Goal: Task Accomplishment & Management: Complete application form

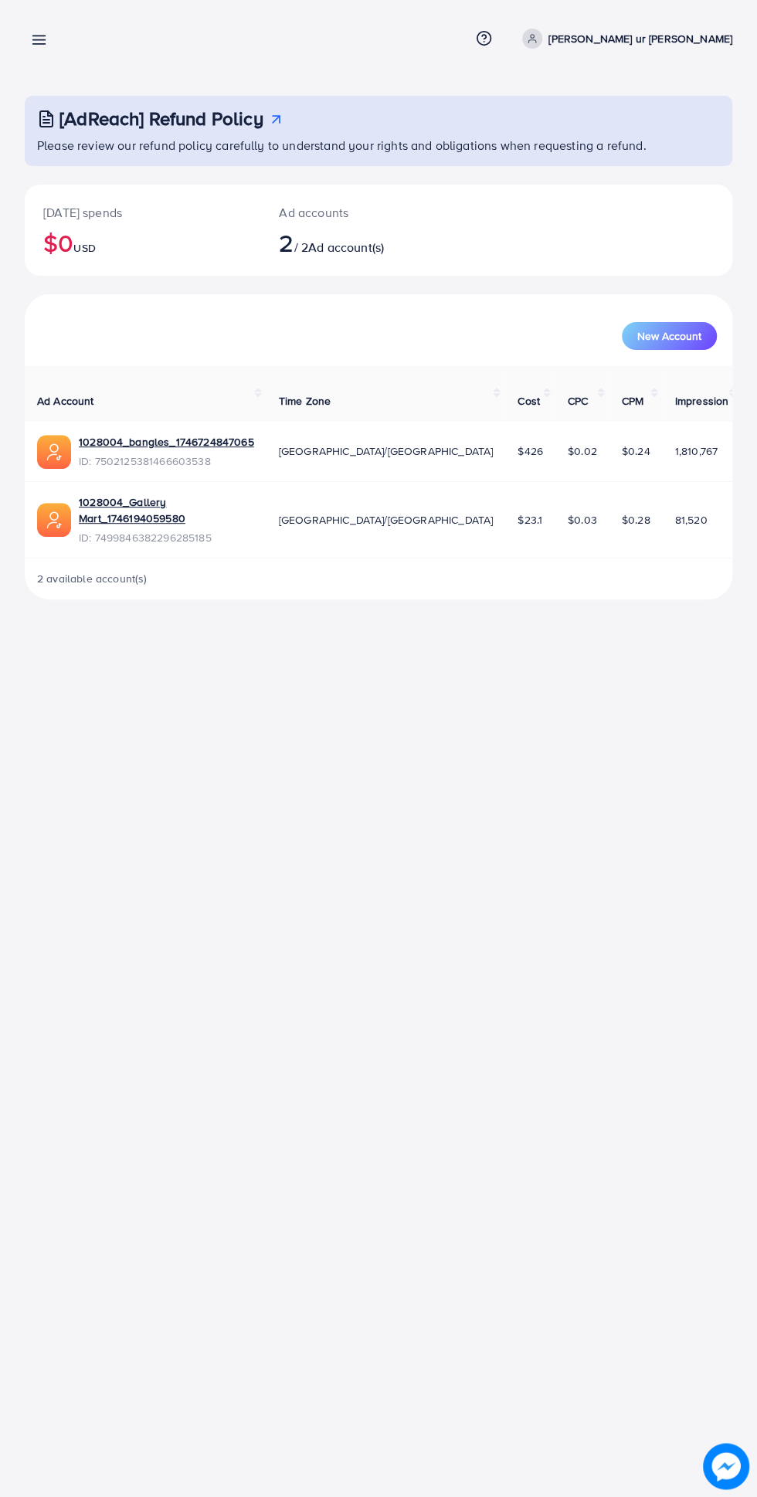
click at [39, 40] on line at bounding box center [39, 40] width 12 height 0
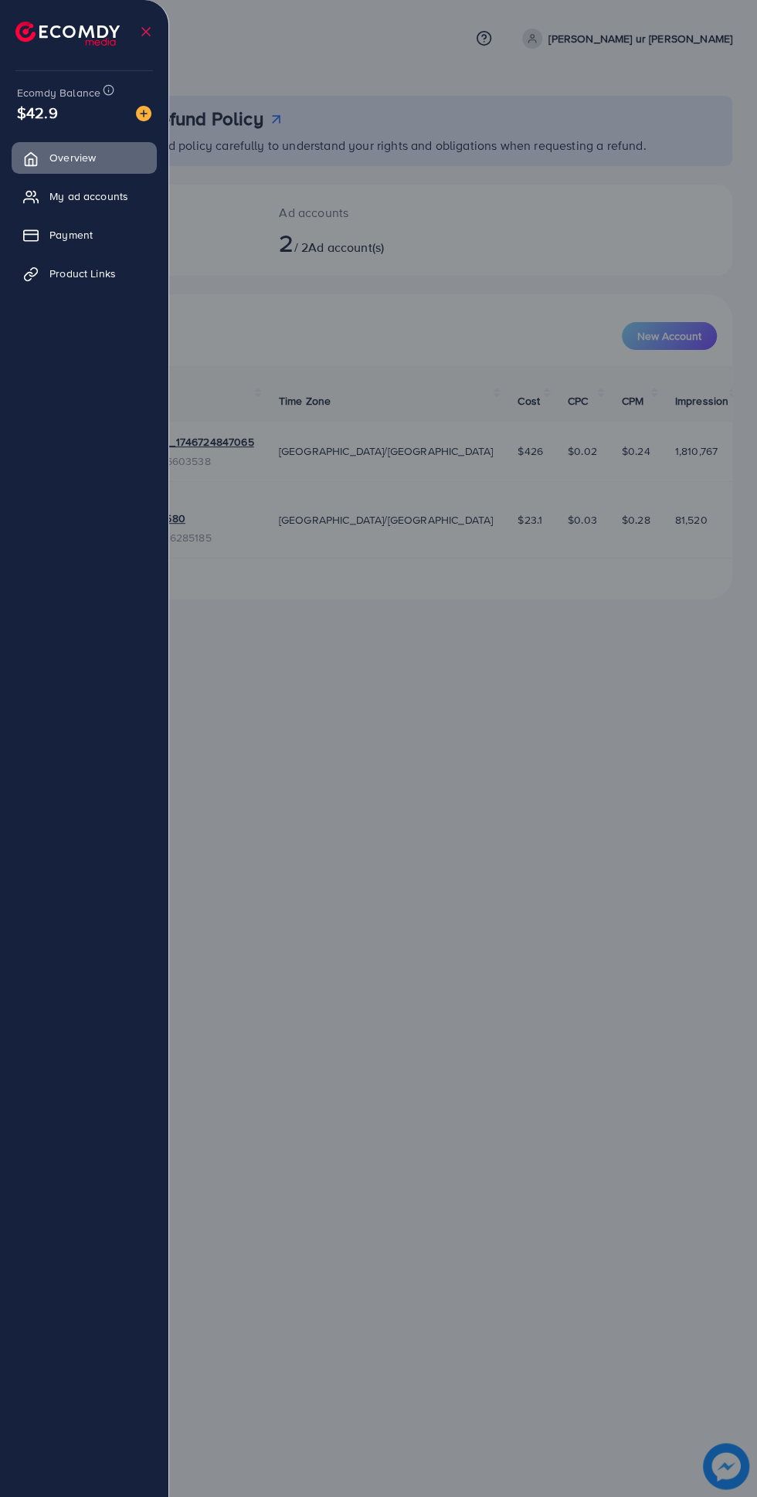
click at [500, 1141] on div at bounding box center [378, 898] width 757 height 1797
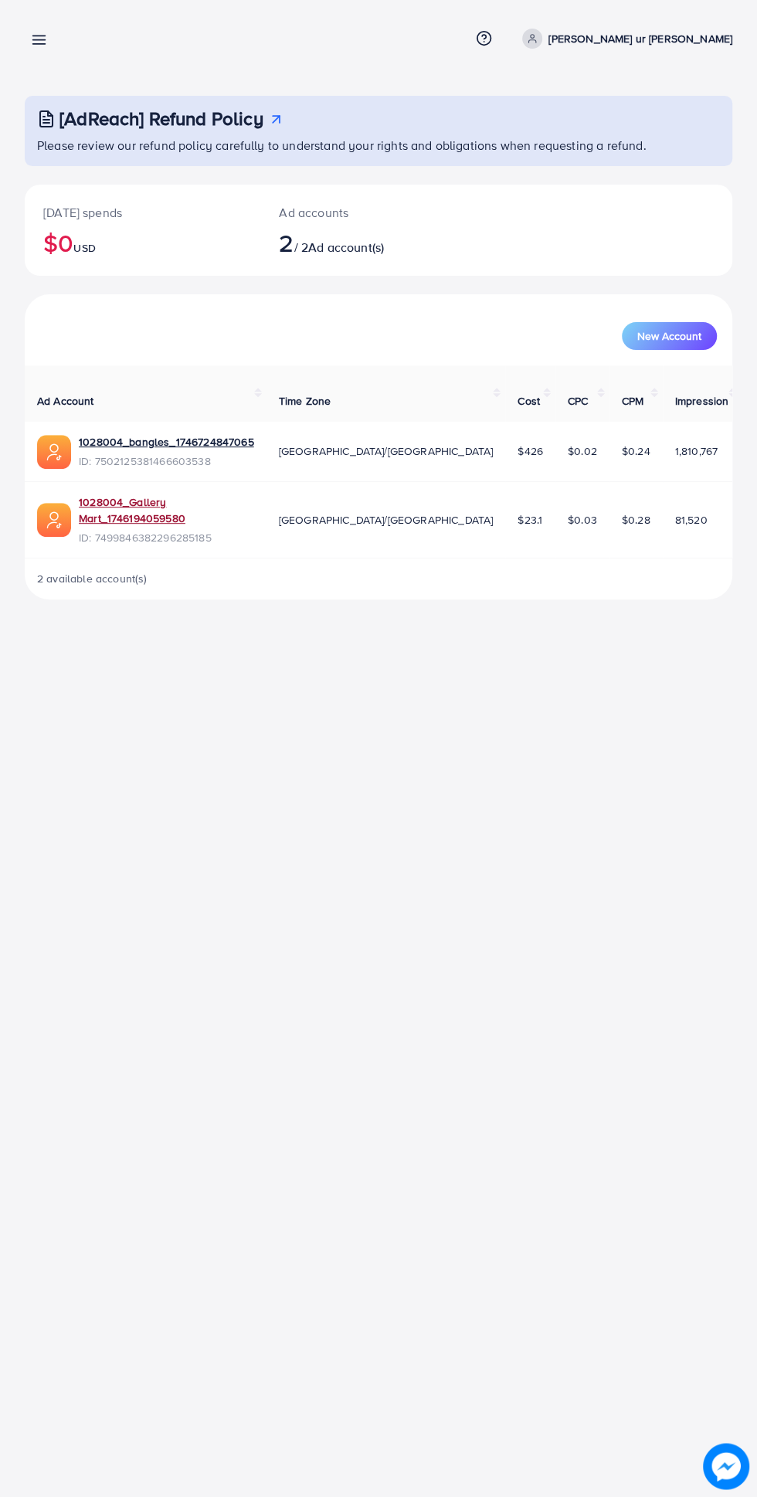
click at [121, 494] on link "1028004_Gallery Mart_1746194059580" at bounding box center [166, 510] width 175 height 32
click at [39, 40] on line at bounding box center [39, 40] width 12 height 0
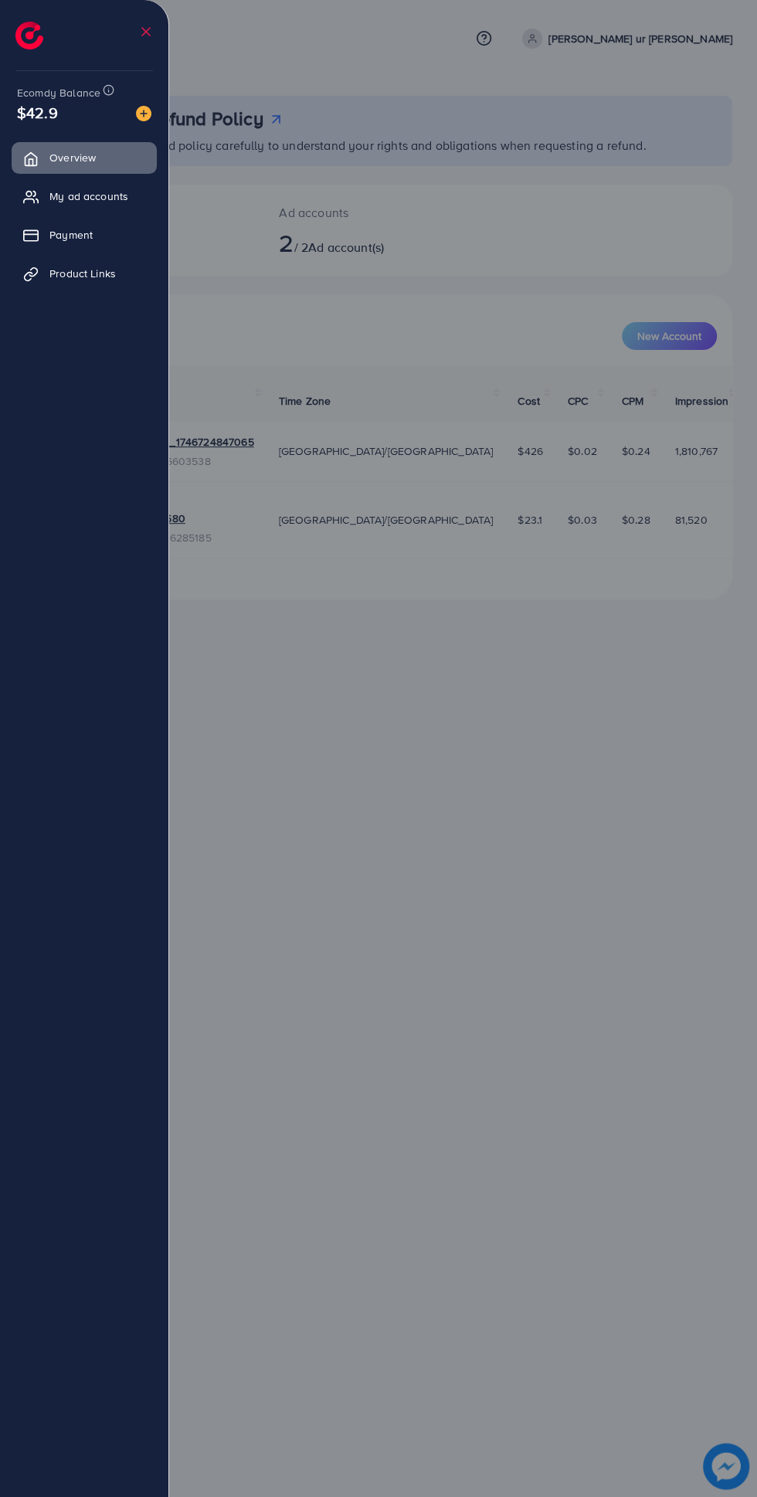
click at [50, 280] on link "Product Links" at bounding box center [84, 273] width 145 height 31
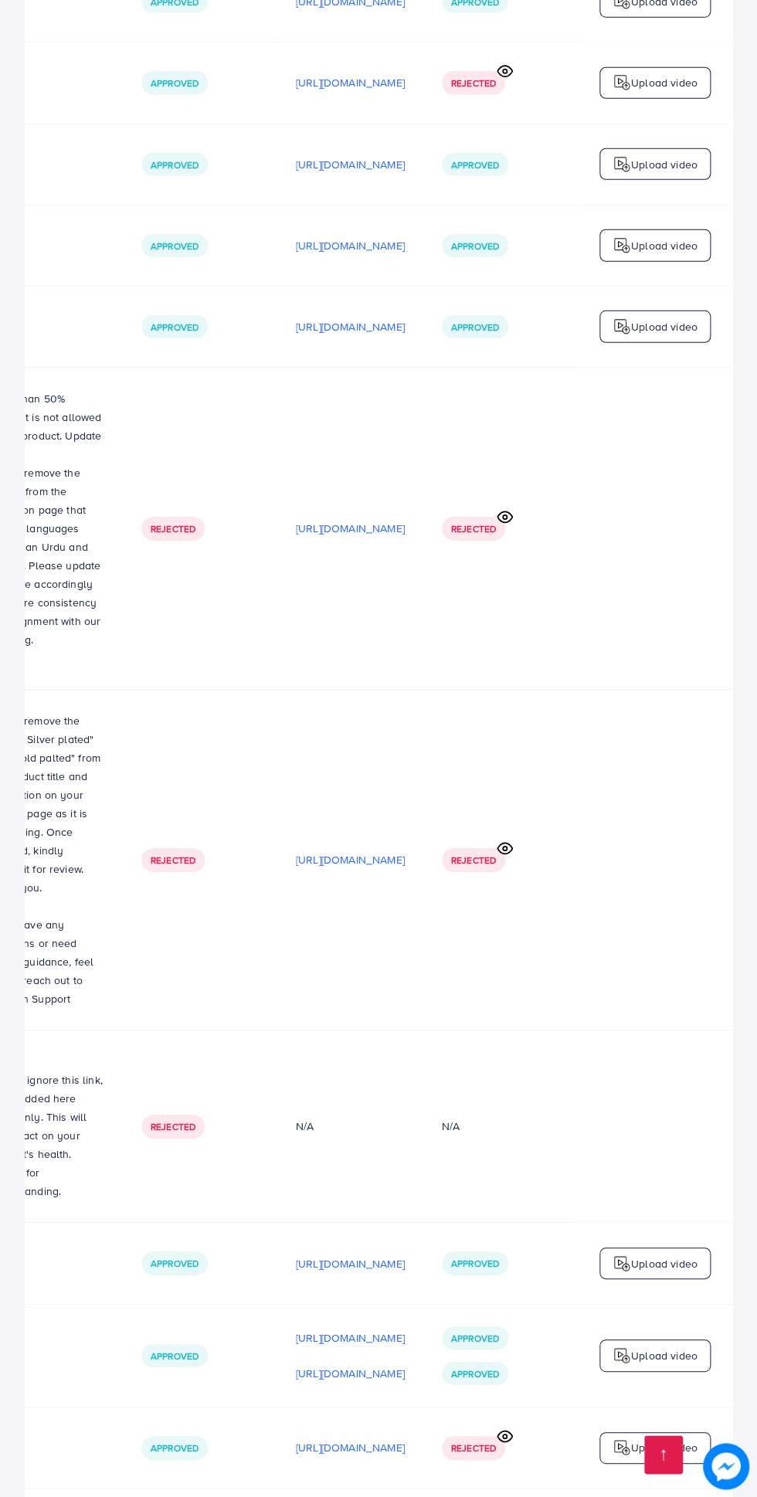
scroll to position [0, 516]
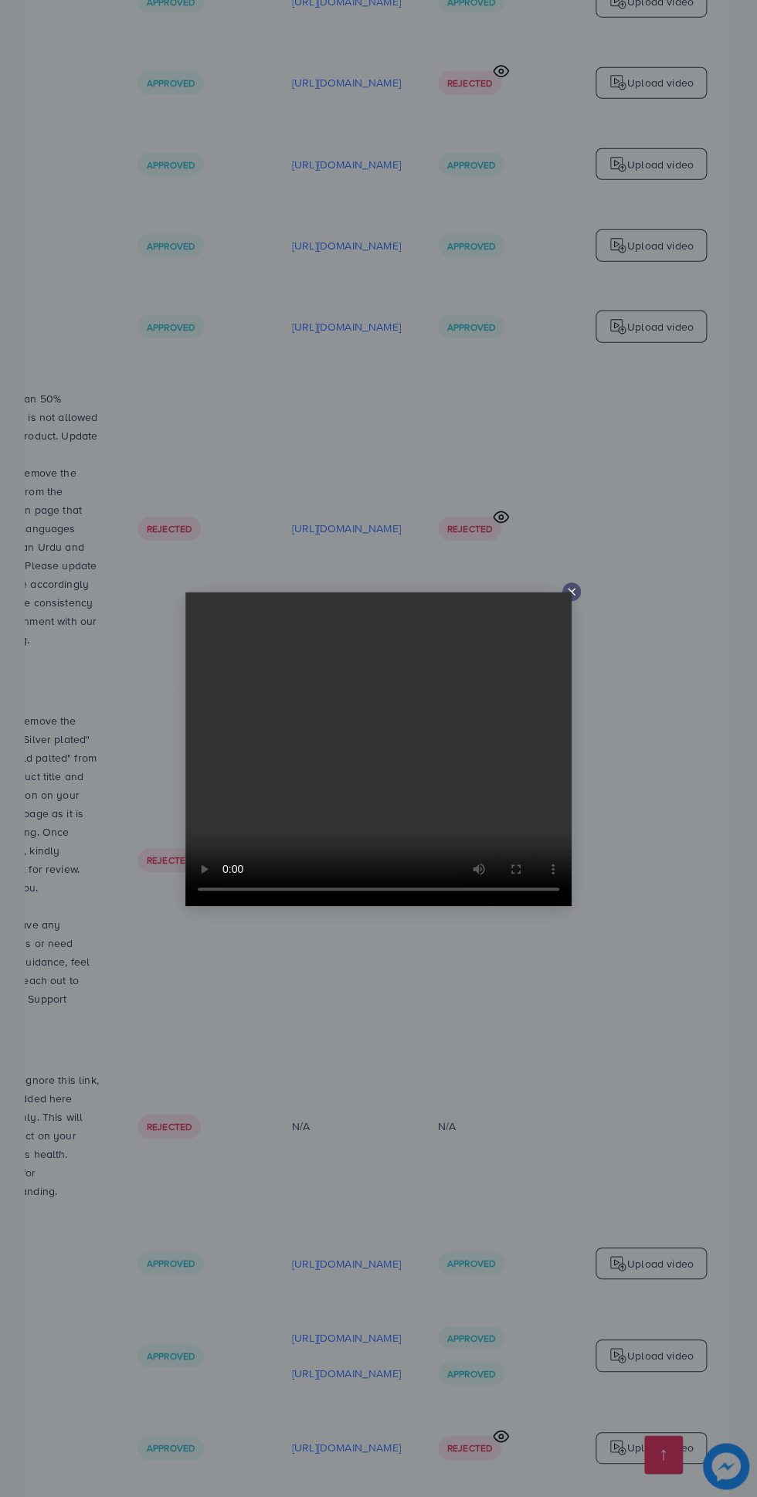
click at [571, 595] on line at bounding box center [572, 592] width 6 height 6
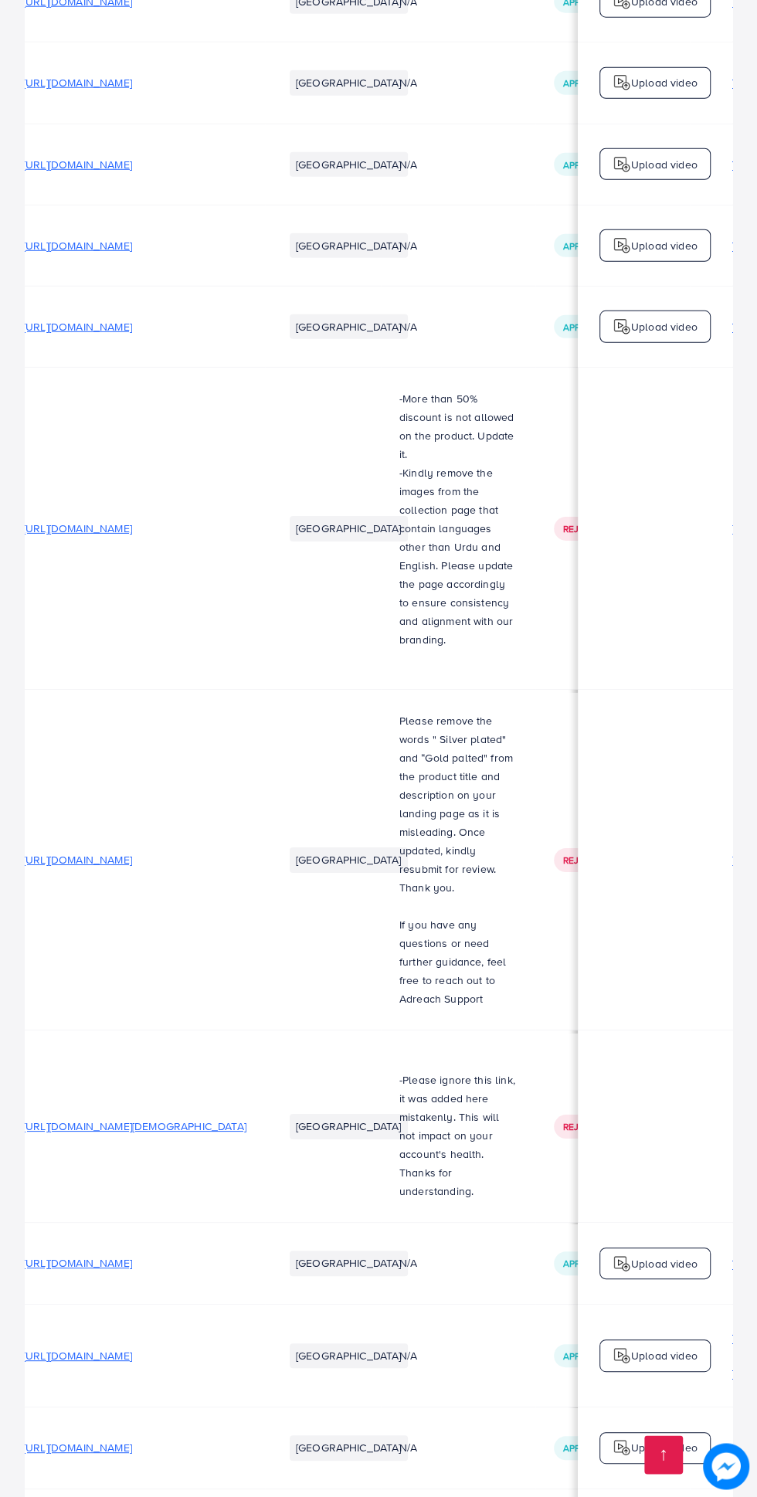
scroll to position [0, 0]
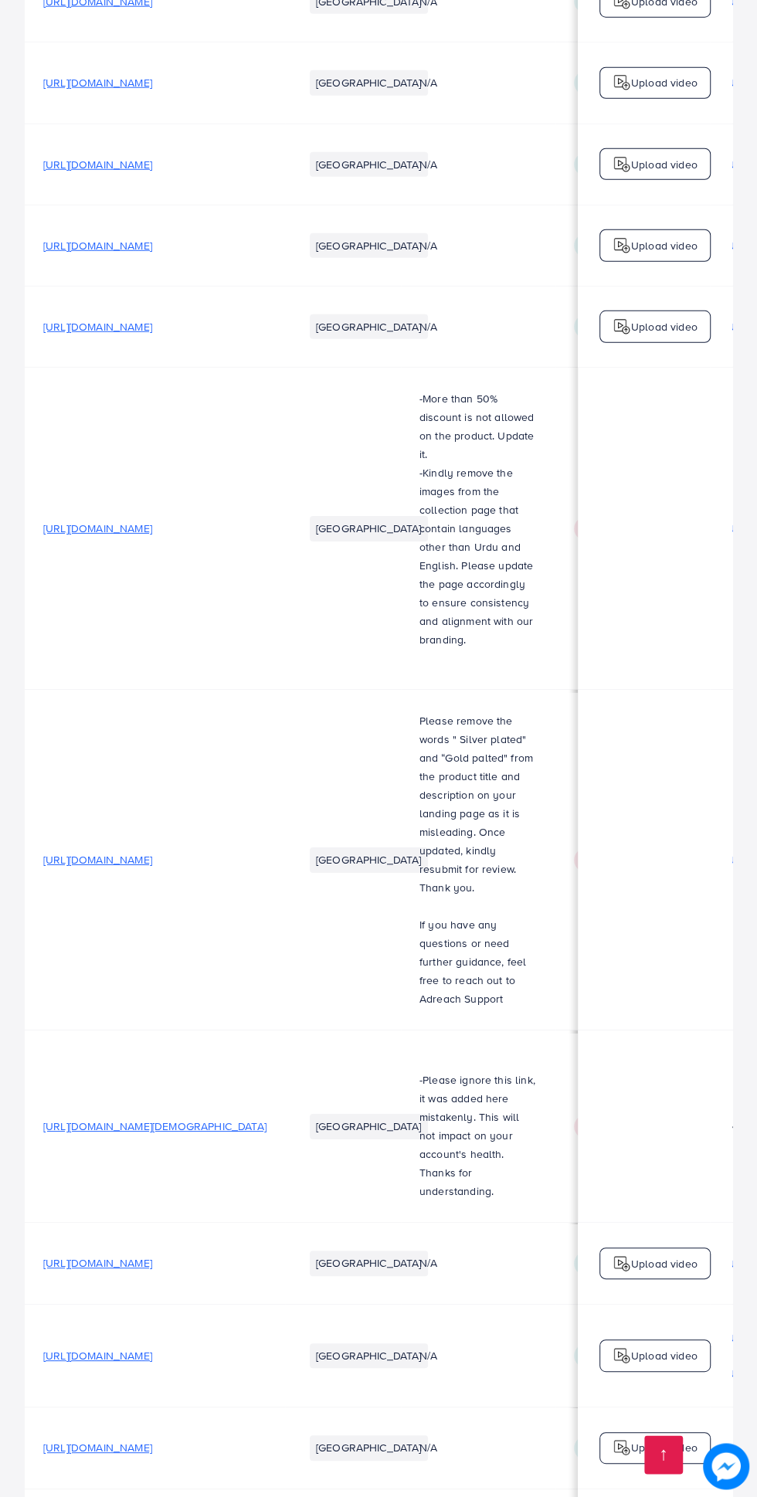
click at [105, 1119] on span "[URL][DOMAIN_NAME][DEMOGRAPHIC_DATA]" at bounding box center [154, 1126] width 223 height 15
copy span "[DOMAIN_NAME]"
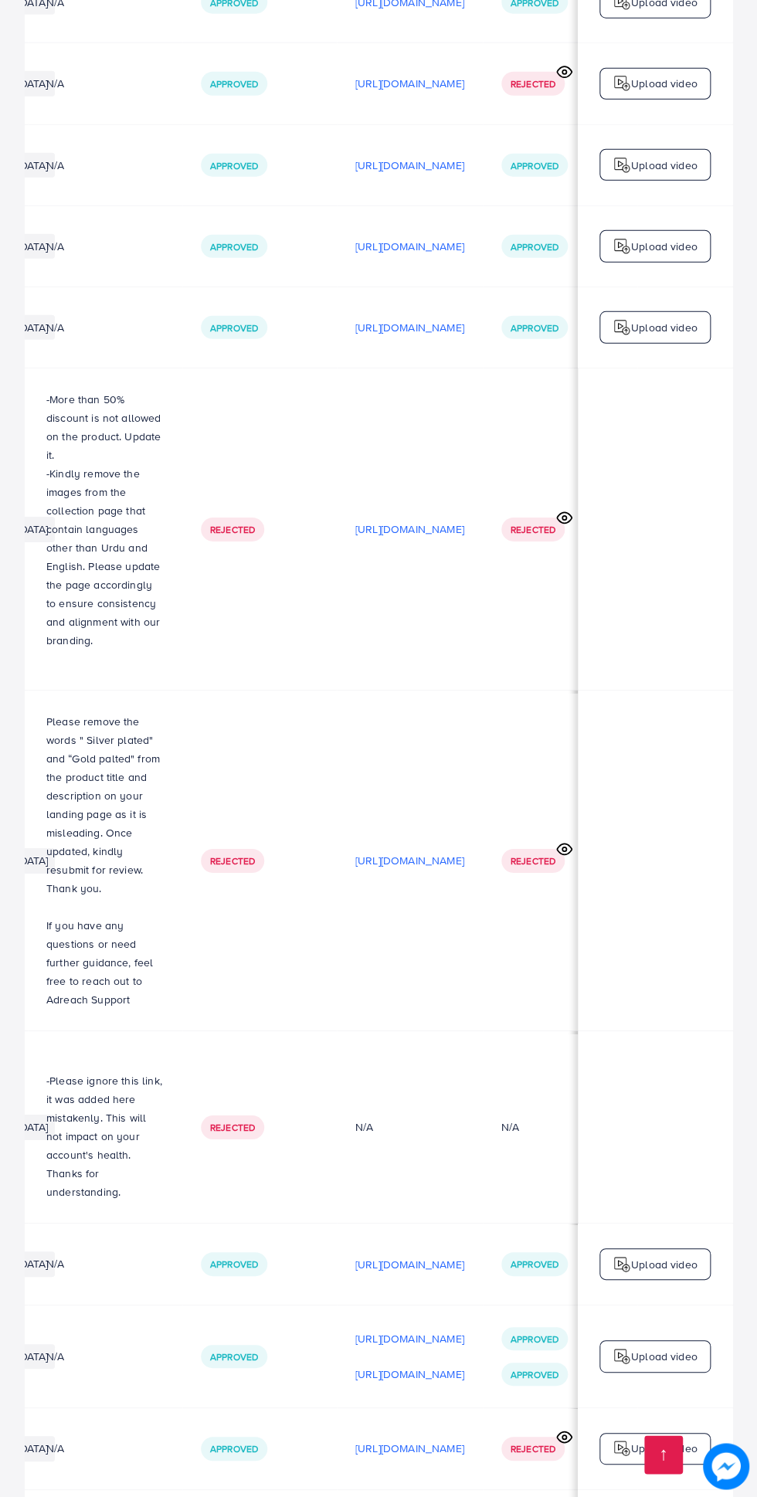
scroll to position [0, 375]
click at [448, 1439] on p "[URL][DOMAIN_NAME]" at bounding box center [408, 1448] width 109 height 19
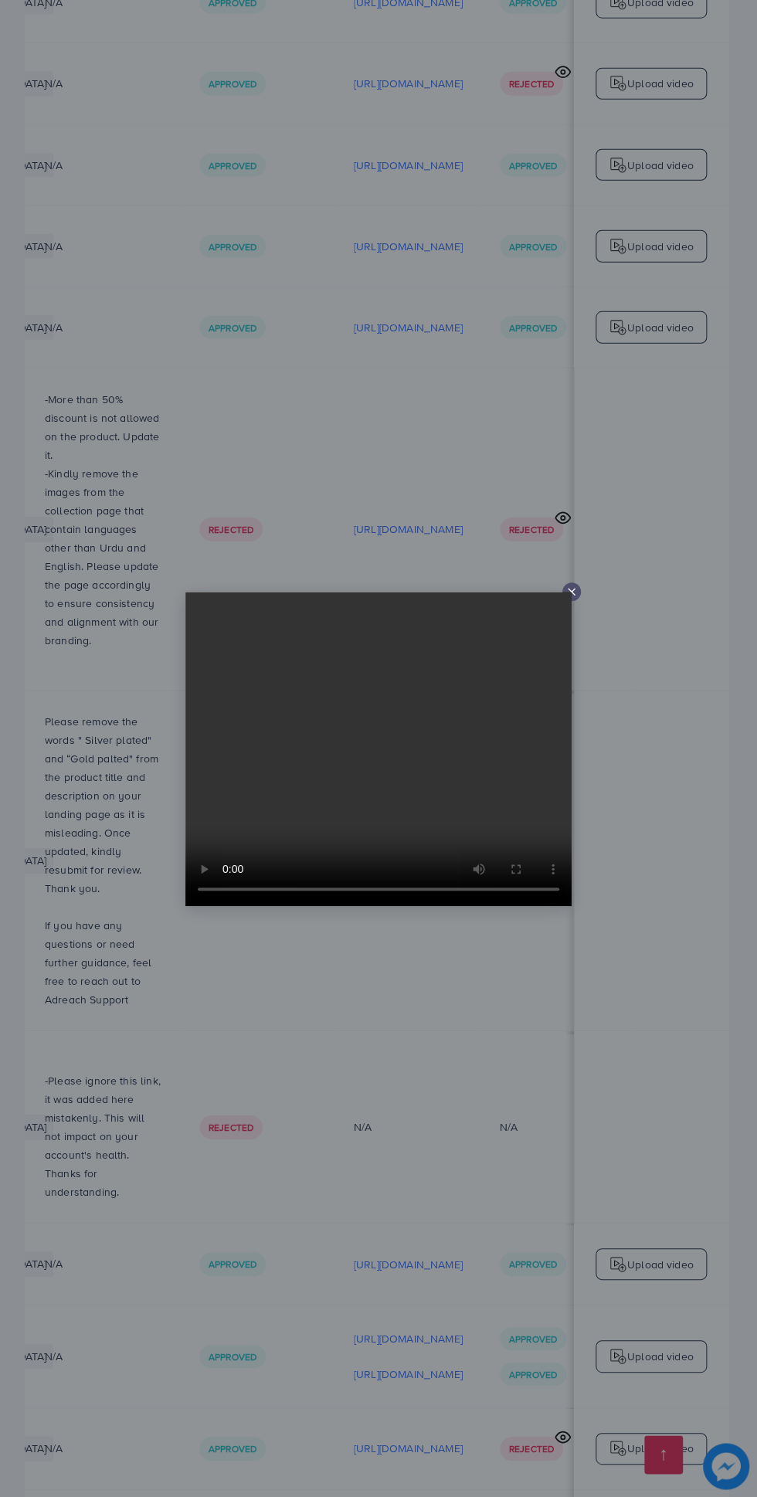
click at [571, 595] on line at bounding box center [572, 592] width 6 height 6
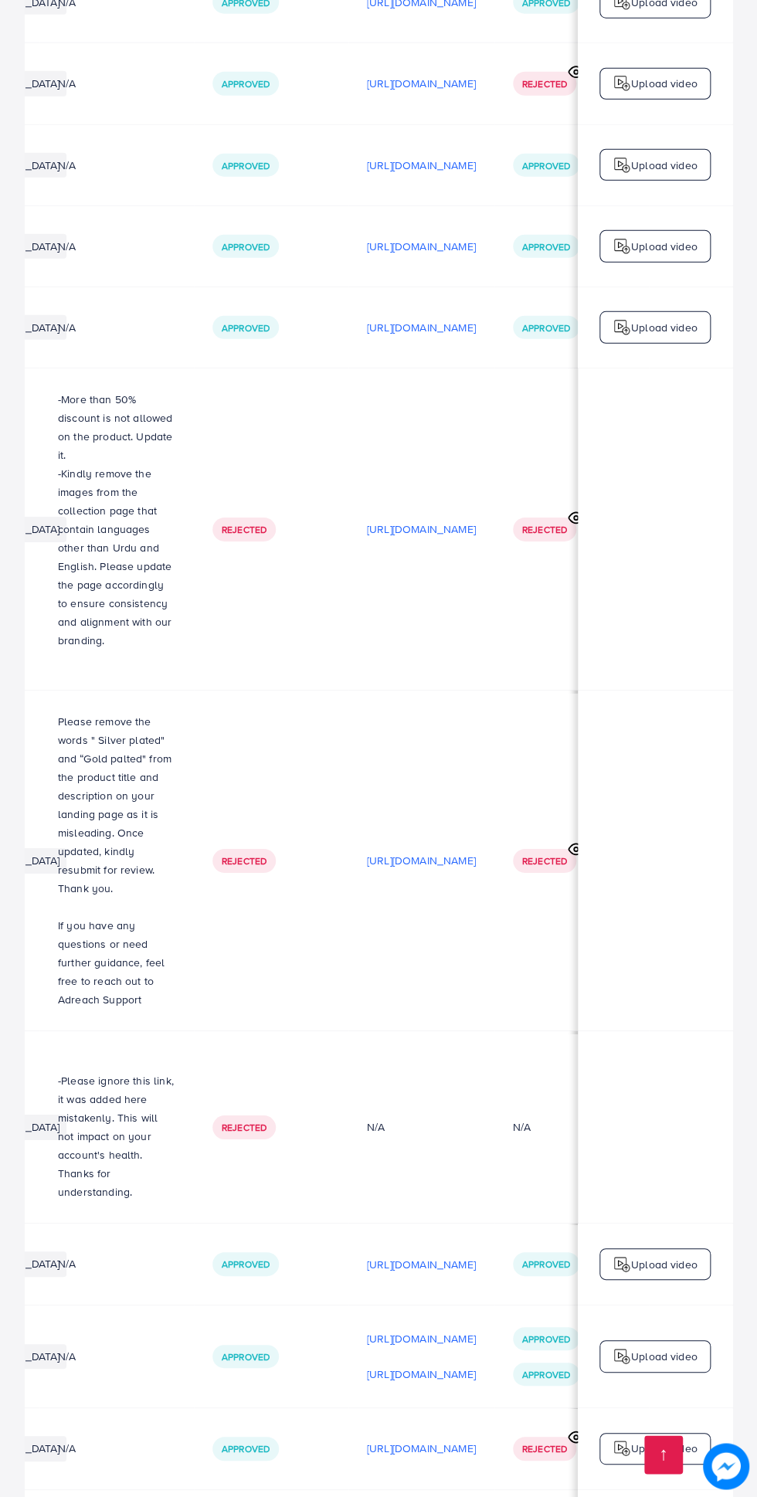
scroll to position [0, 362]
click at [475, 1329] on p "[URL][DOMAIN_NAME]" at bounding box center [420, 1338] width 109 height 19
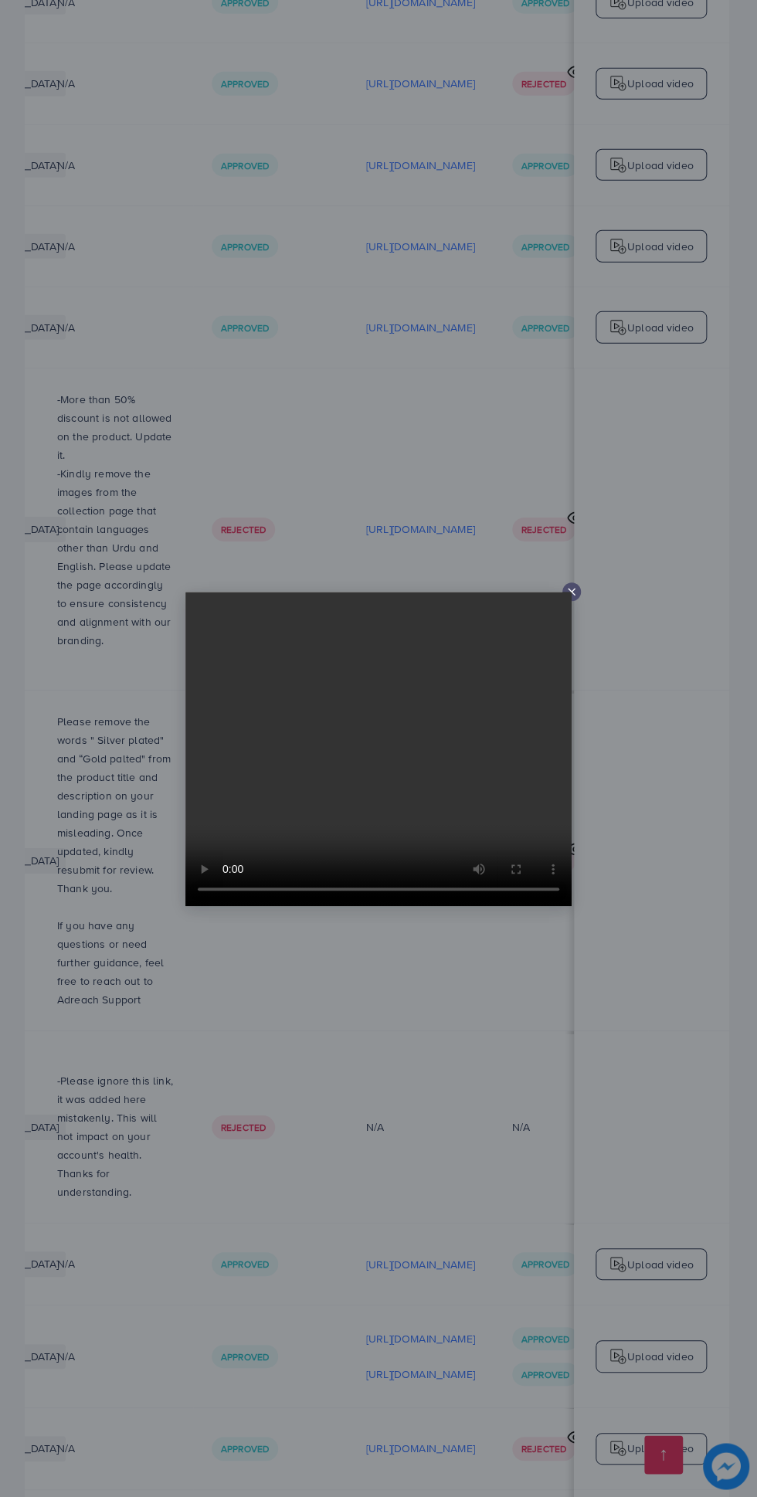
click at [572, 595] on line at bounding box center [572, 592] width 6 height 6
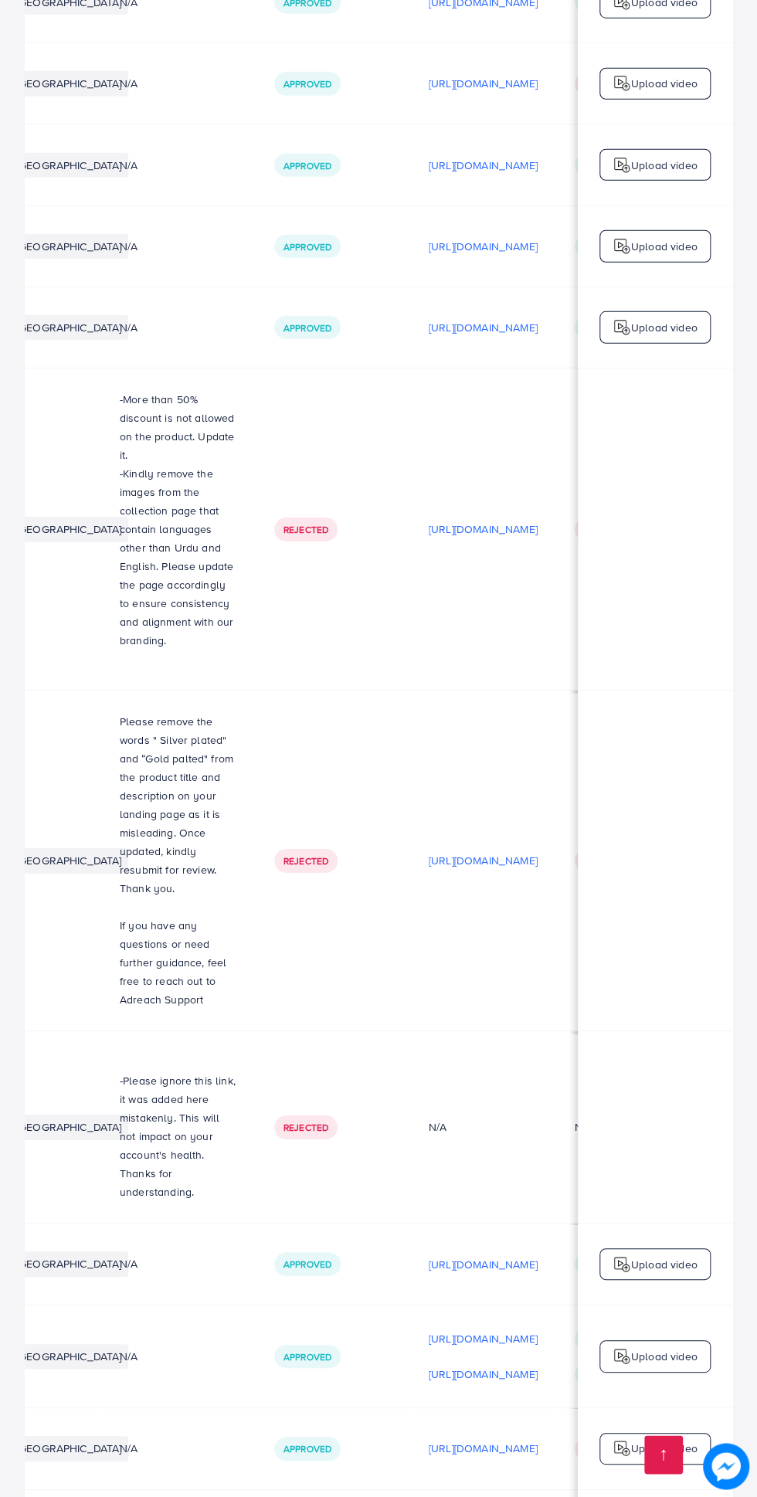
scroll to position [0, 306]
click at [502, 1255] on p "[URL][DOMAIN_NAME]" at bounding box center [477, 1264] width 109 height 19
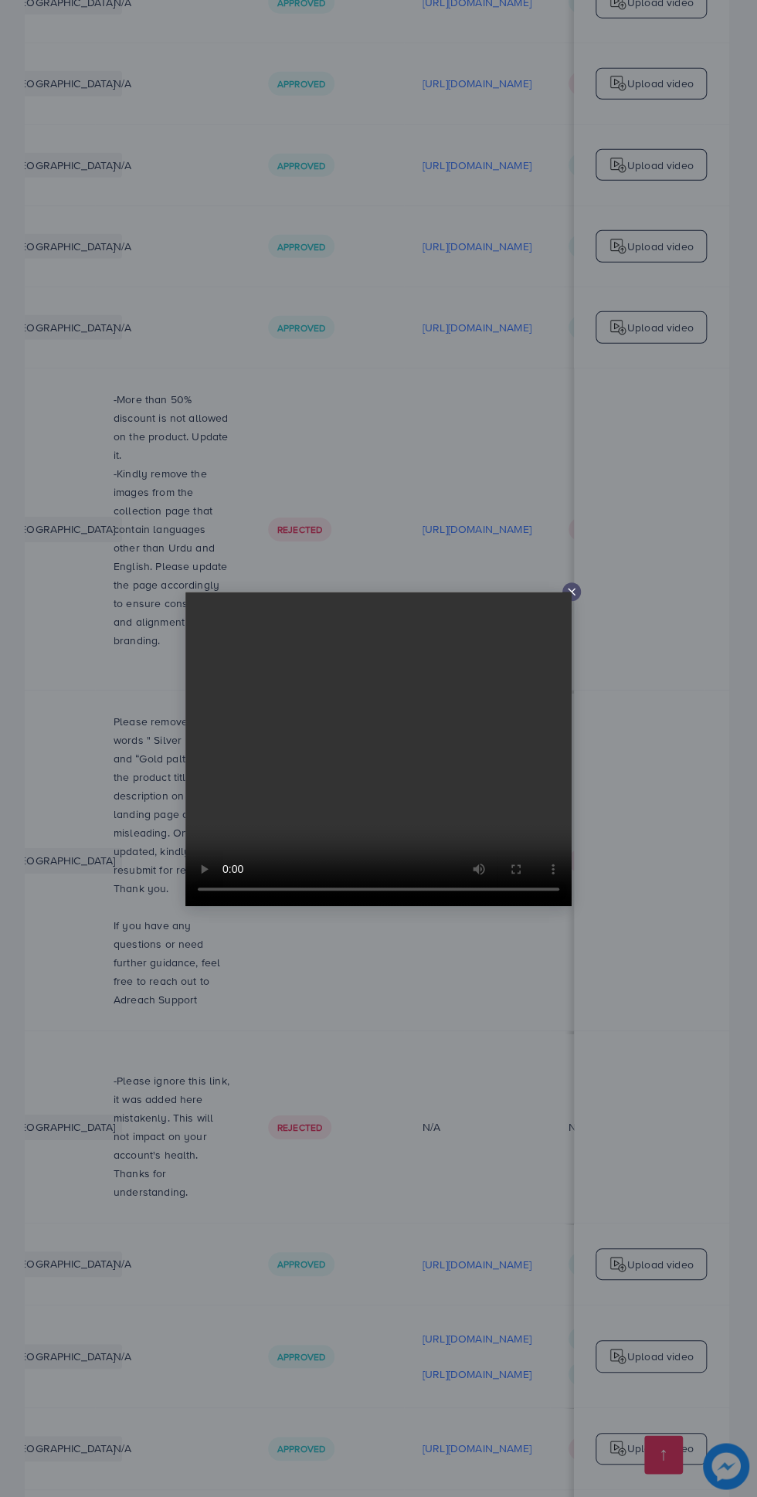
click at [572, 595] on line at bounding box center [572, 592] width 6 height 6
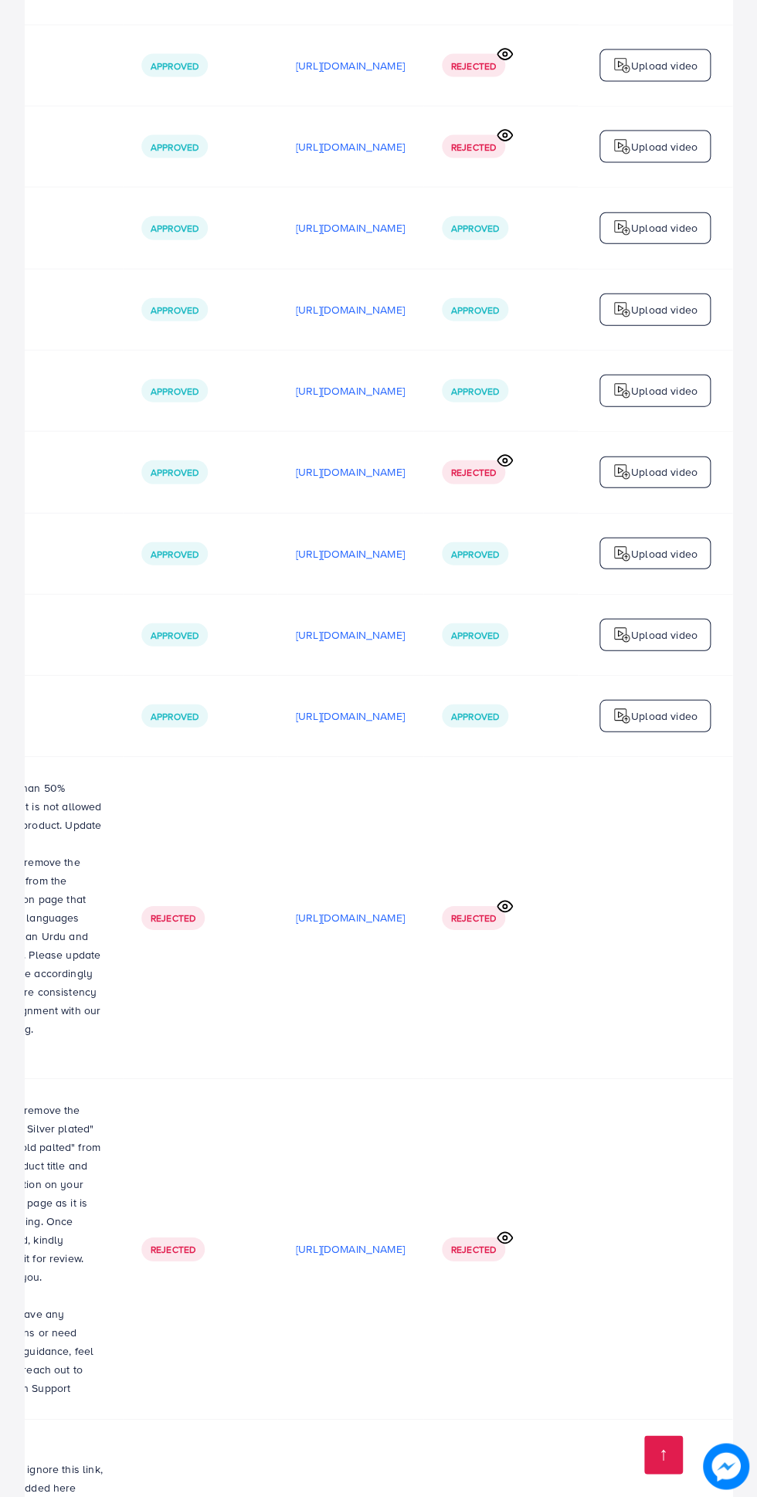
scroll to position [0, 516]
click at [296, 707] on p "[URL][DOMAIN_NAME]" at bounding box center [350, 716] width 109 height 19
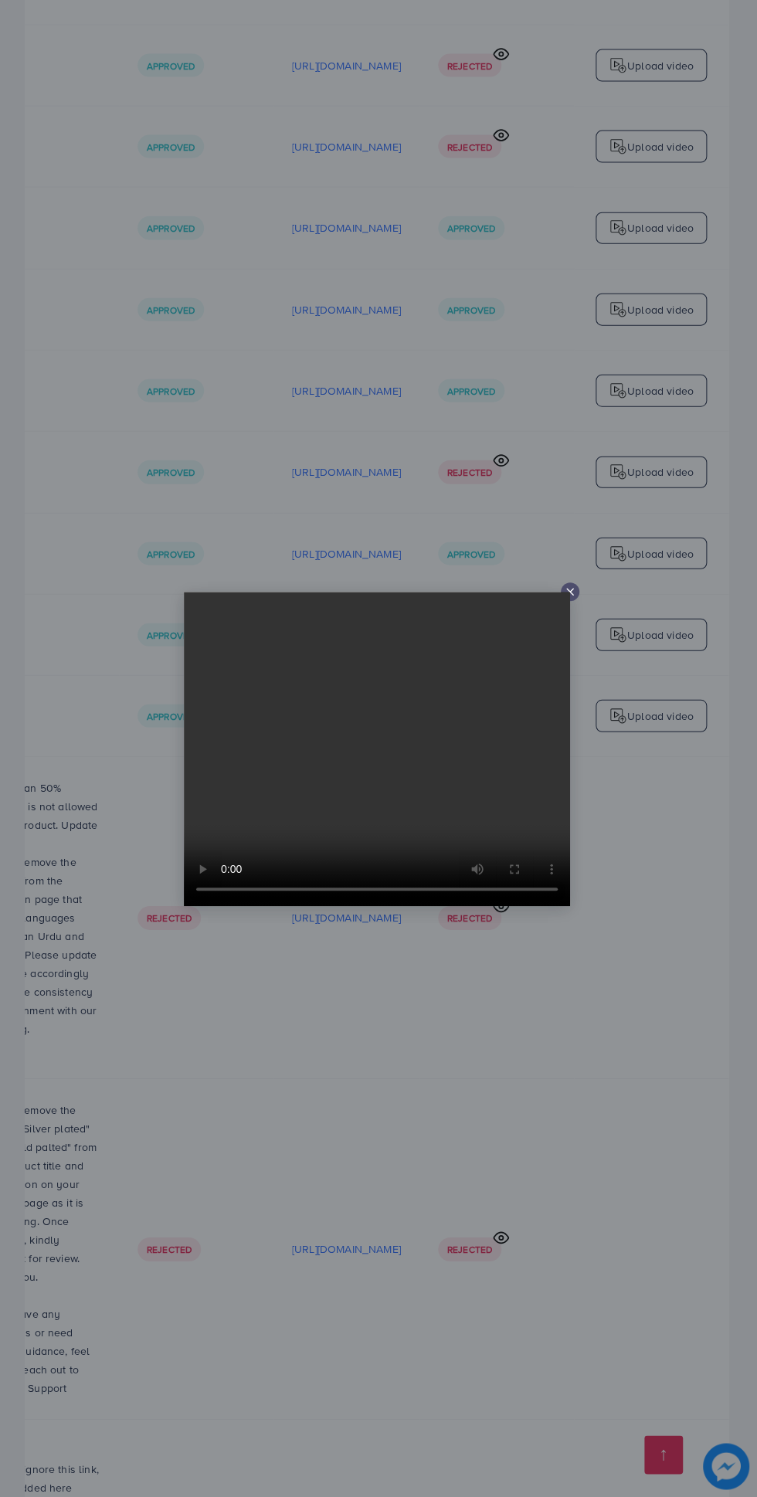
click at [564, 589] on icon at bounding box center [570, 592] width 12 height 12
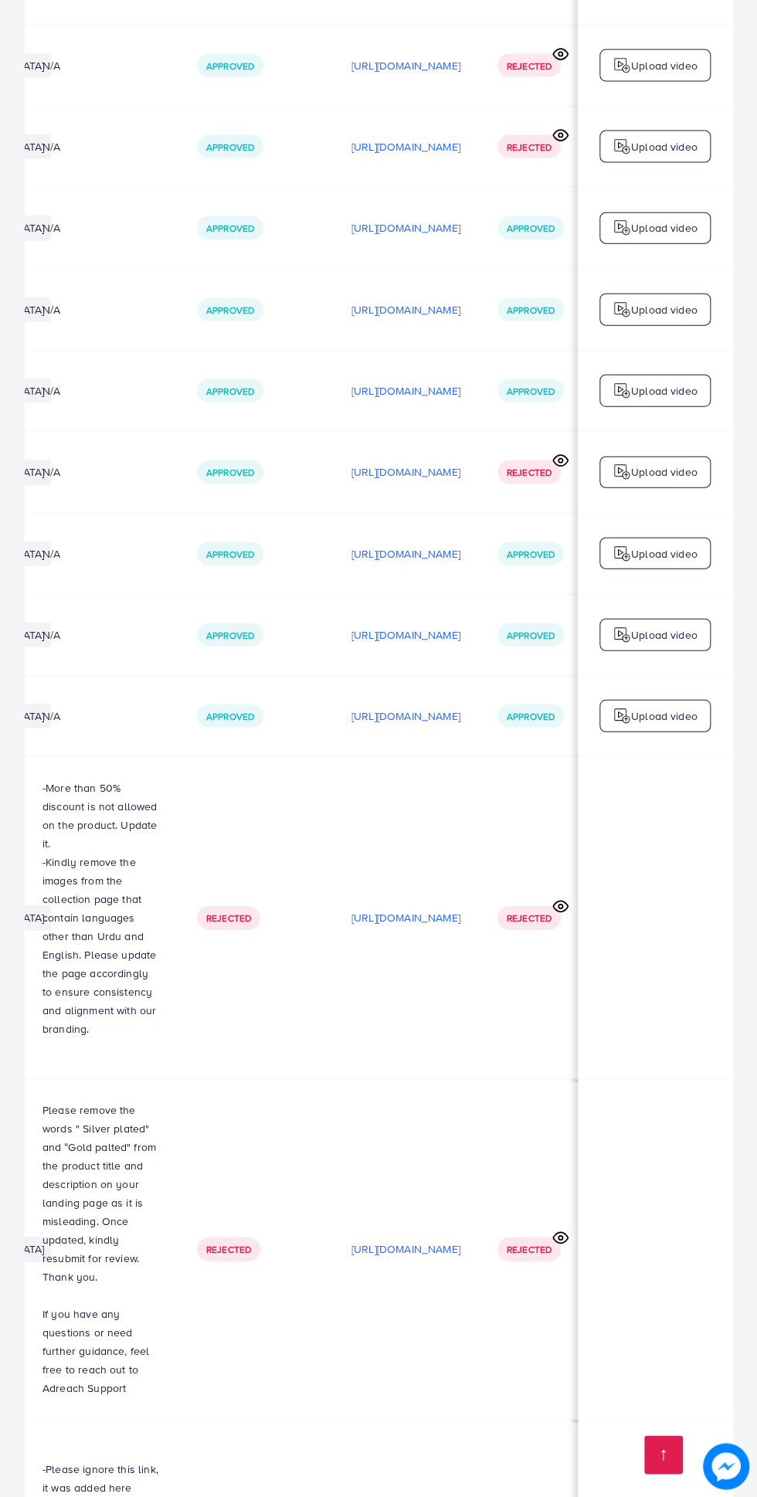
scroll to position [0, 480]
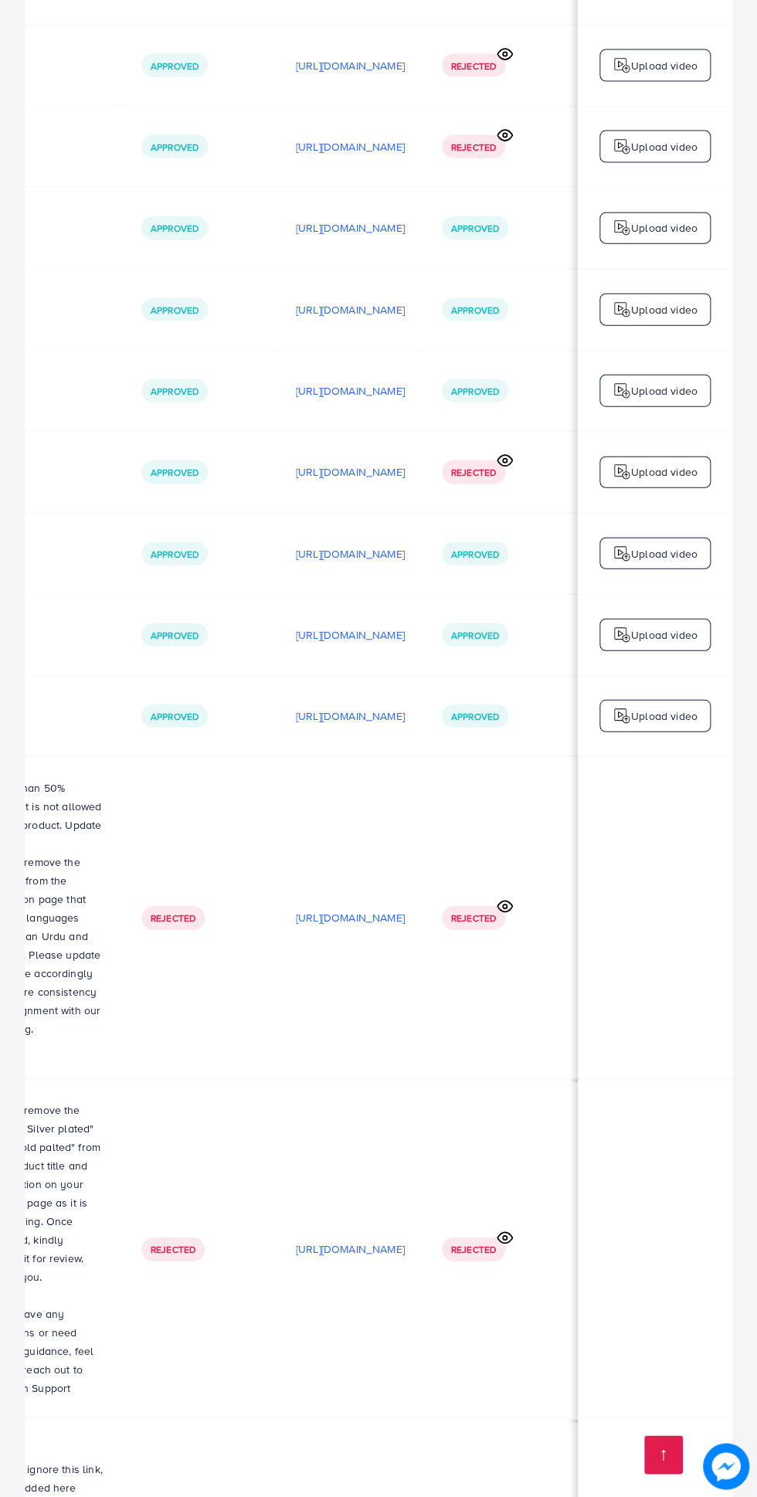
click at [402, 626] on p "[URL][DOMAIN_NAME]" at bounding box center [350, 635] width 109 height 19
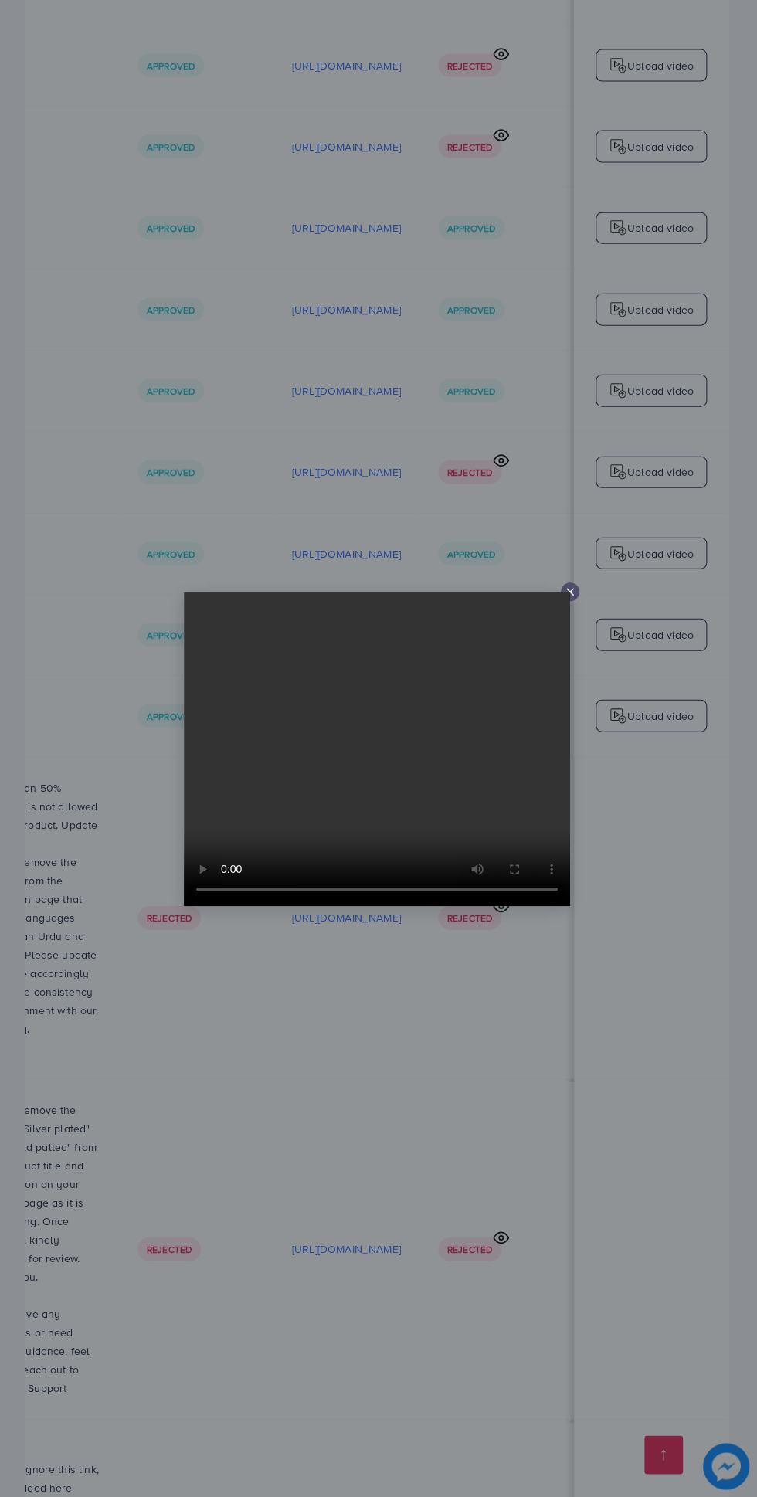
click at [572, 592] on icon at bounding box center [570, 592] width 12 height 12
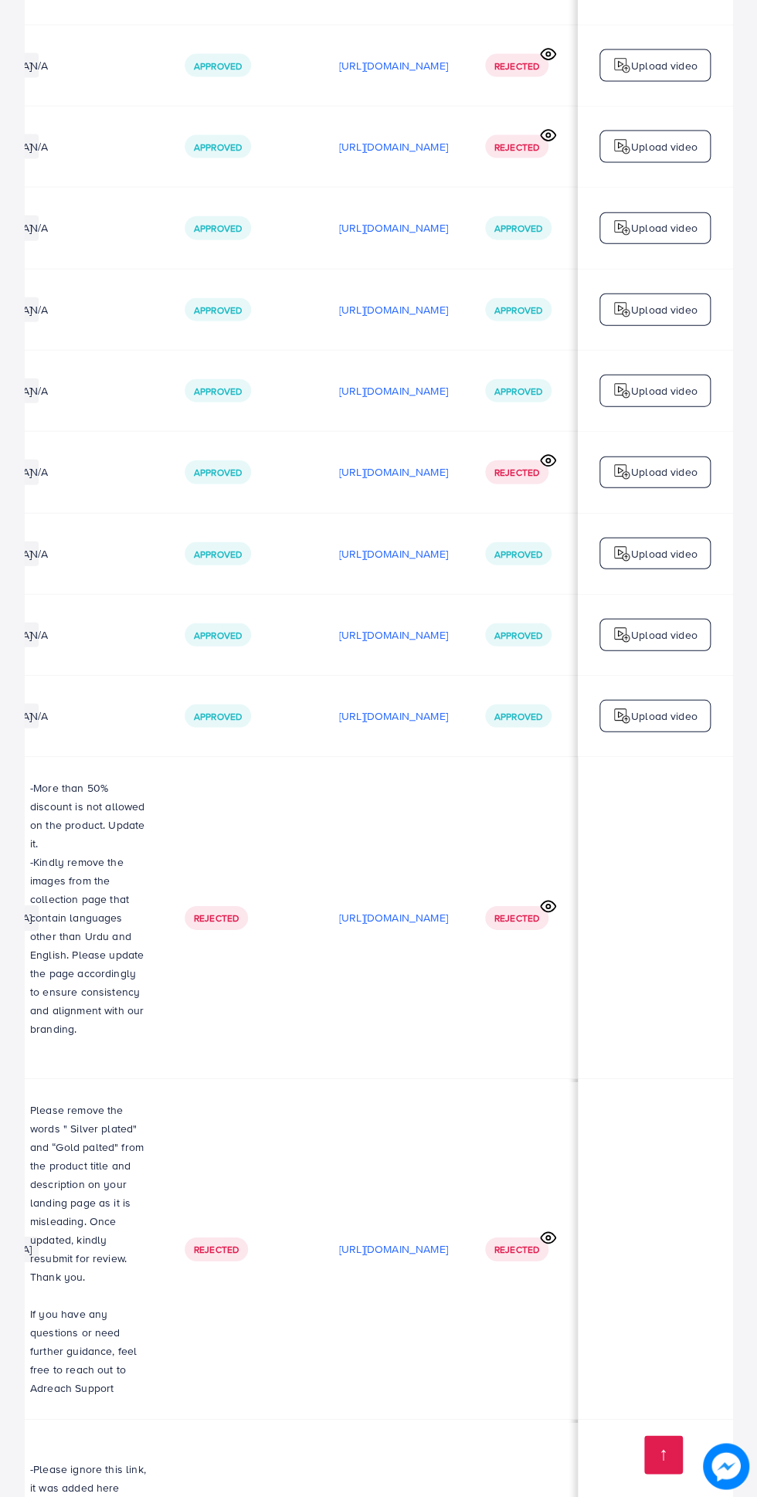
scroll to position [0, 460]
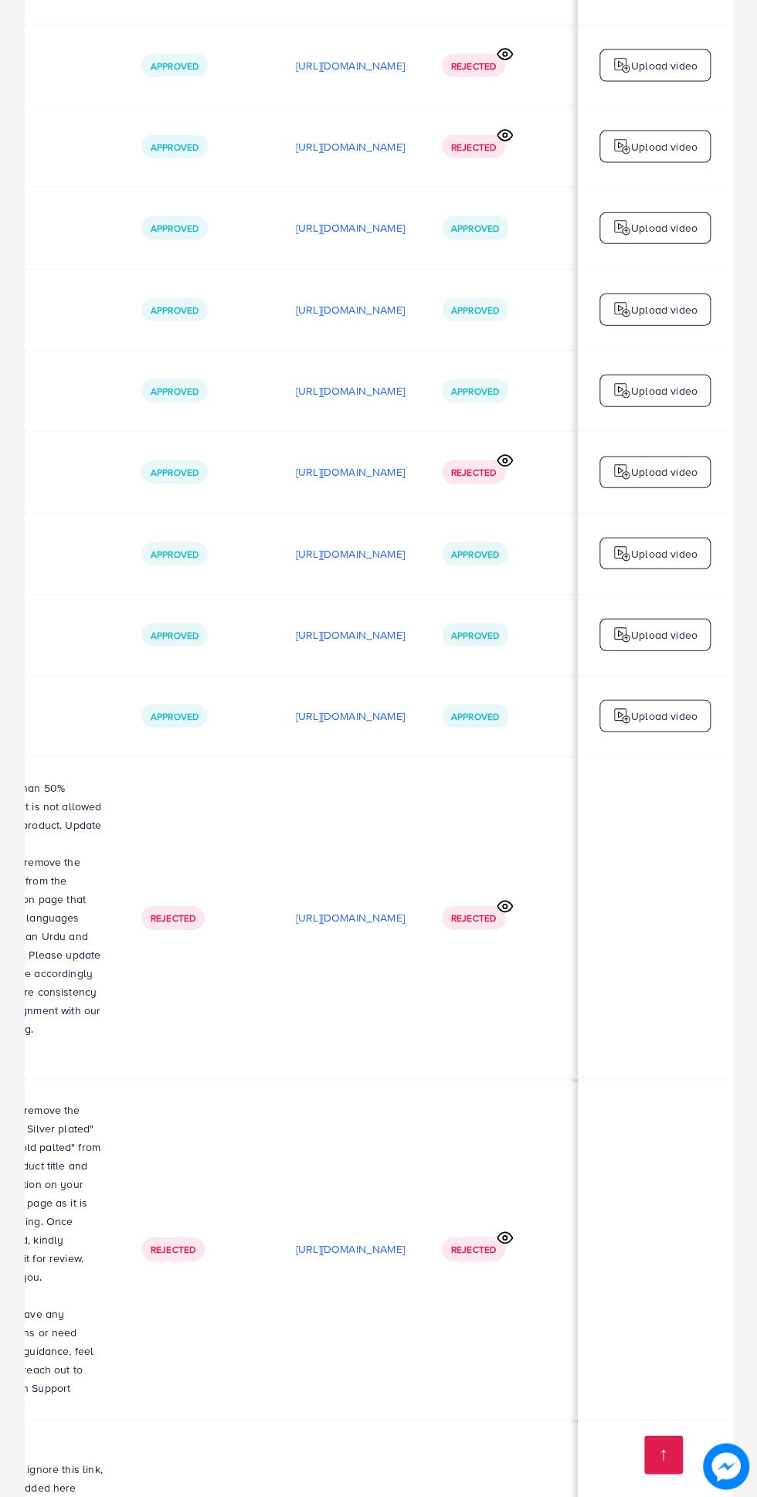
click at [405, 545] on p "[URL][DOMAIN_NAME]" at bounding box center [350, 554] width 109 height 19
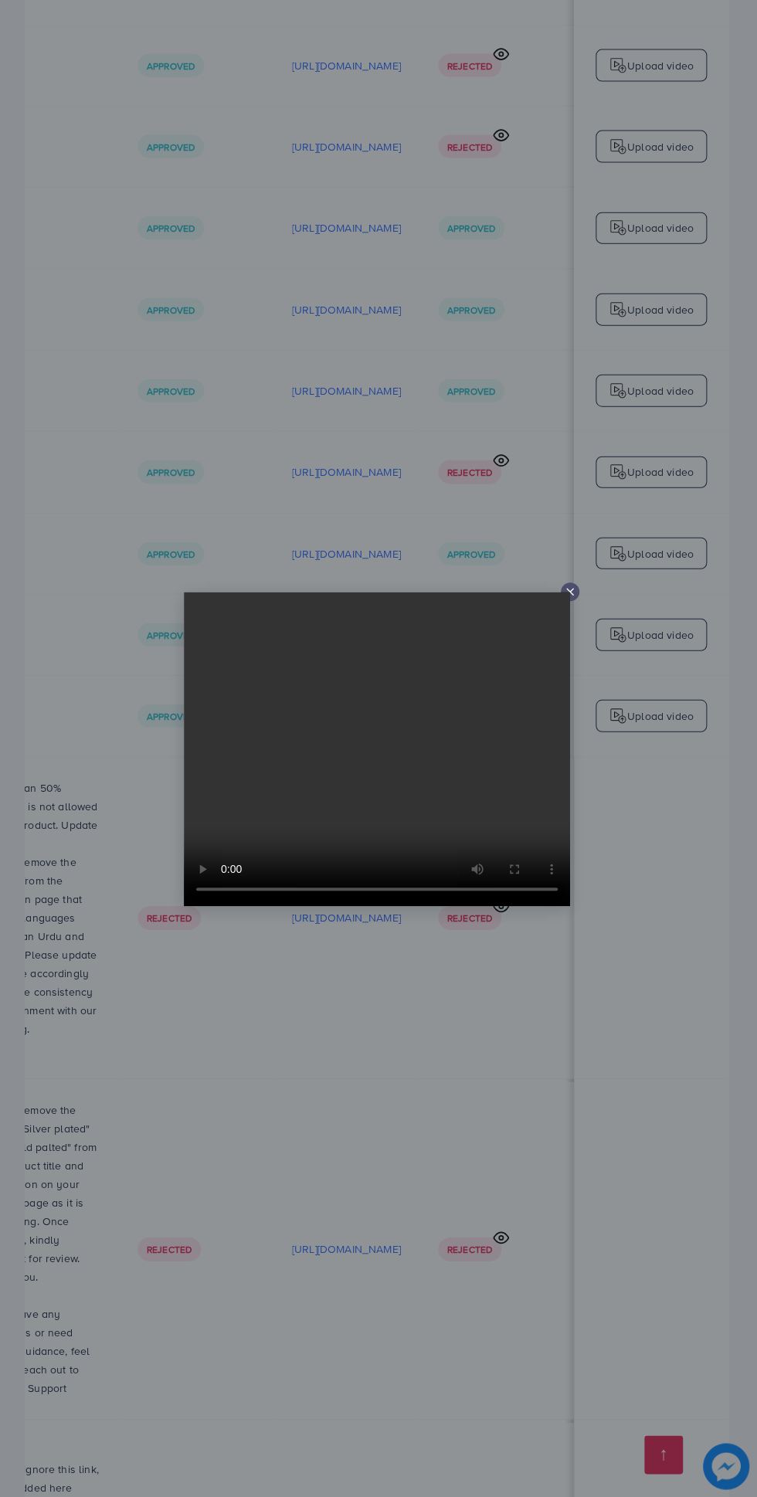
click at [575, 590] on icon at bounding box center [570, 592] width 12 height 12
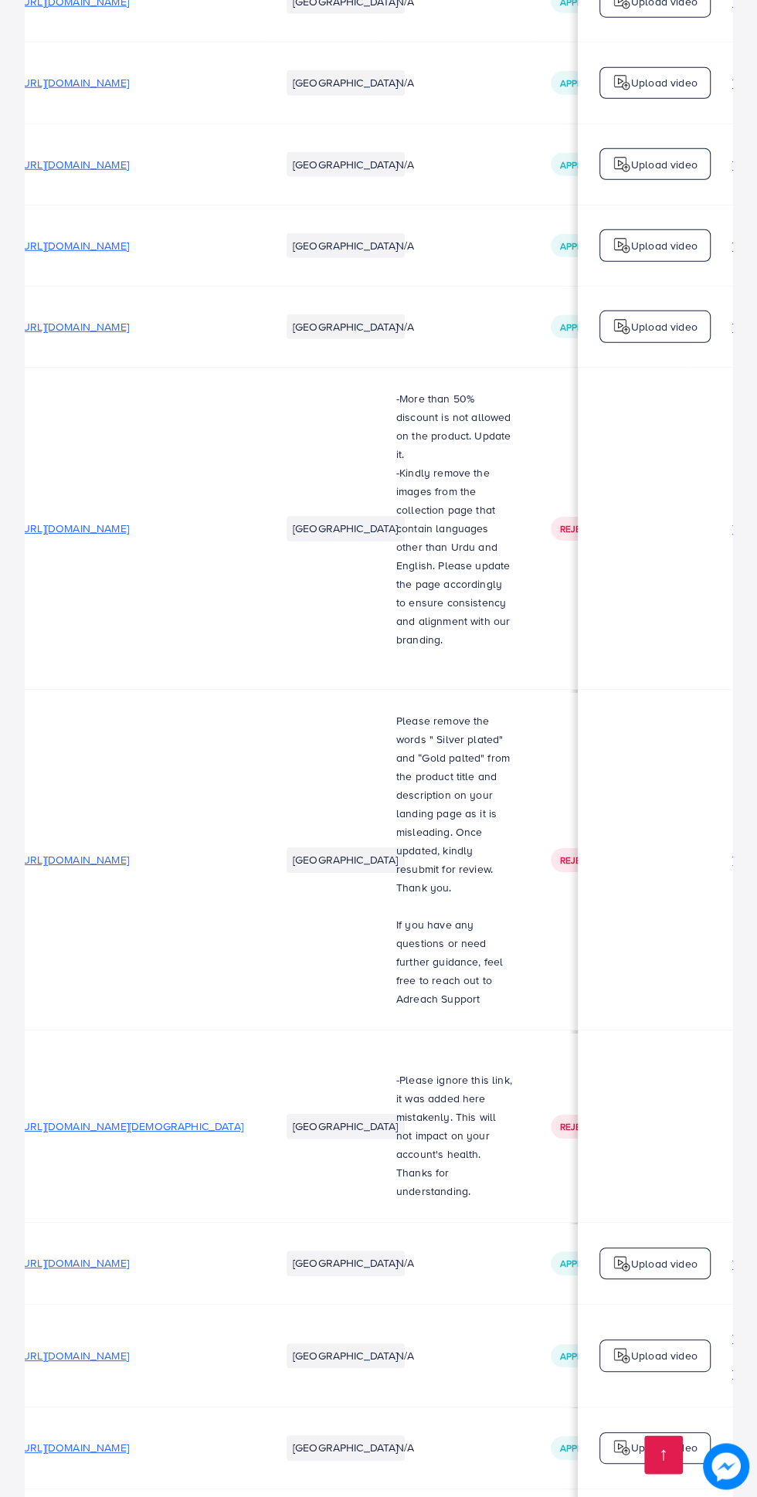
scroll to position [0, 0]
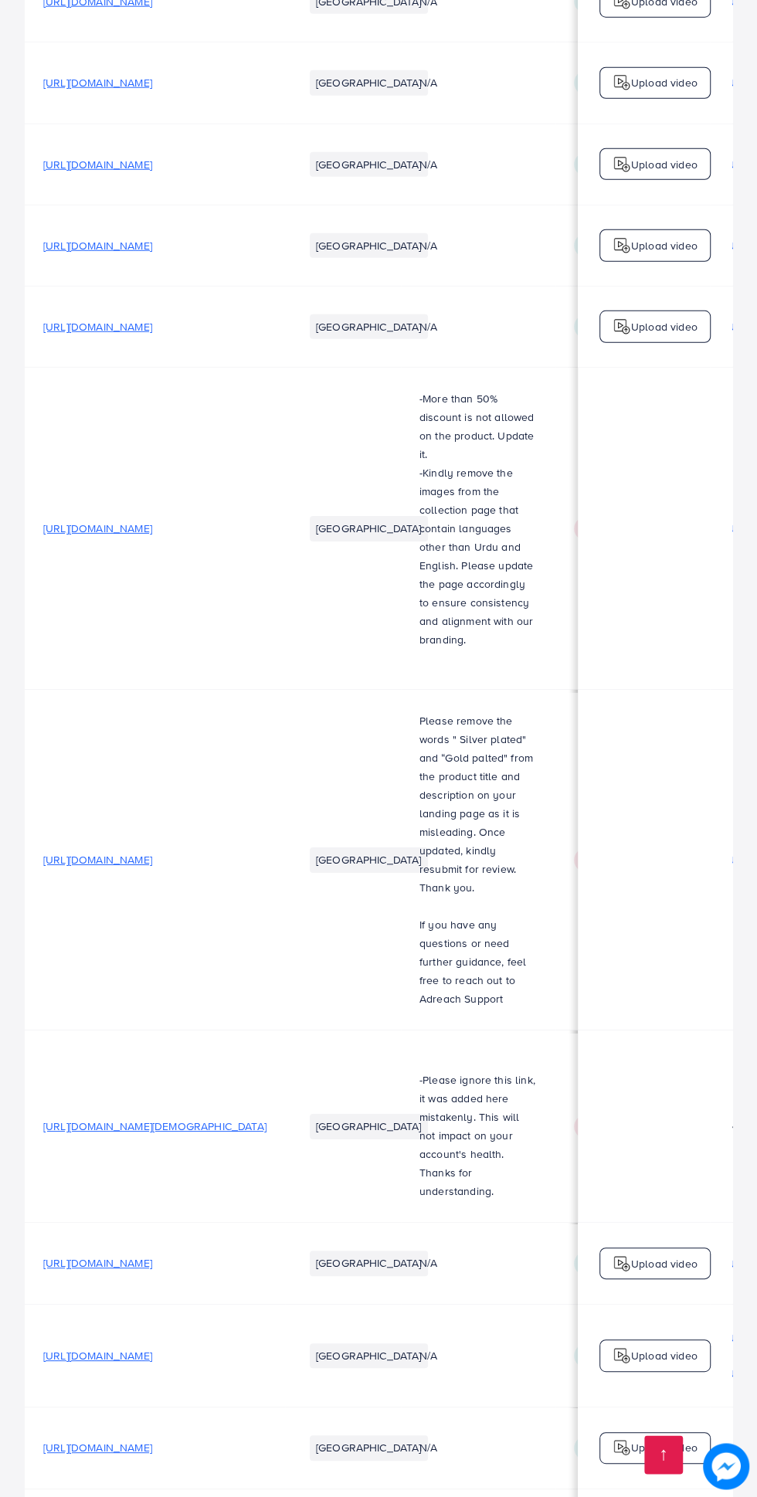
click at [152, 1440] on span "[URL][DOMAIN_NAME]" at bounding box center [97, 1447] width 109 height 15
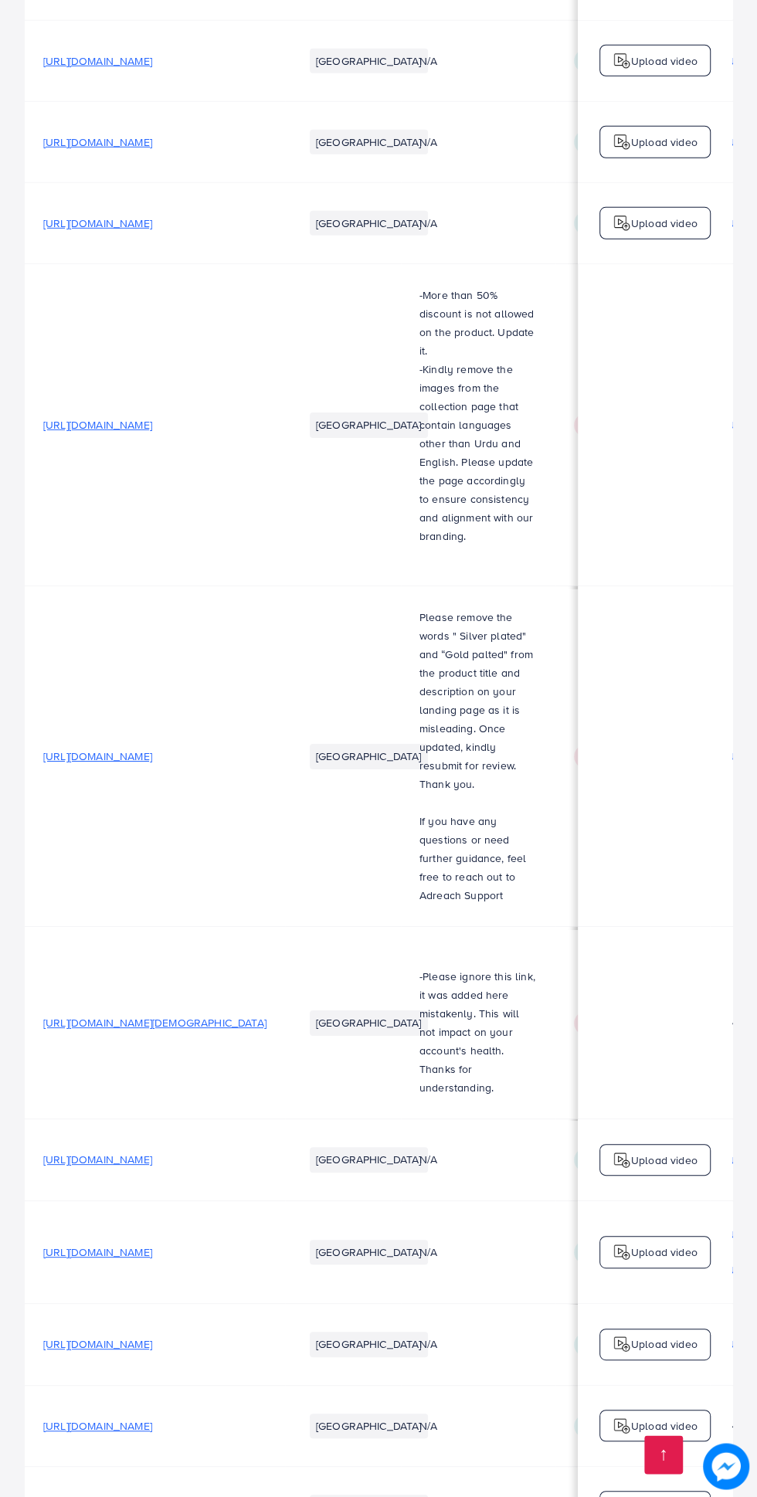
click at [137, 749] on span "[URL][DOMAIN_NAME]" at bounding box center [97, 756] width 109 height 15
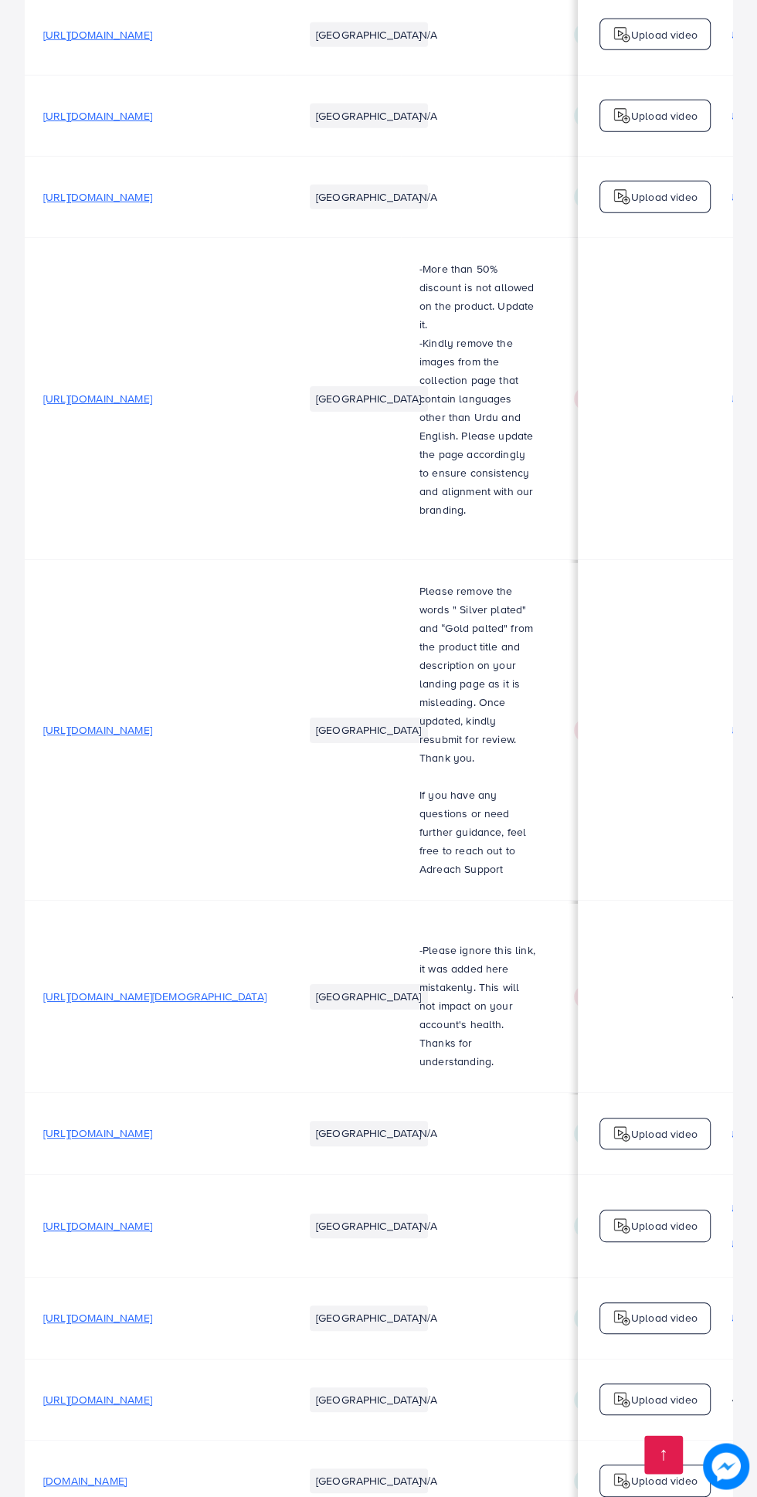
scroll to position [5122, 0]
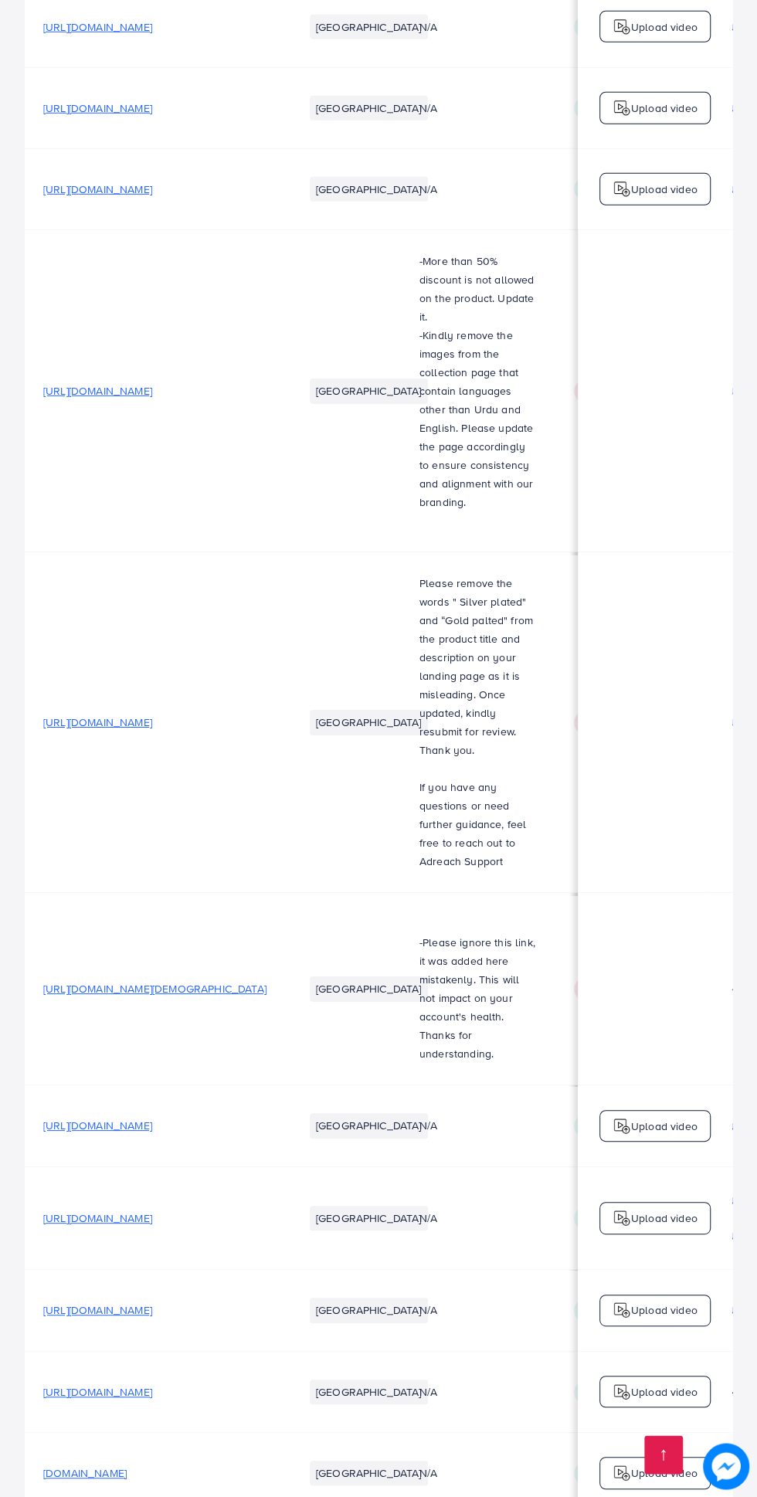
click at [152, 1384] on span "[URL][DOMAIN_NAME]" at bounding box center [97, 1391] width 109 height 15
click at [285, 1270] on td "[URL][DOMAIN_NAME]" at bounding box center [155, 1310] width 260 height 81
click at [152, 1302] on span "[URL][DOMAIN_NAME]" at bounding box center [97, 1309] width 109 height 15
click at [152, 1210] on span "[URL][DOMAIN_NAME]" at bounding box center [97, 1217] width 109 height 15
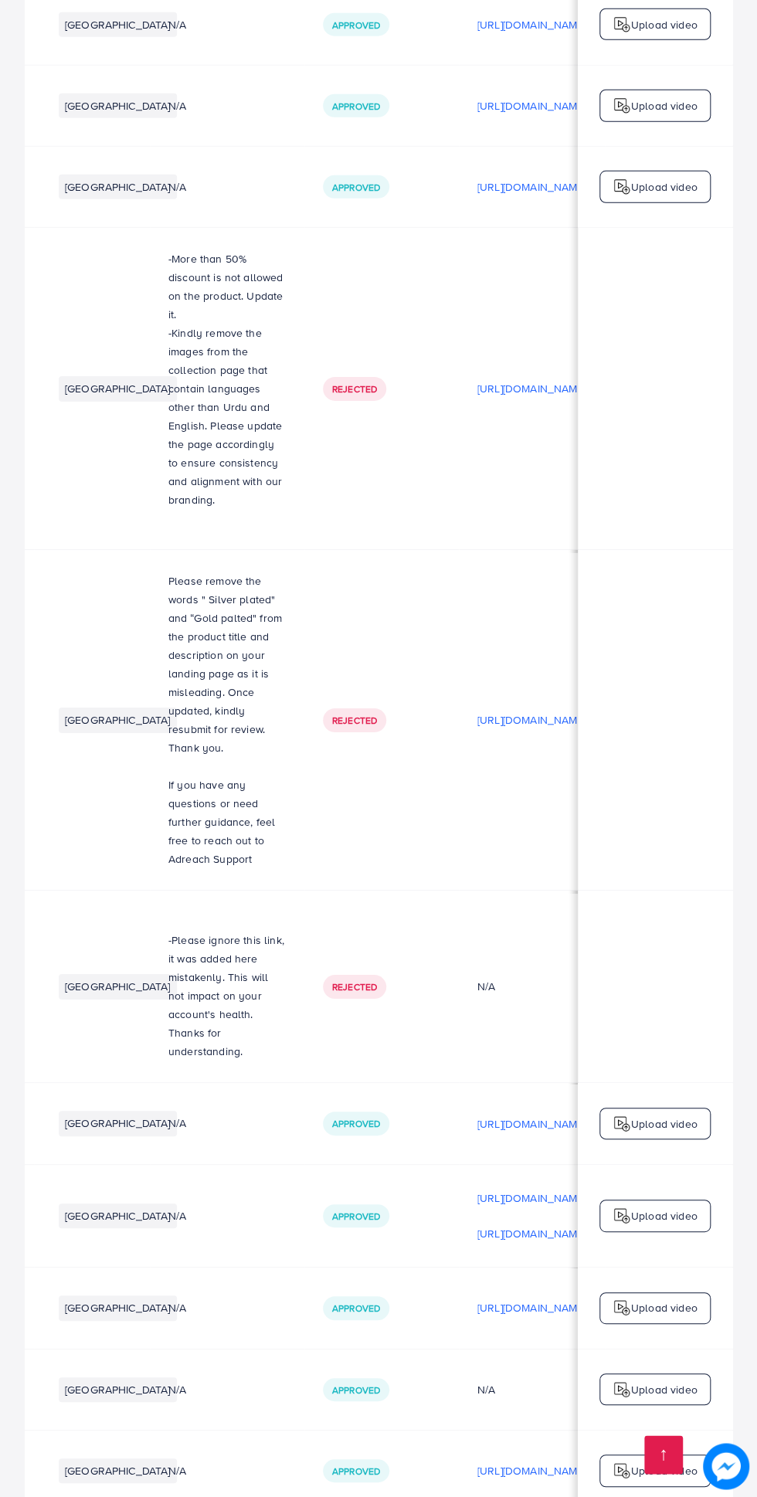
scroll to position [0, 0]
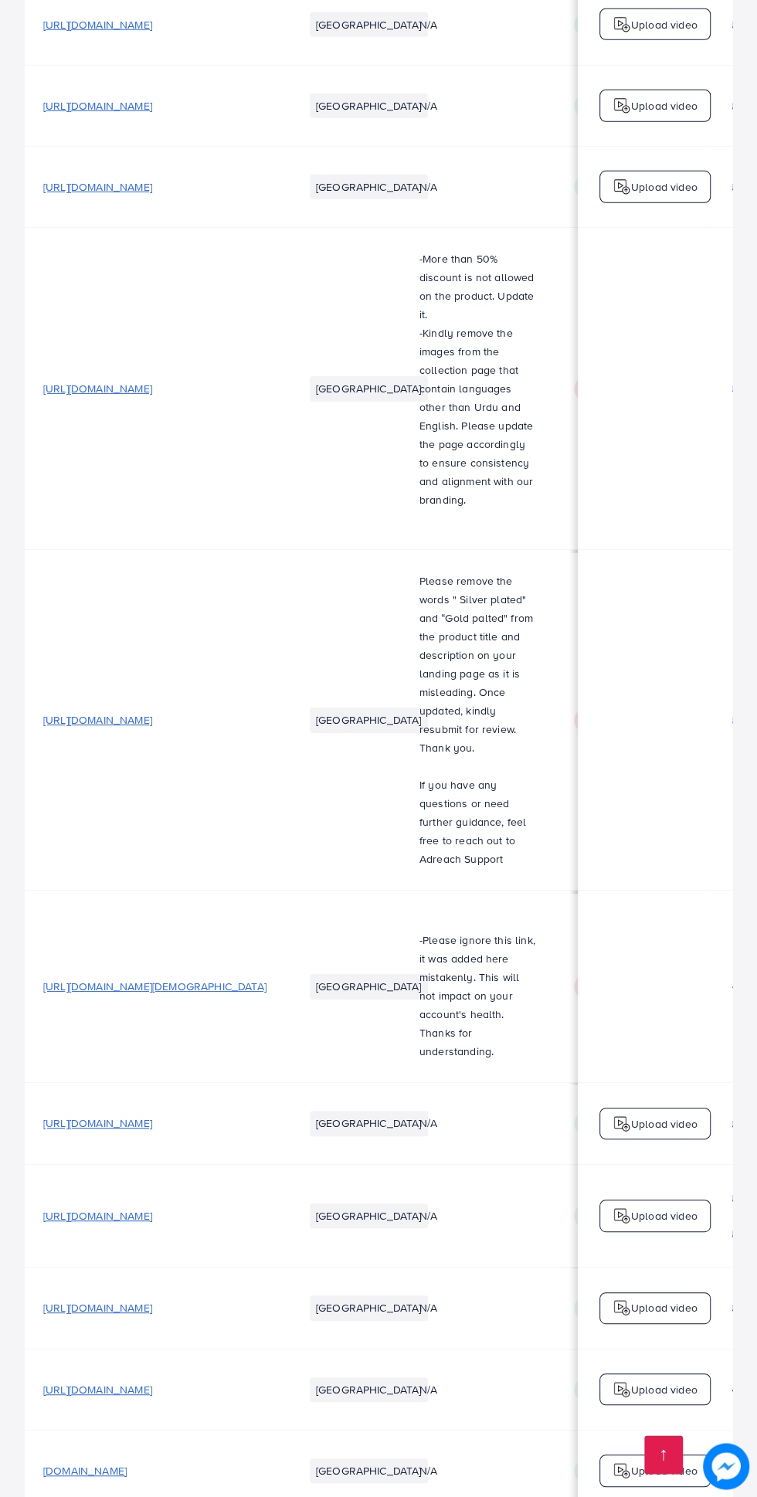
click at [152, 1115] on span "[URL][DOMAIN_NAME]" at bounding box center [97, 1122] width 109 height 15
click at [152, 1208] on span "[URL][DOMAIN_NAME]" at bounding box center [97, 1215] width 109 height 15
click at [152, 1382] on span "[URL][DOMAIN_NAME]" at bounding box center [97, 1389] width 109 height 15
click at [152, 1208] on span "[URL][DOMAIN_NAME]" at bounding box center [97, 1215] width 109 height 15
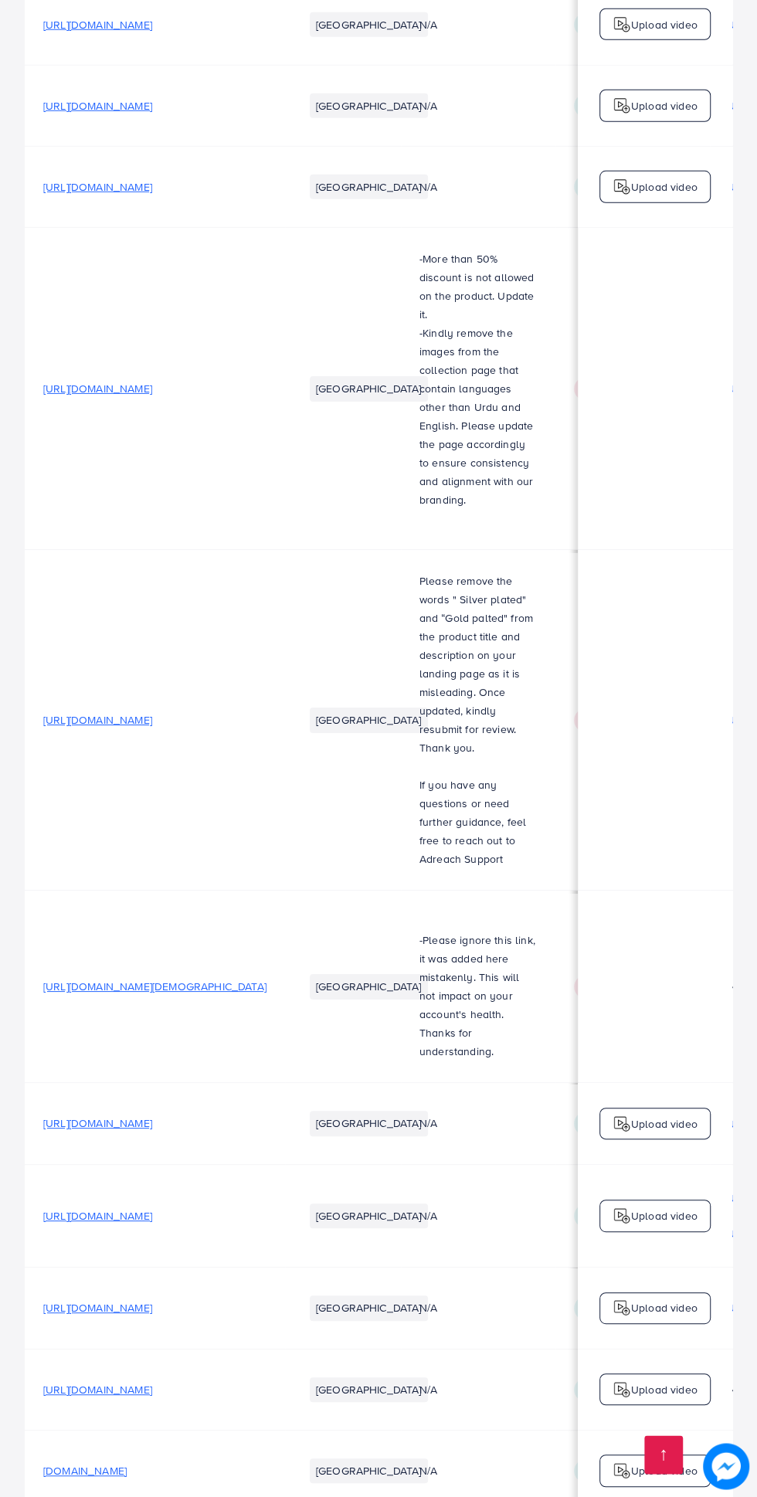
click at [152, 1208] on span "[URL][DOMAIN_NAME]" at bounding box center [97, 1215] width 109 height 15
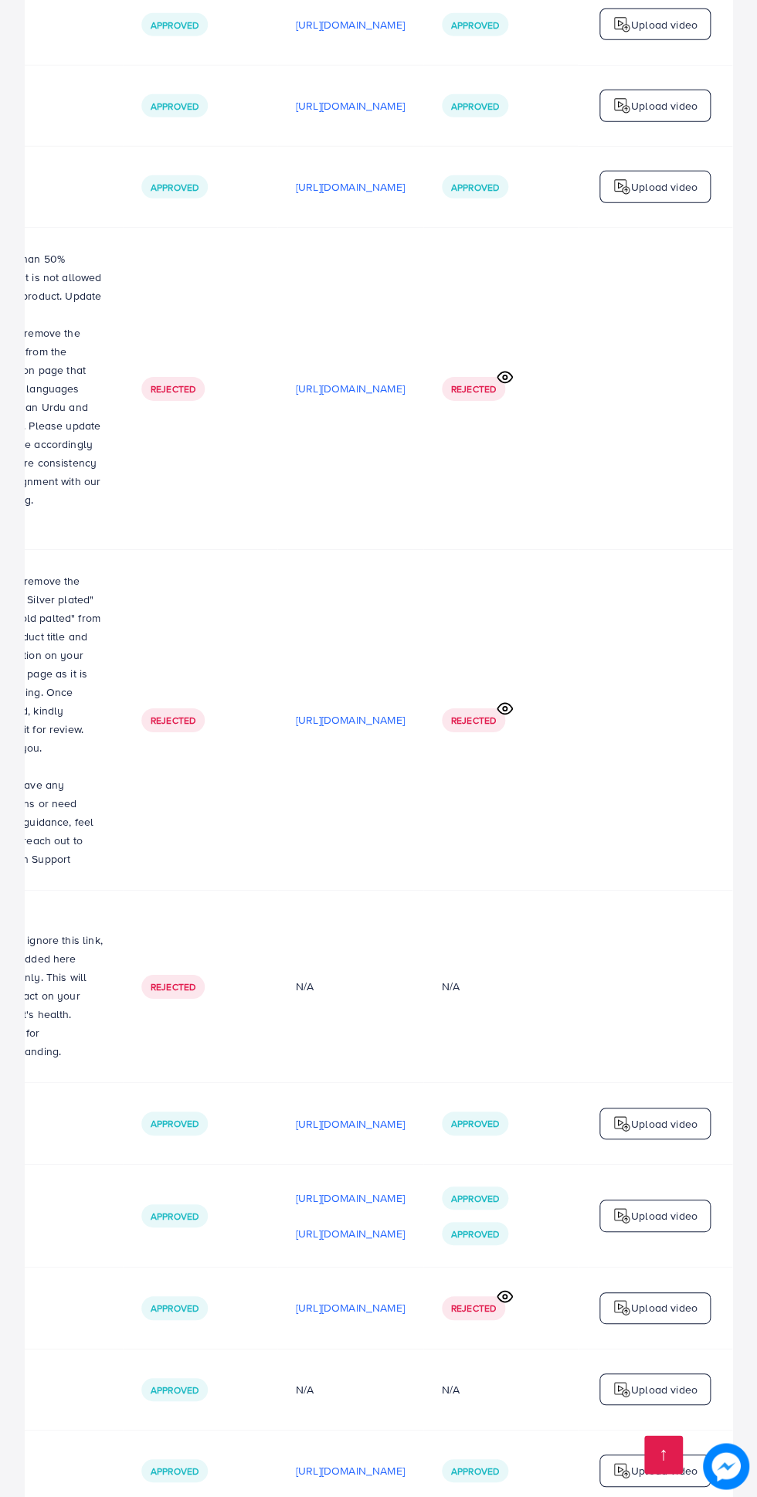
scroll to position [0, 516]
click at [350, 1189] on p "[URL][DOMAIN_NAME]" at bounding box center [350, 1198] width 109 height 19
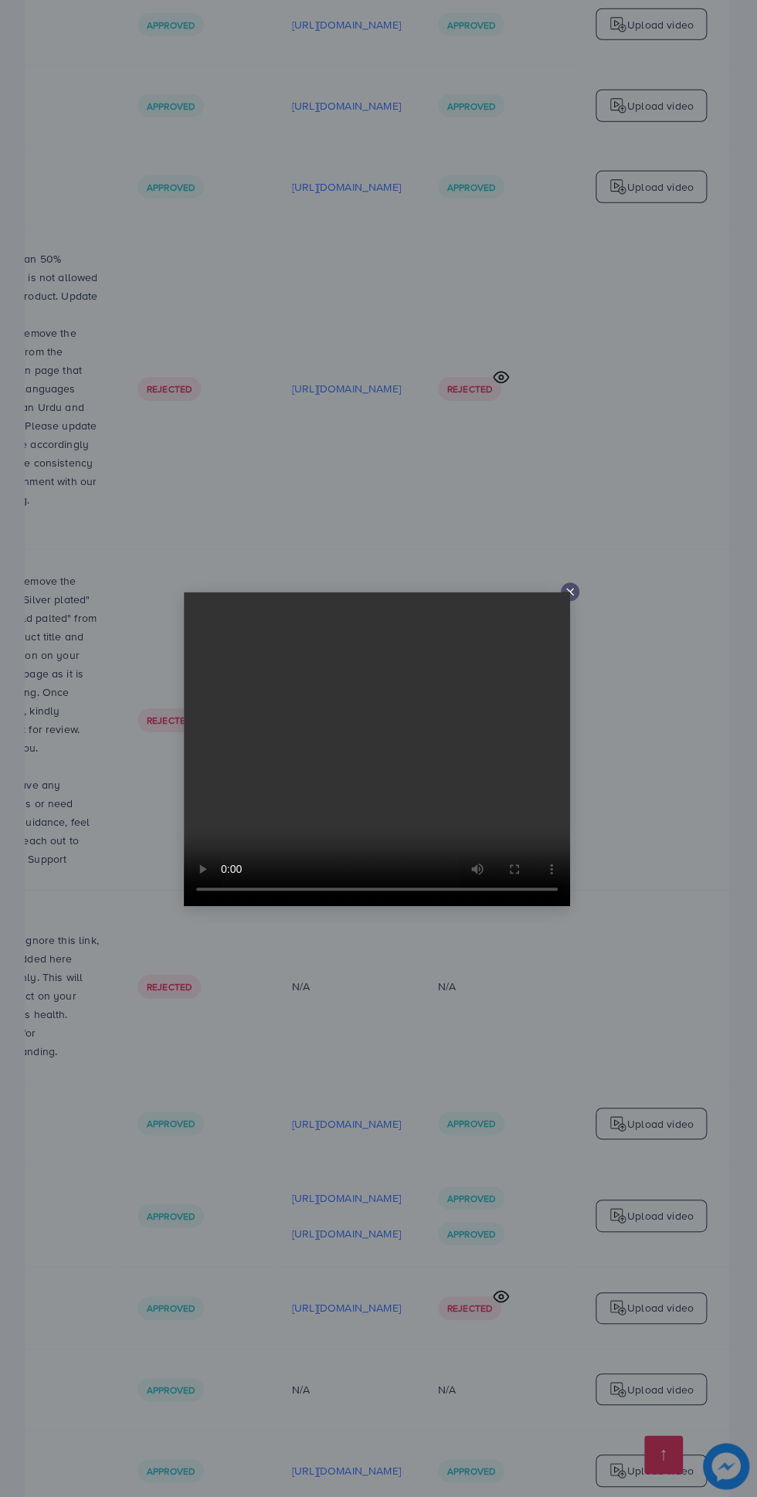
click at [569, 591] on line at bounding box center [570, 592] width 6 height 6
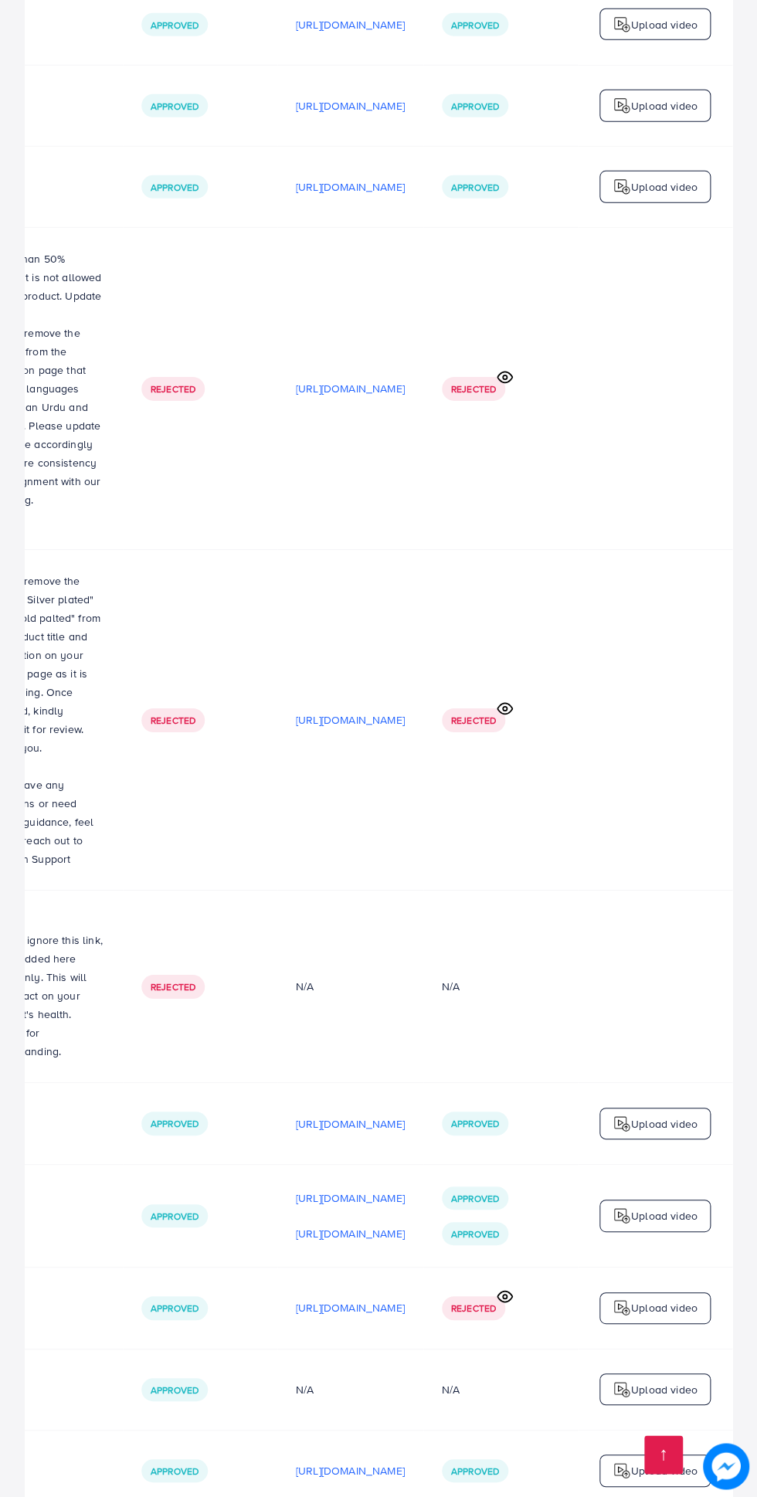
click at [330, 1224] on p "[URL][DOMAIN_NAME]" at bounding box center [350, 1233] width 109 height 19
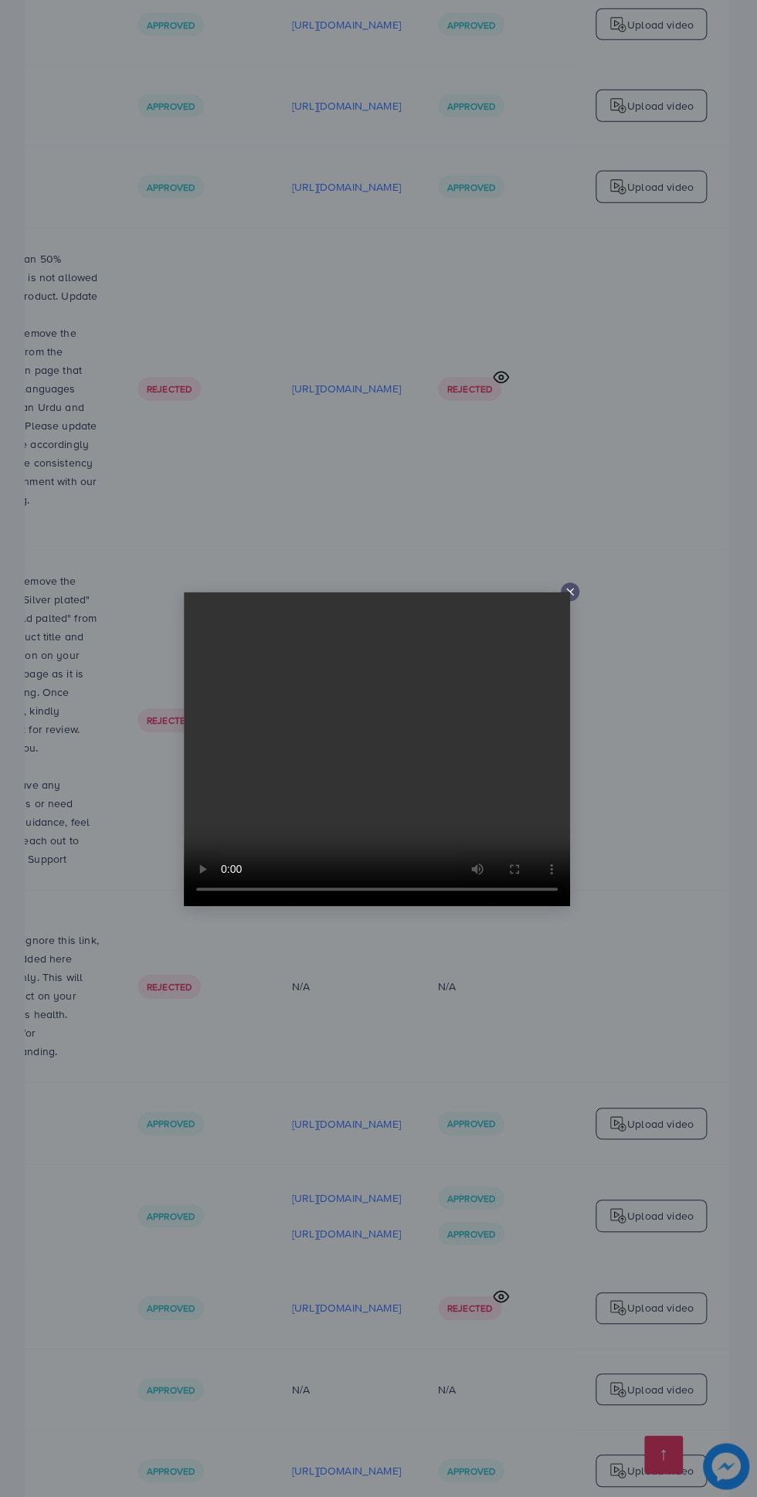
click at [578, 596] on div at bounding box center [378, 748] width 757 height 1497
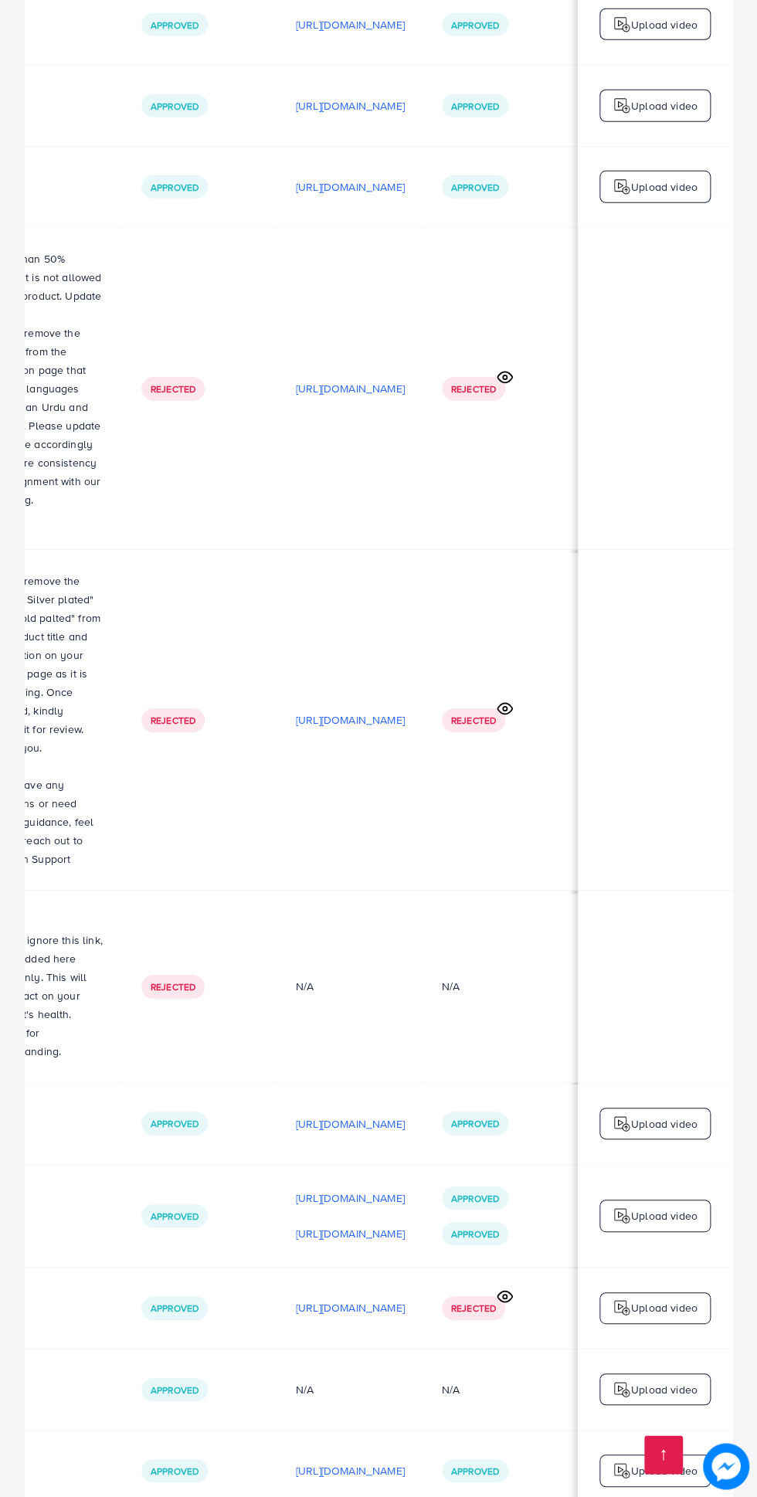
scroll to position [0, 0]
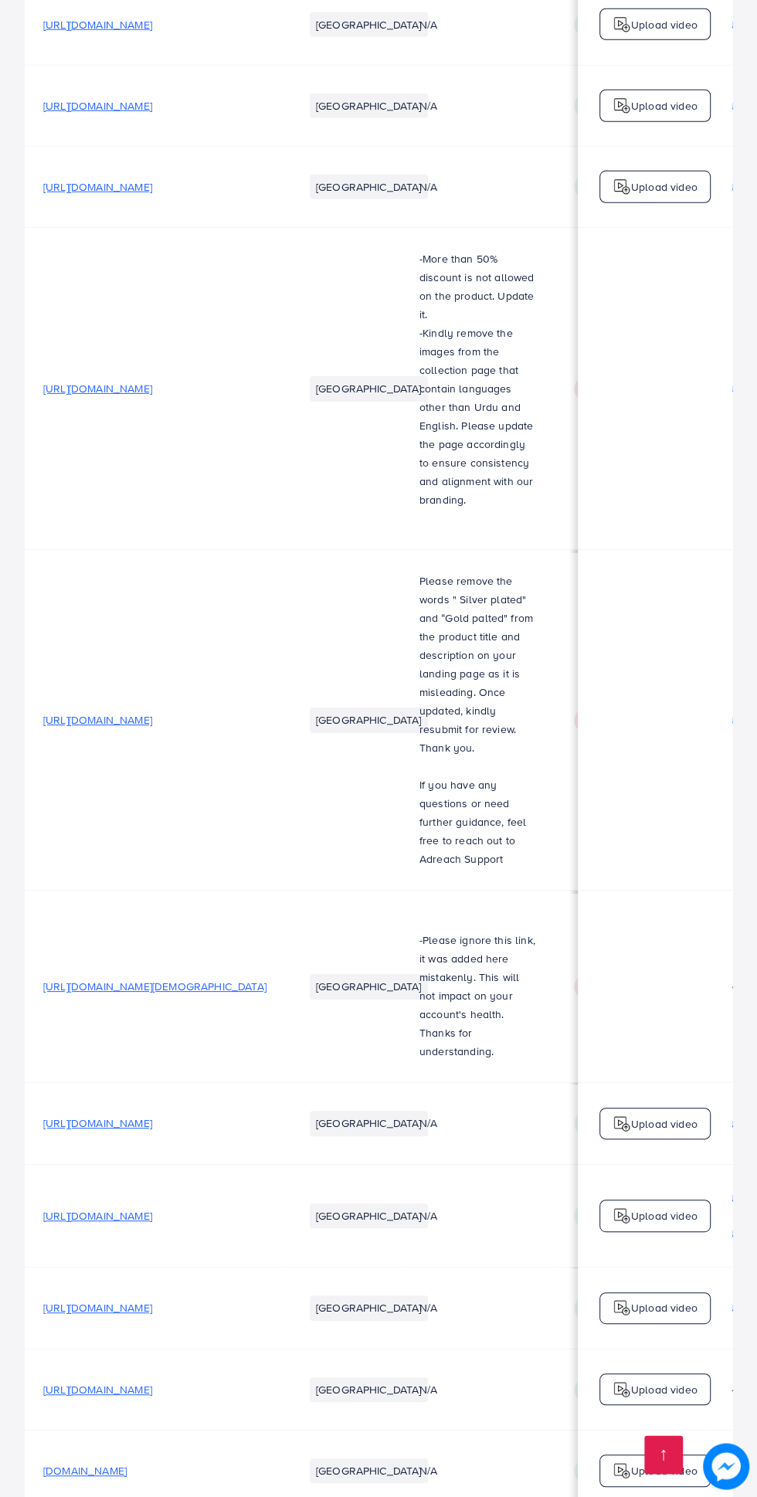
click at [152, 1208] on span "[URL][DOMAIN_NAME]" at bounding box center [97, 1215] width 109 height 15
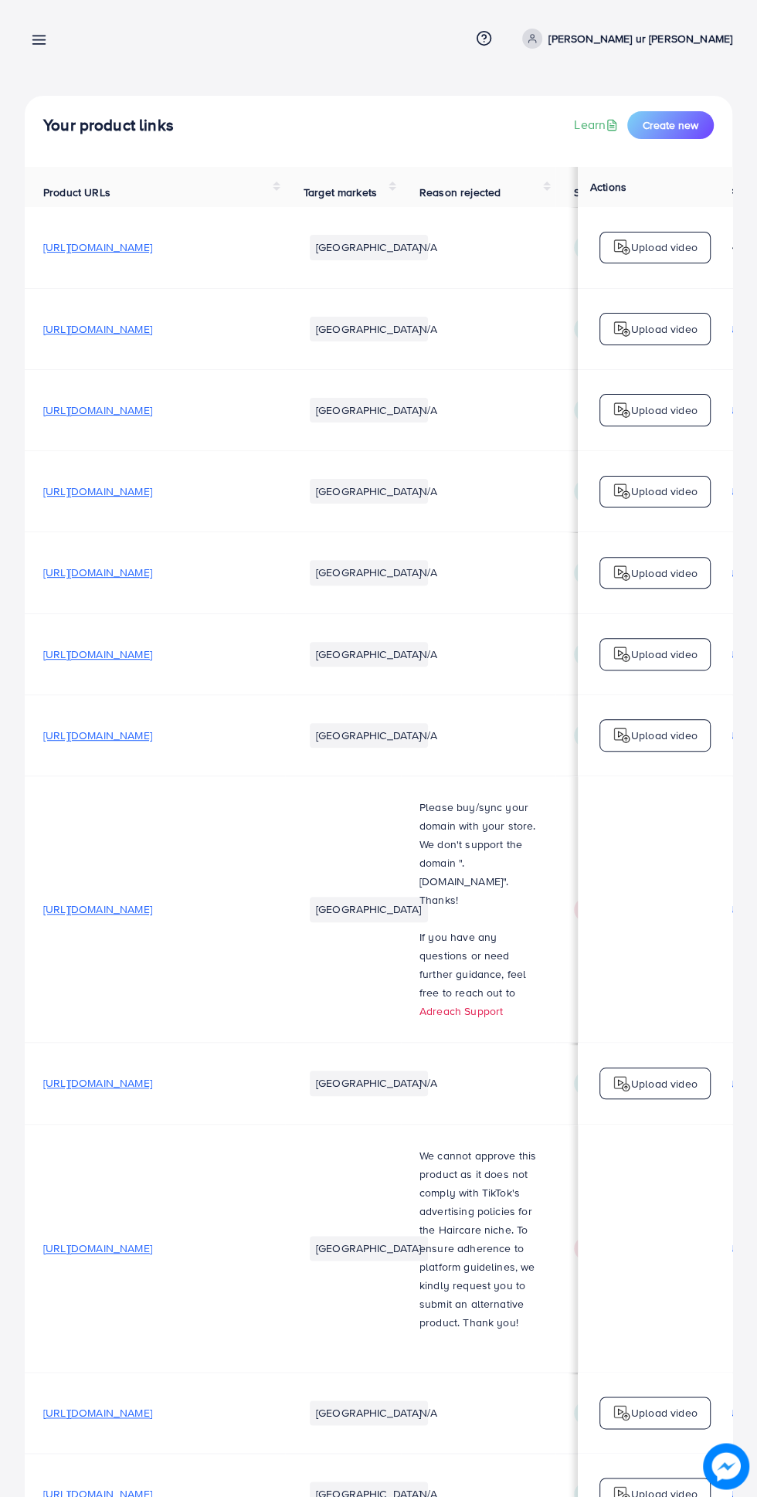
click at [676, 132] on span "Create new" at bounding box center [671, 124] width 56 height 15
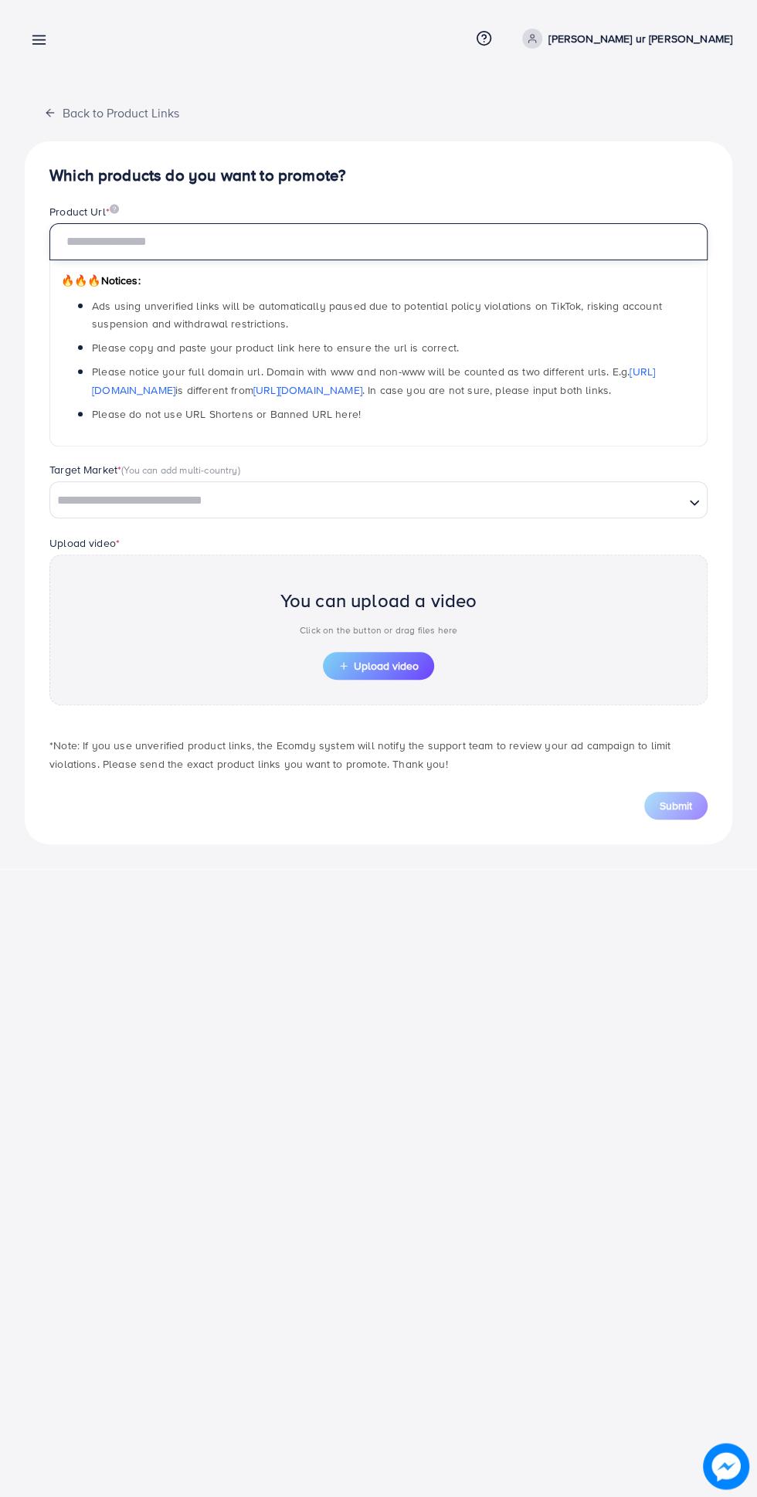
click at [429, 243] on input "text" at bounding box center [378, 241] width 658 height 37
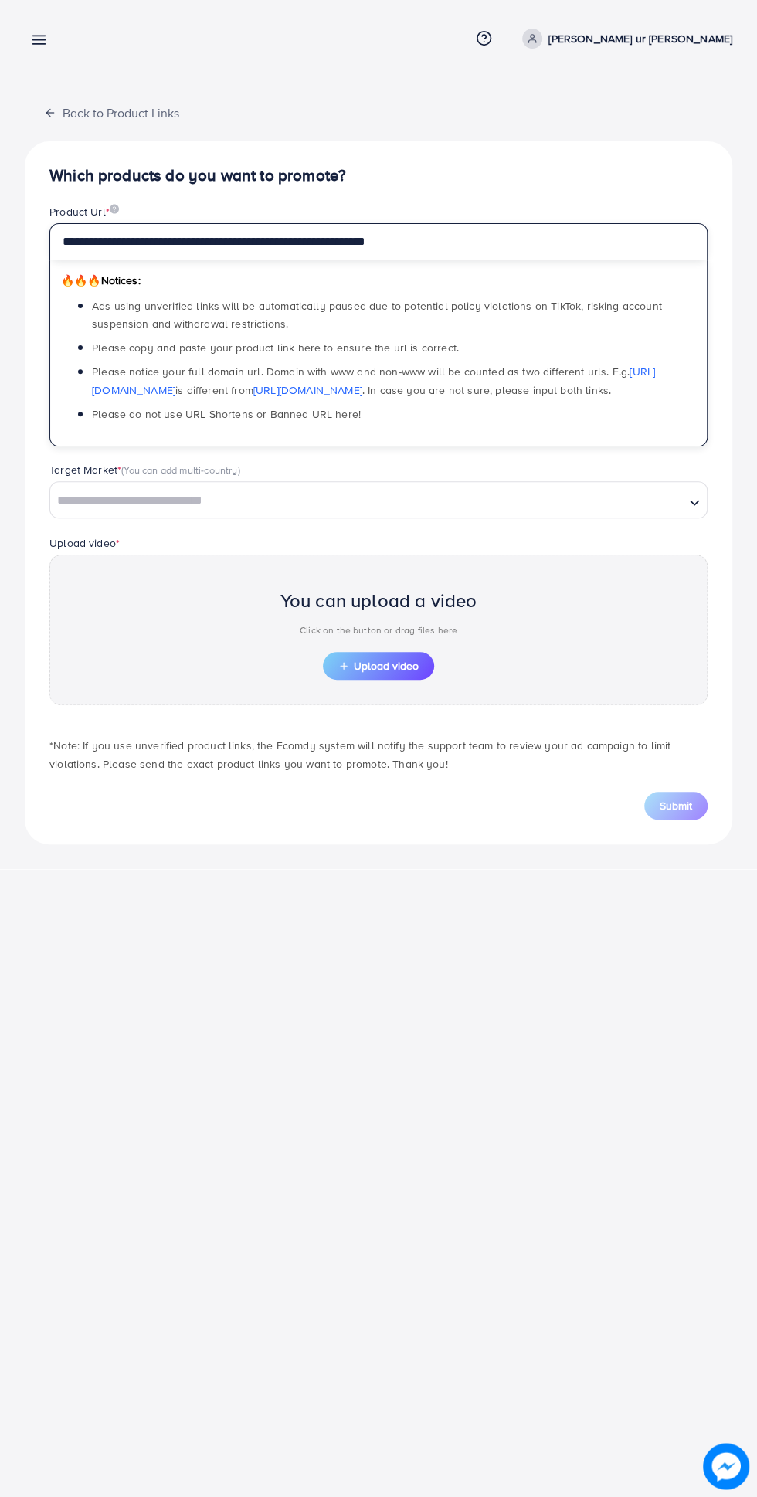
type input "**********"
click at [408, 662] on span "Upload video" at bounding box center [378, 665] width 80 height 11
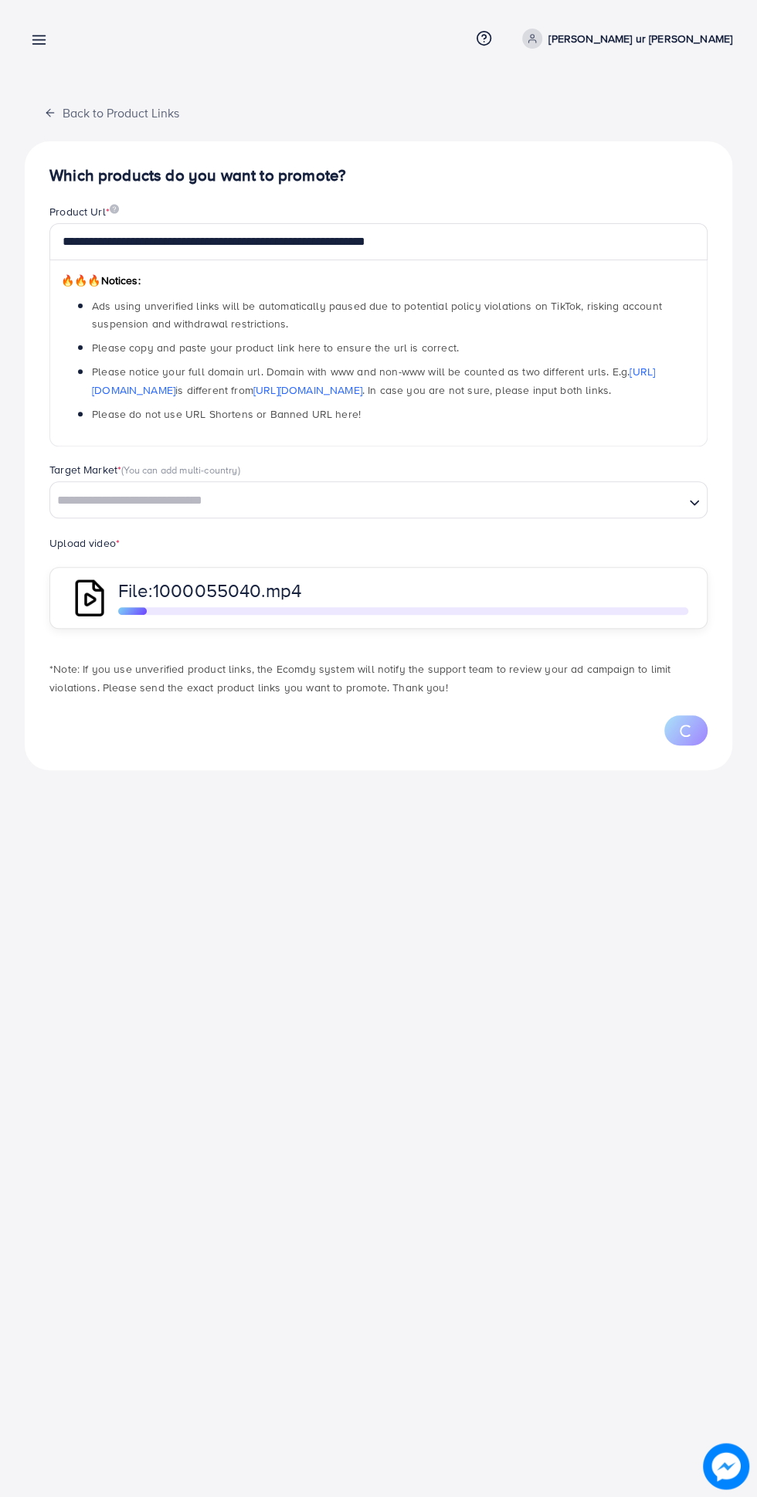
click at [669, 500] on input "Search for option" at bounding box center [367, 501] width 631 height 24
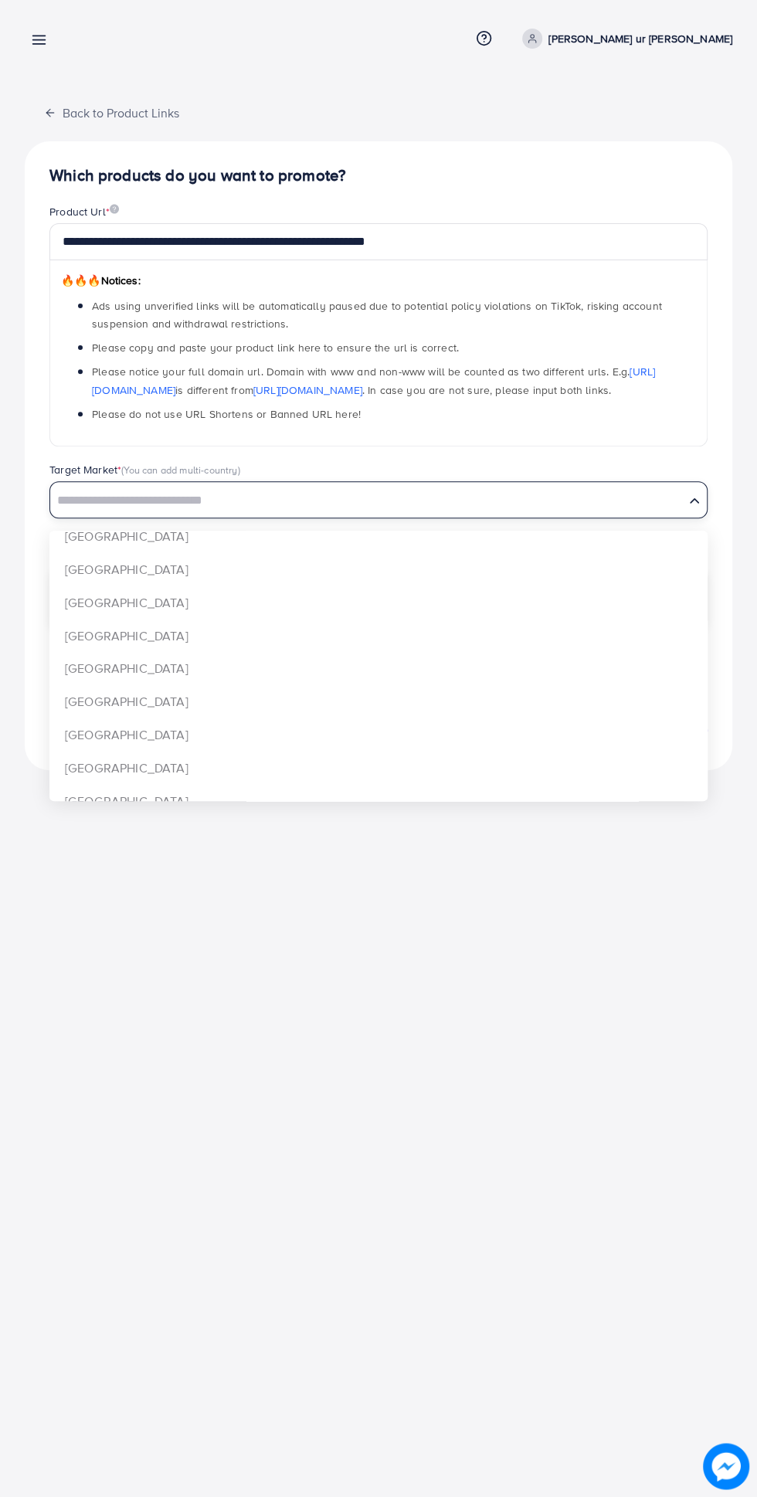
scroll to position [1125, 0]
click at [138, 643] on div "**********" at bounding box center [379, 455] width 708 height 629
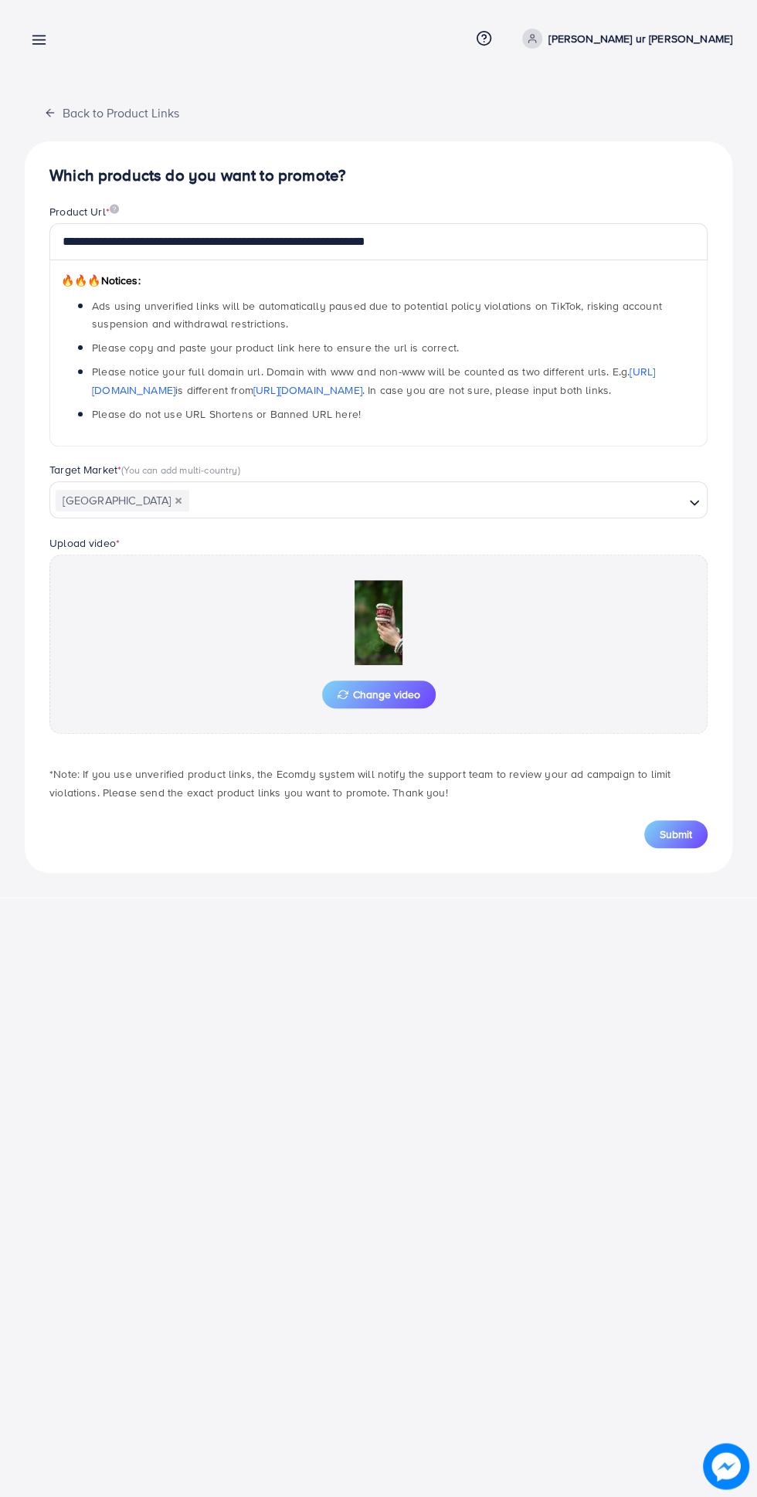
click at [677, 832] on span "Submit" at bounding box center [676, 834] width 32 height 15
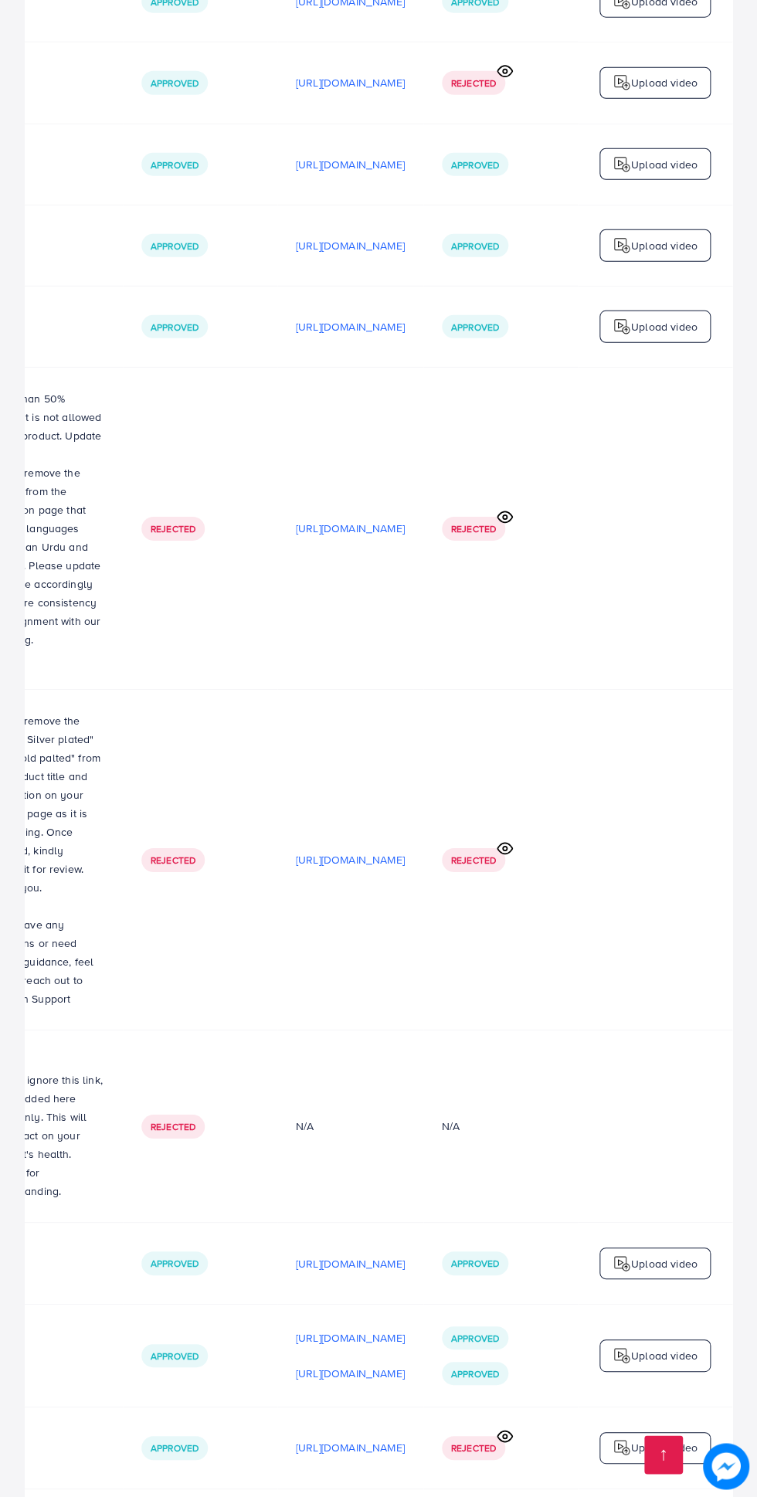
scroll to position [0, 516]
click at [638, 1346] on p "Upload video" at bounding box center [664, 1355] width 66 height 19
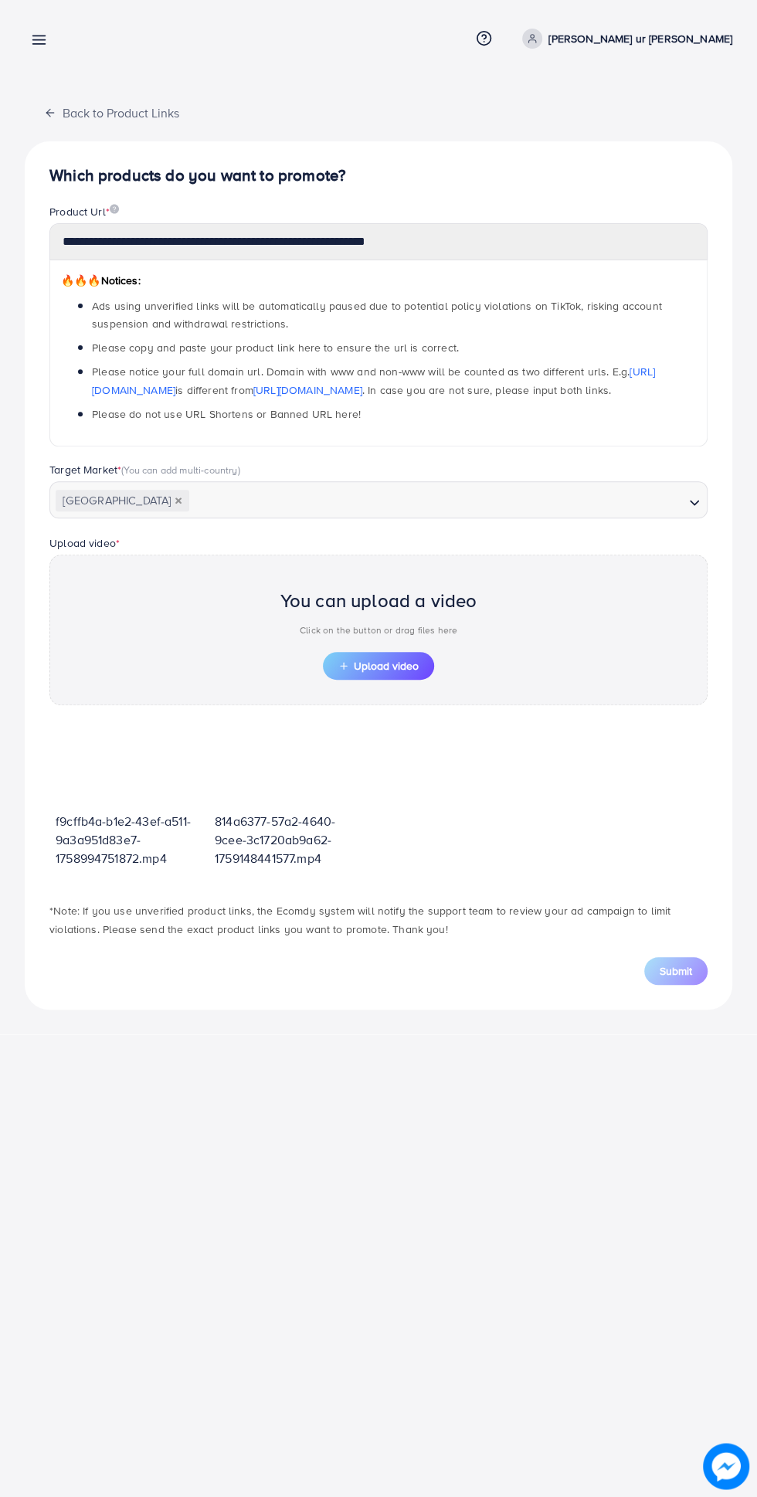
click at [391, 662] on span "Upload video" at bounding box center [378, 665] width 80 height 11
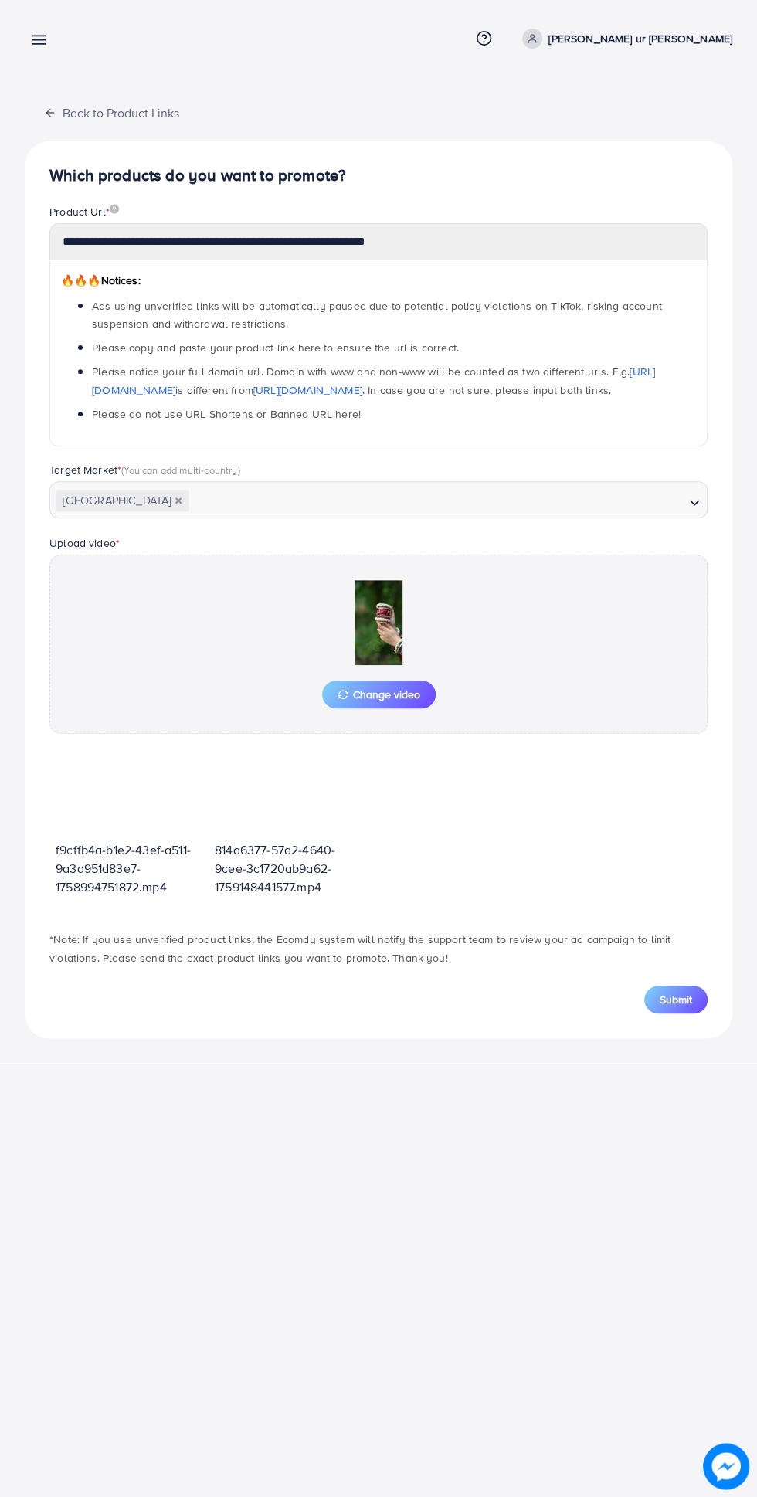
click at [484, 1460] on div "**********" at bounding box center [378, 748] width 757 height 1497
click at [680, 1001] on span "Submit" at bounding box center [676, 999] width 32 height 15
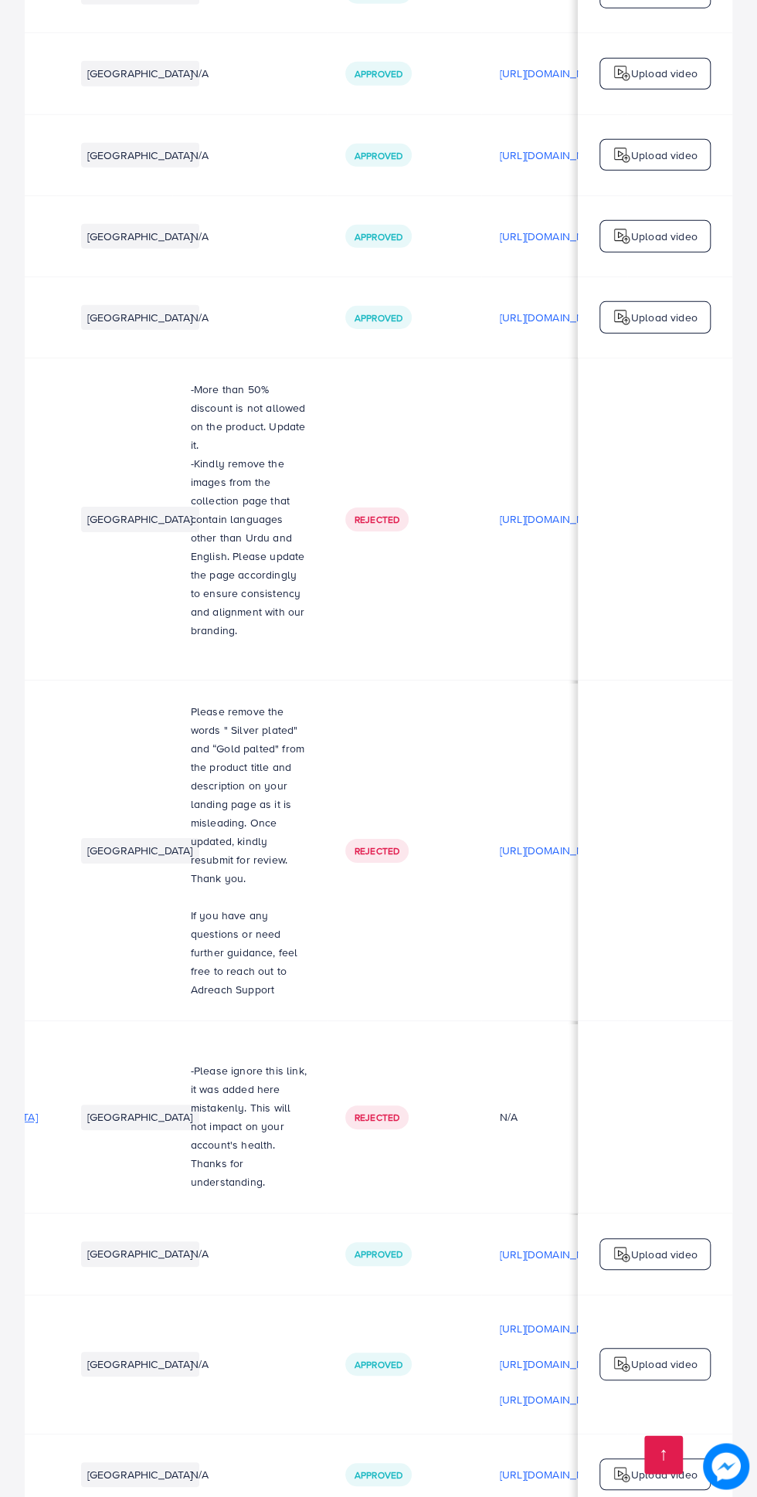
scroll to position [0, 516]
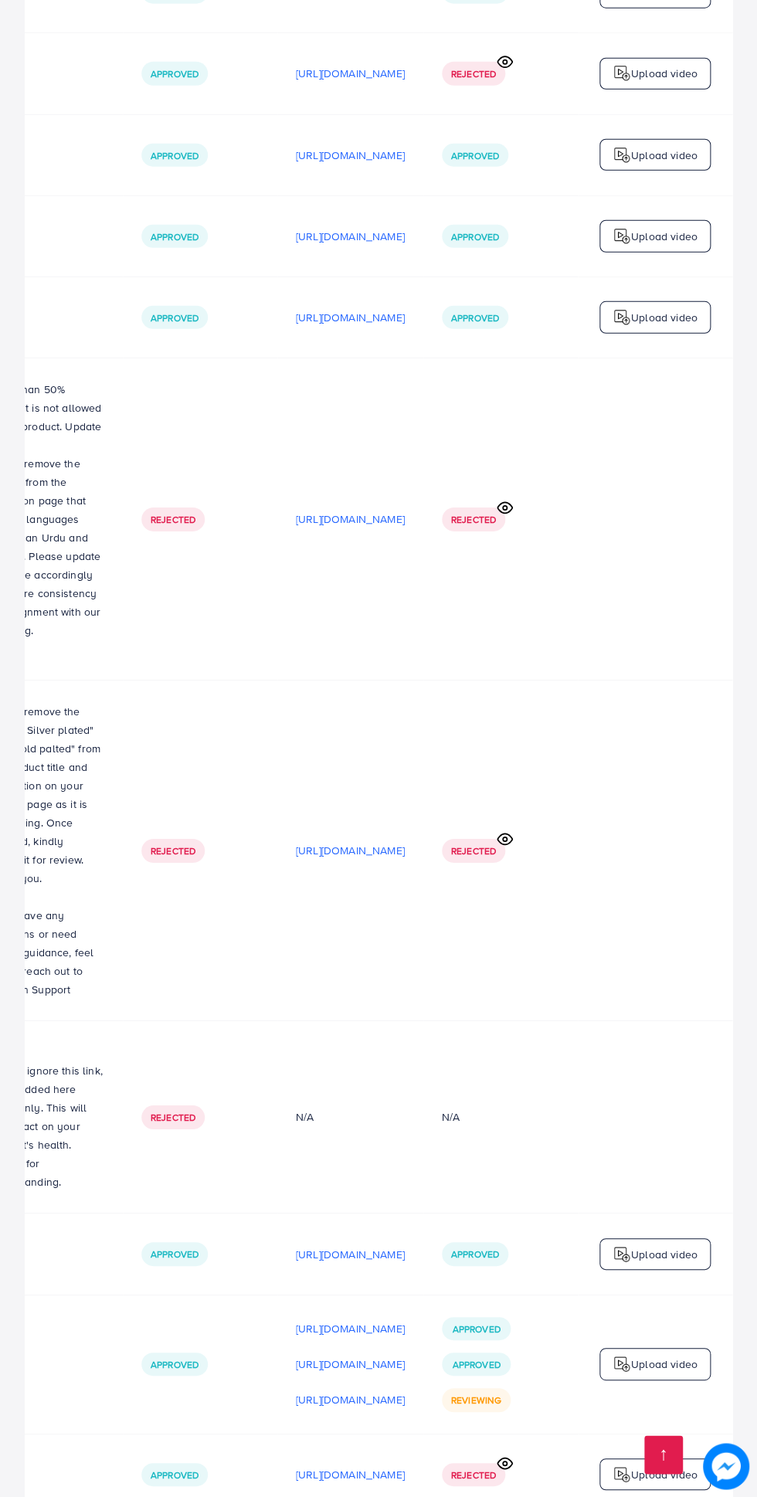
click at [351, 1319] on p "[URL][DOMAIN_NAME]" at bounding box center [350, 1328] width 109 height 19
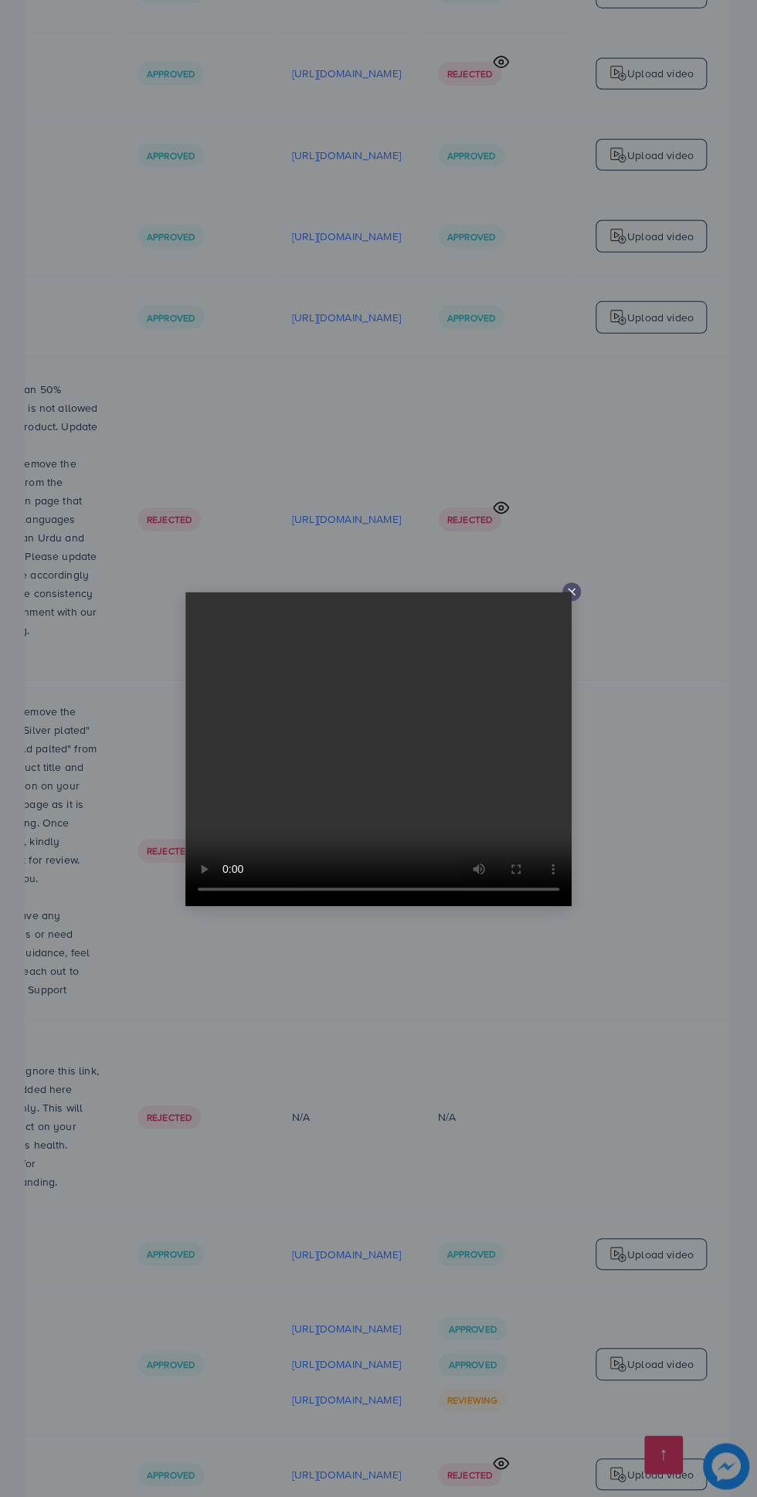
click at [372, 1280] on div at bounding box center [378, 748] width 757 height 1497
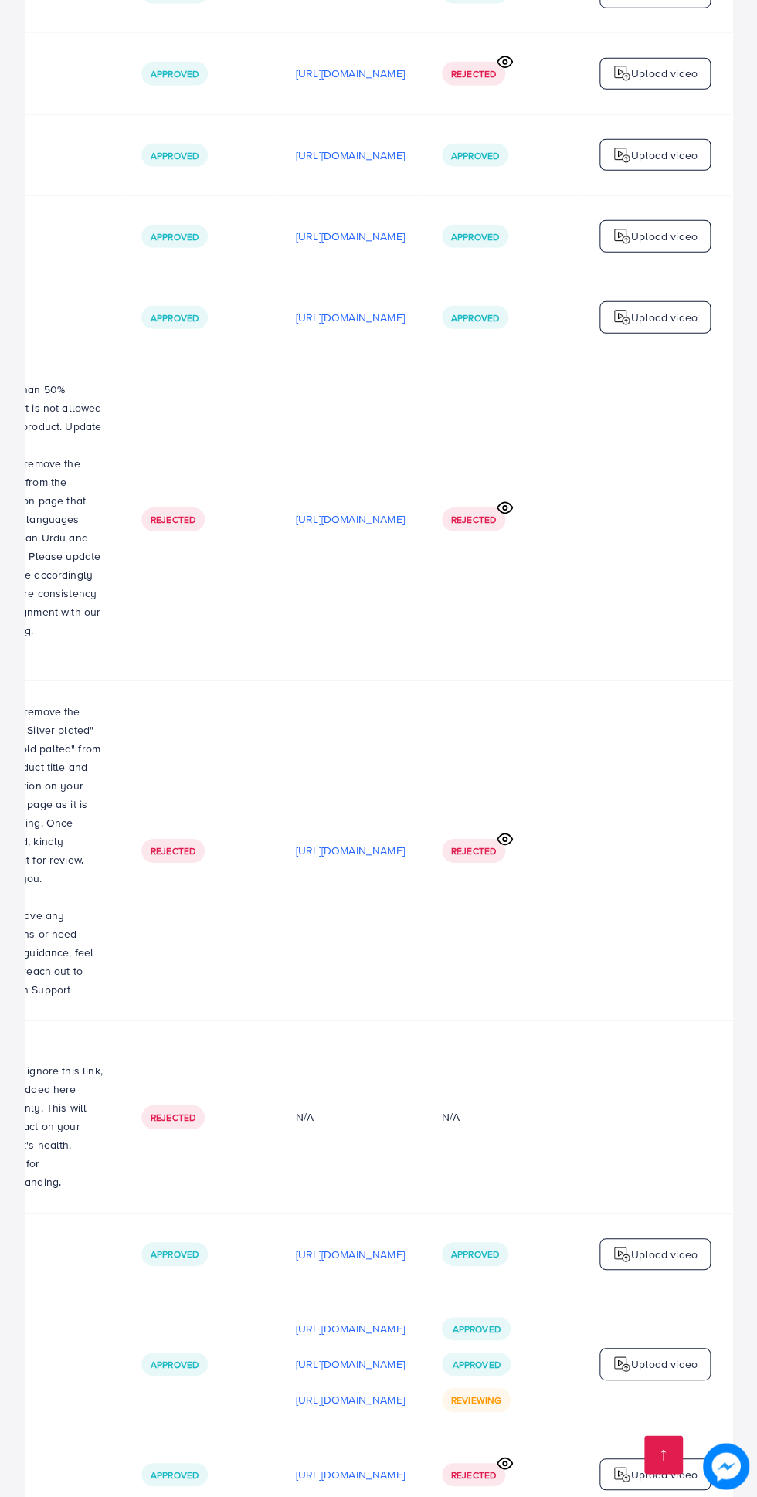
click at [362, 1355] on p "[URL][DOMAIN_NAME]" at bounding box center [350, 1364] width 109 height 19
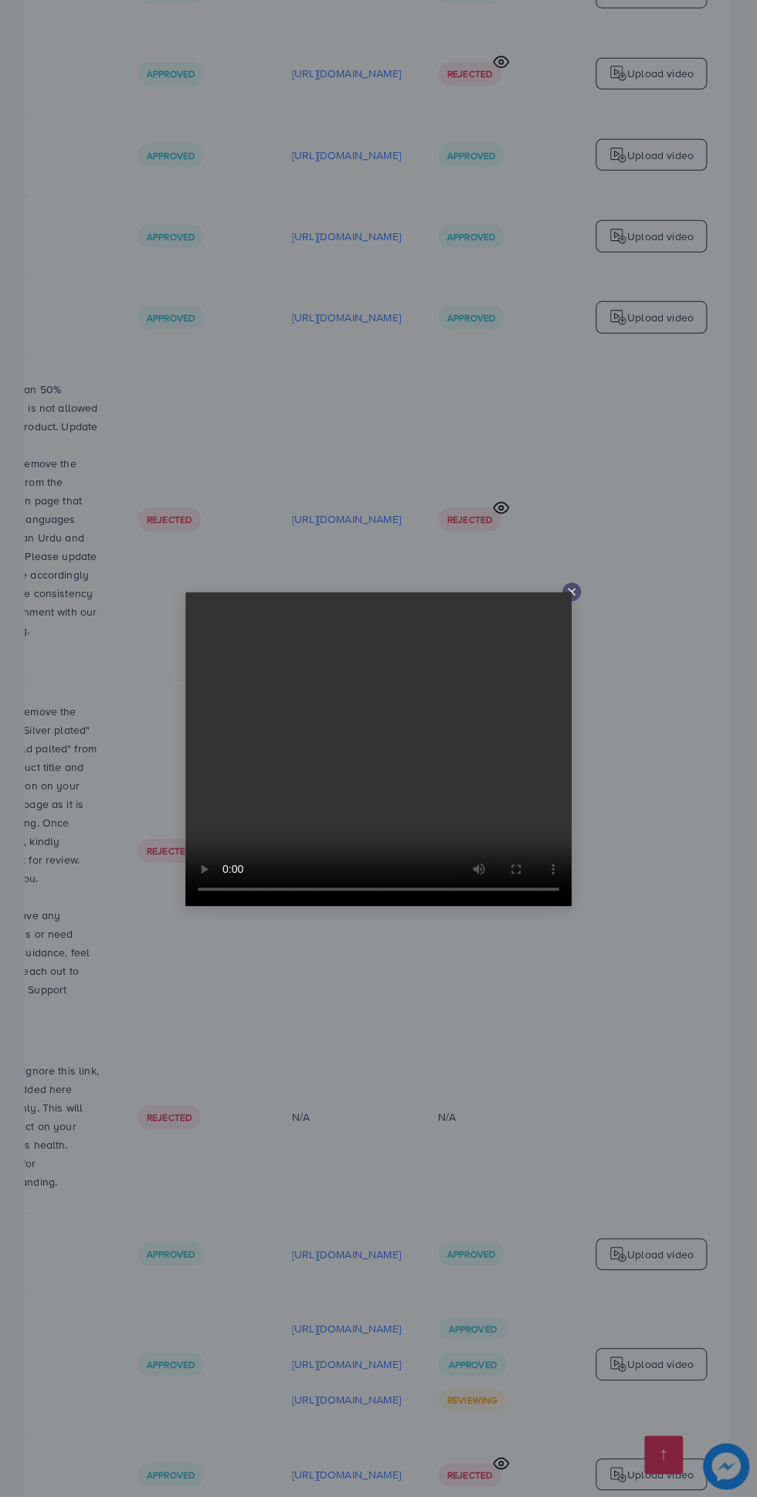
click at [374, 1301] on div at bounding box center [378, 748] width 757 height 1497
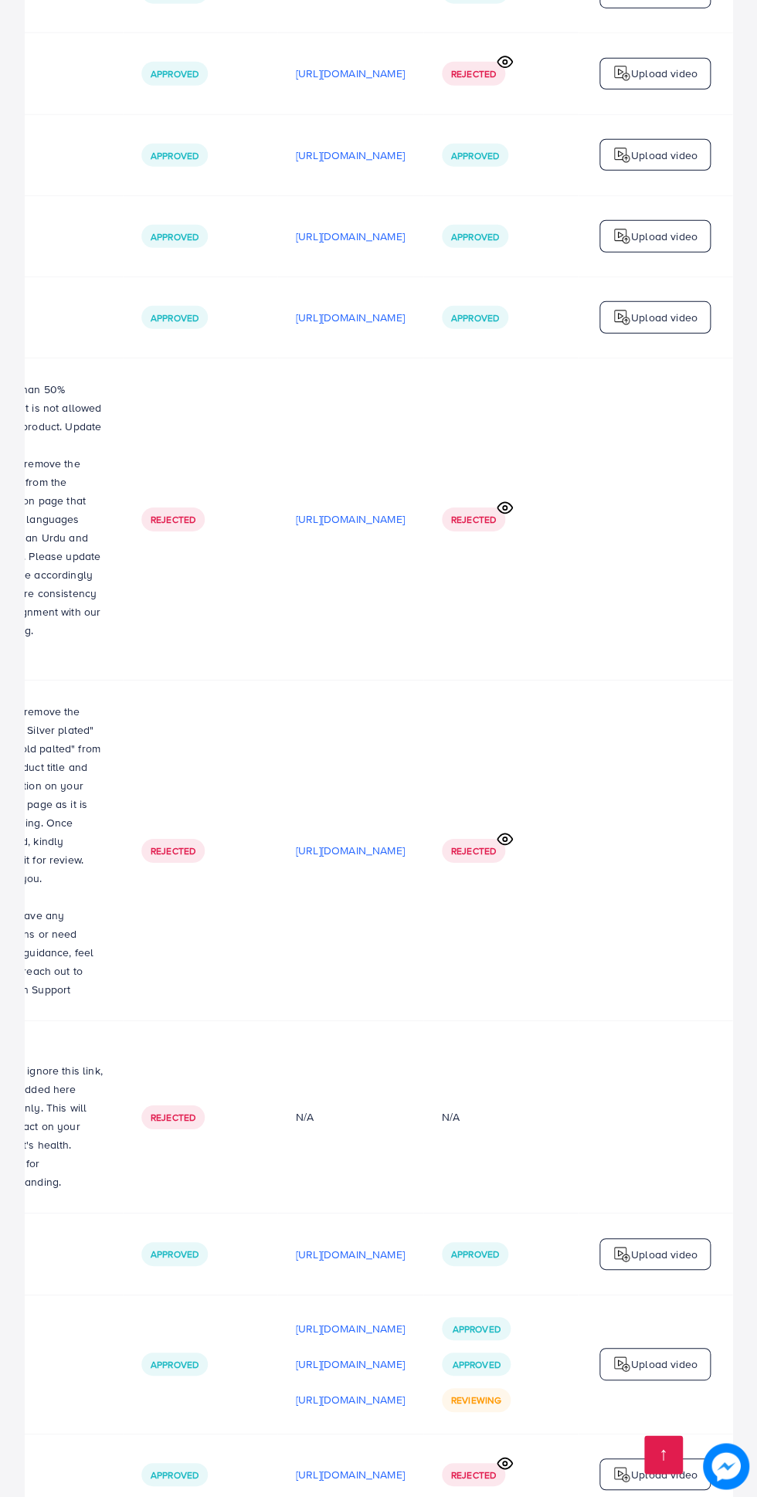
click at [357, 1390] on p "[URL][DOMAIN_NAME]" at bounding box center [350, 1399] width 109 height 19
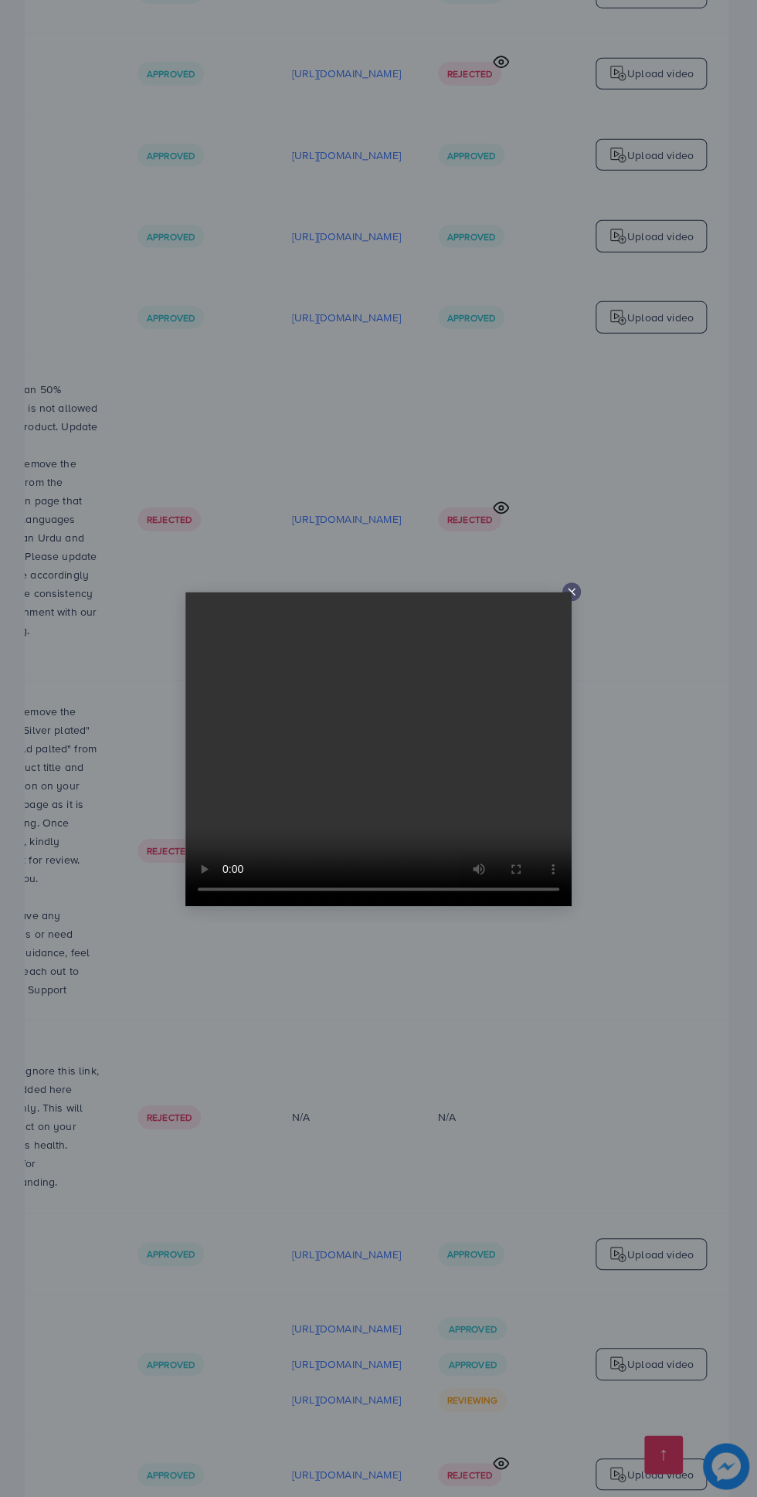
click at [577, 598] on icon at bounding box center [571, 592] width 12 height 12
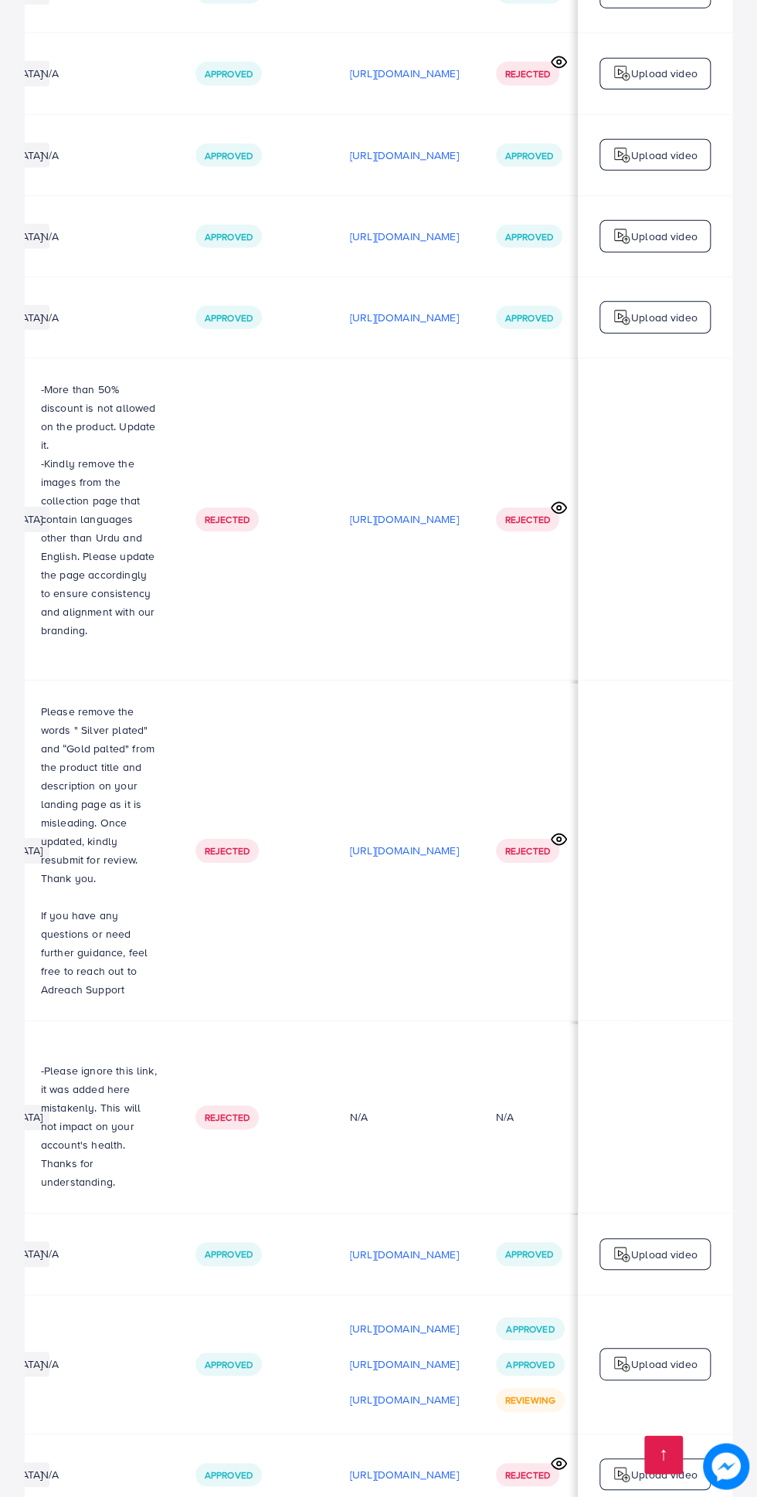
scroll to position [0, 385]
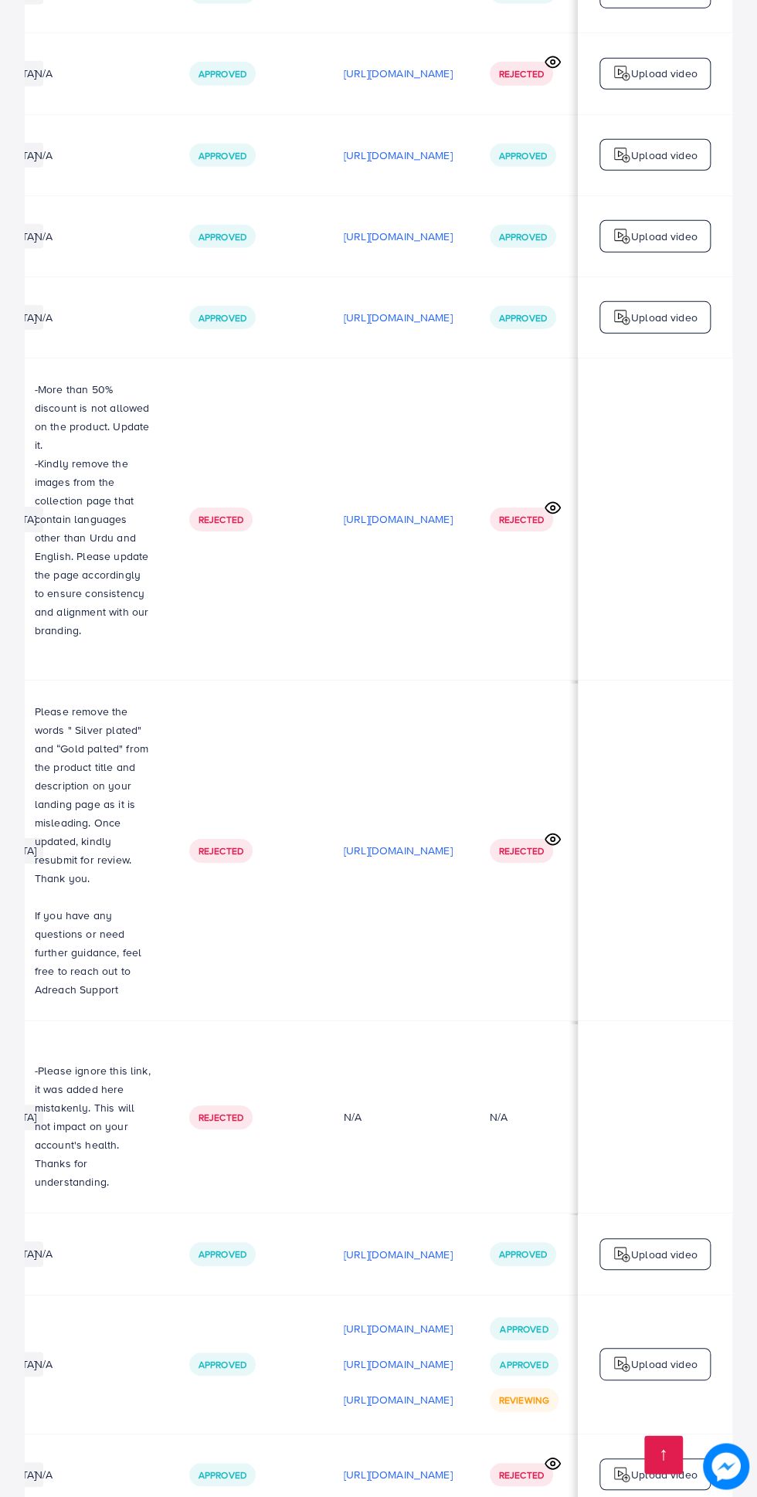
click at [426, 1465] on p "[URL][DOMAIN_NAME]" at bounding box center [398, 1474] width 109 height 19
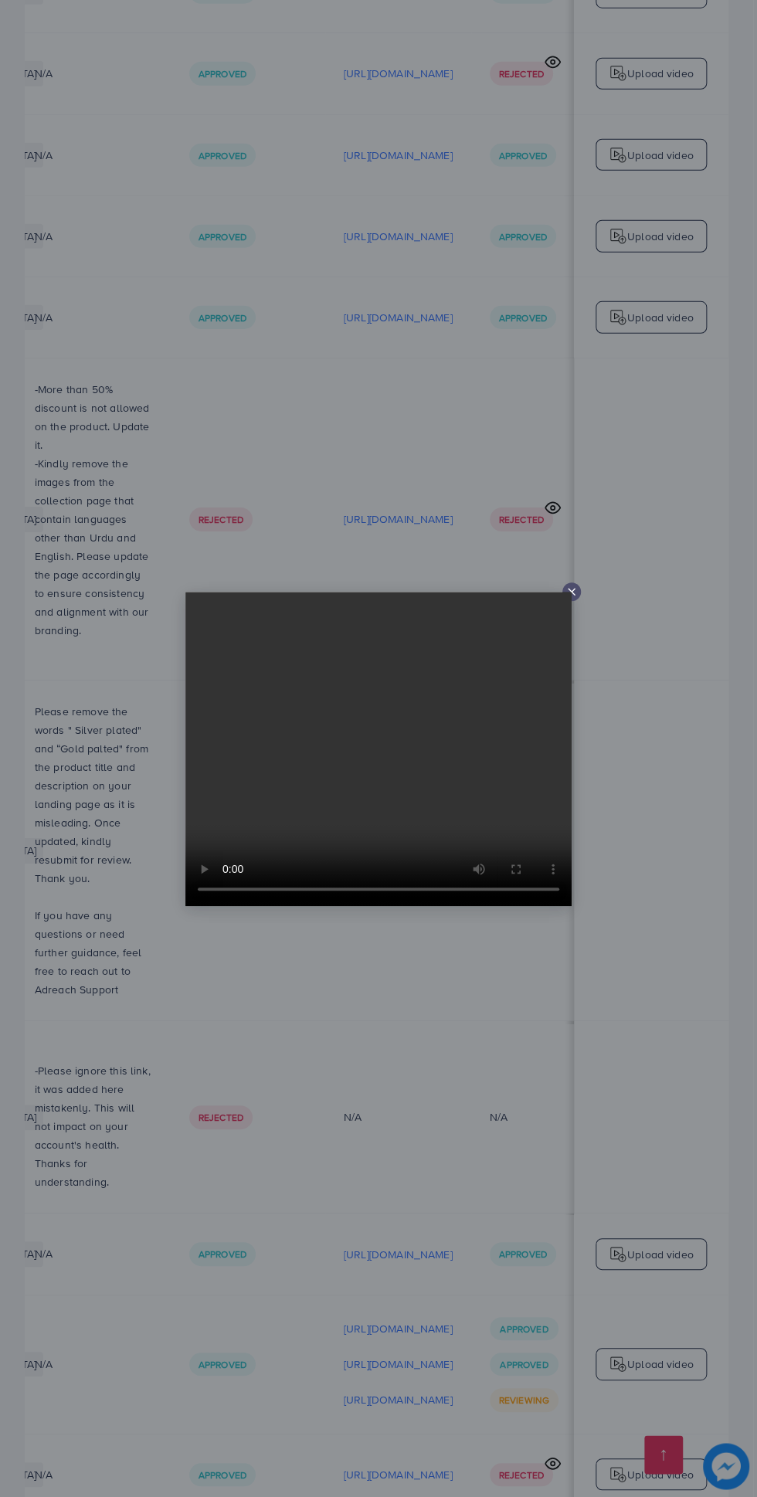
click at [571, 595] on line at bounding box center [572, 592] width 6 height 6
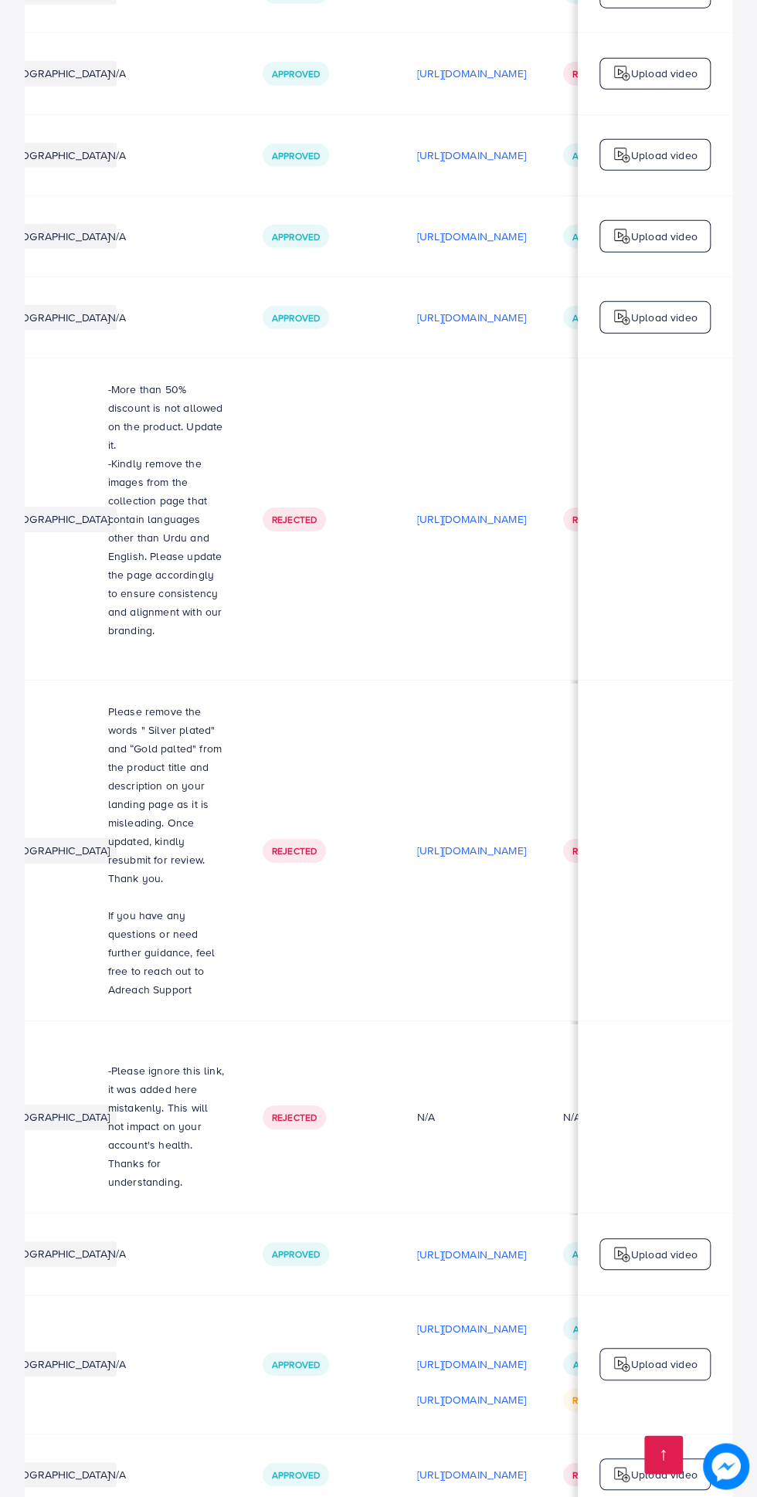
scroll to position [0, 516]
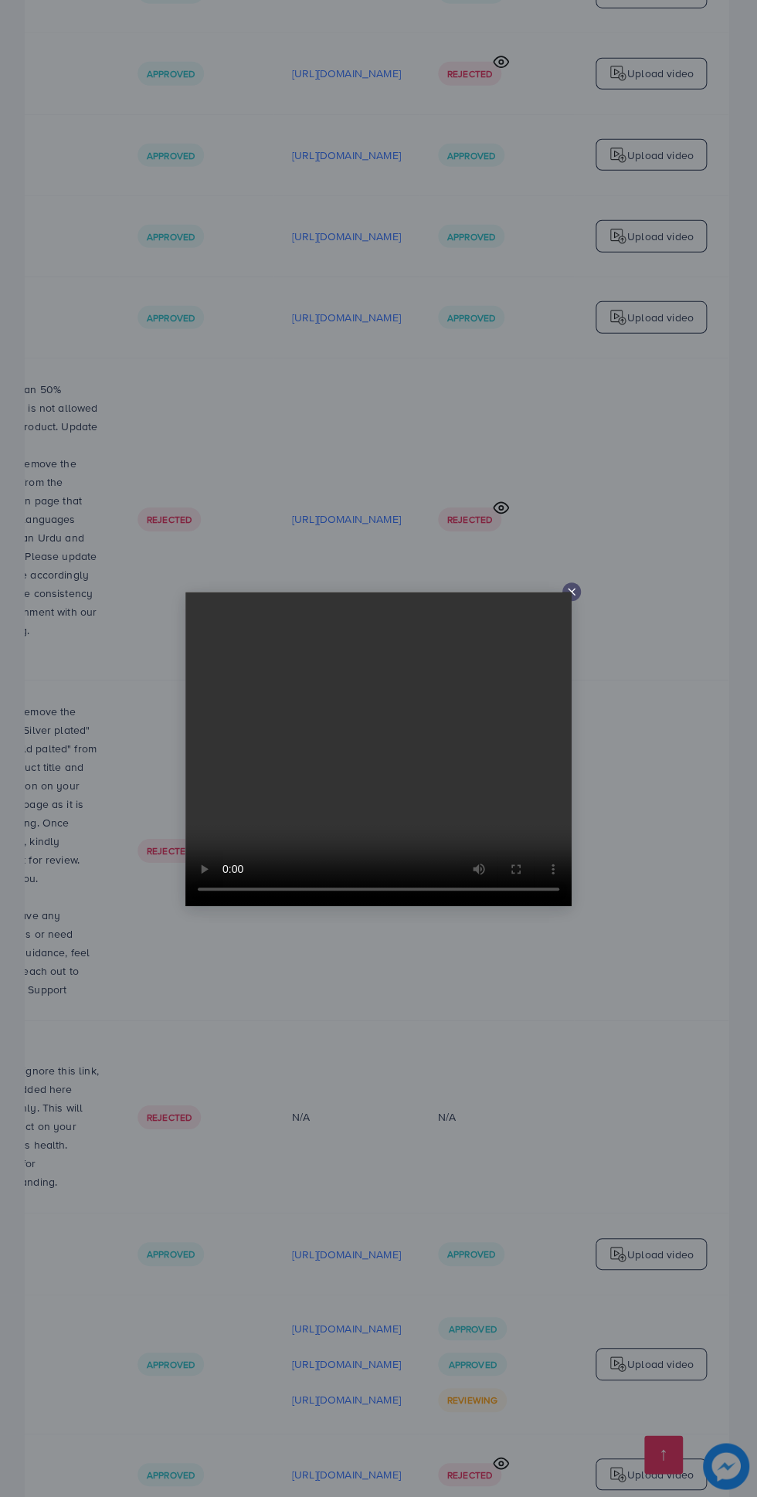
click at [348, 1496] on div at bounding box center [378, 748] width 757 height 1497
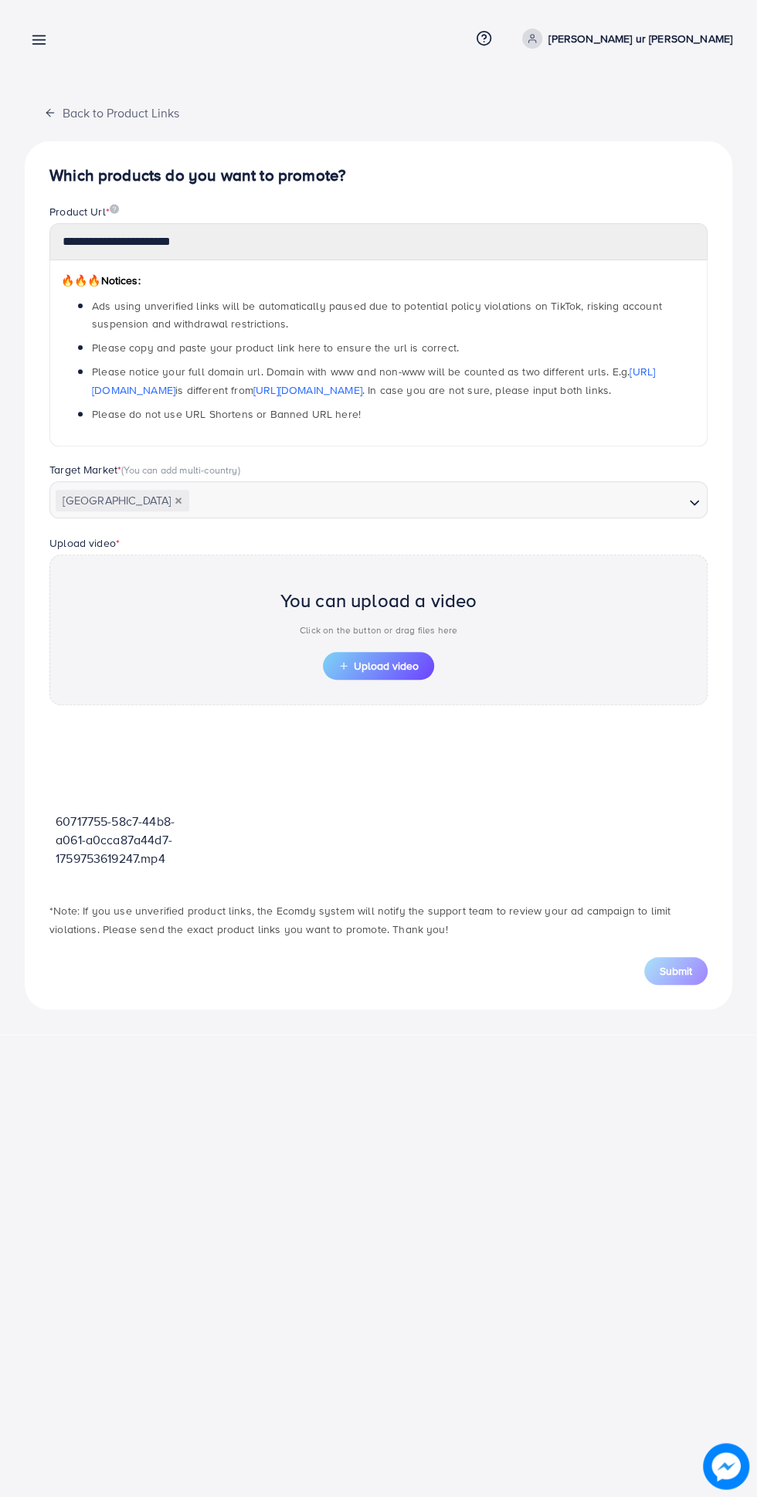
click at [408, 672] on button "Upload video" at bounding box center [378, 666] width 111 height 28
click at [278, 1248] on div "**********" at bounding box center [378, 748] width 757 height 1497
click at [381, 663] on span "Upload video" at bounding box center [378, 665] width 80 height 11
click at [386, 660] on span "Upload video" at bounding box center [378, 665] width 80 height 11
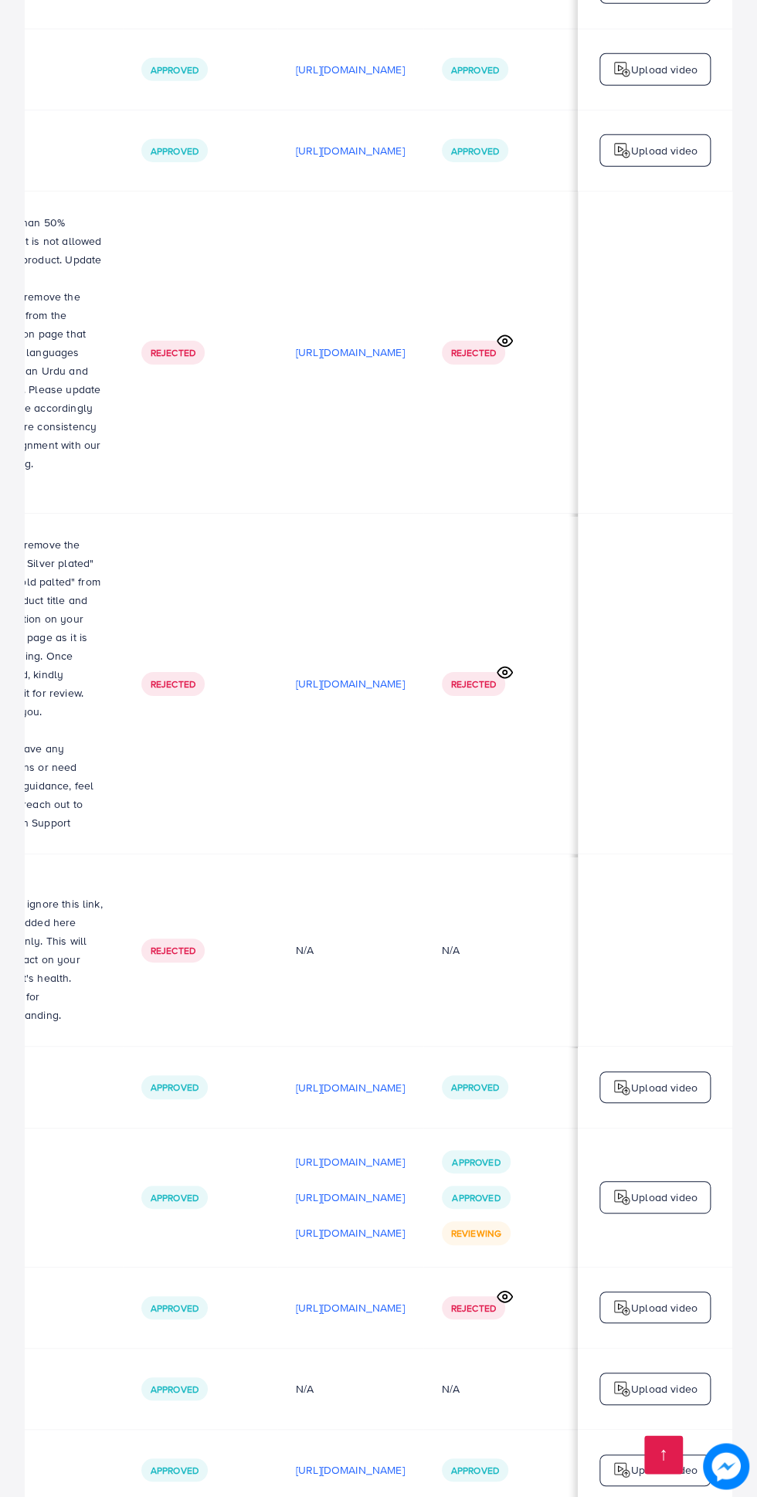
scroll to position [0, 516]
click at [657, 1461] on p "Upload video" at bounding box center [664, 1470] width 66 height 19
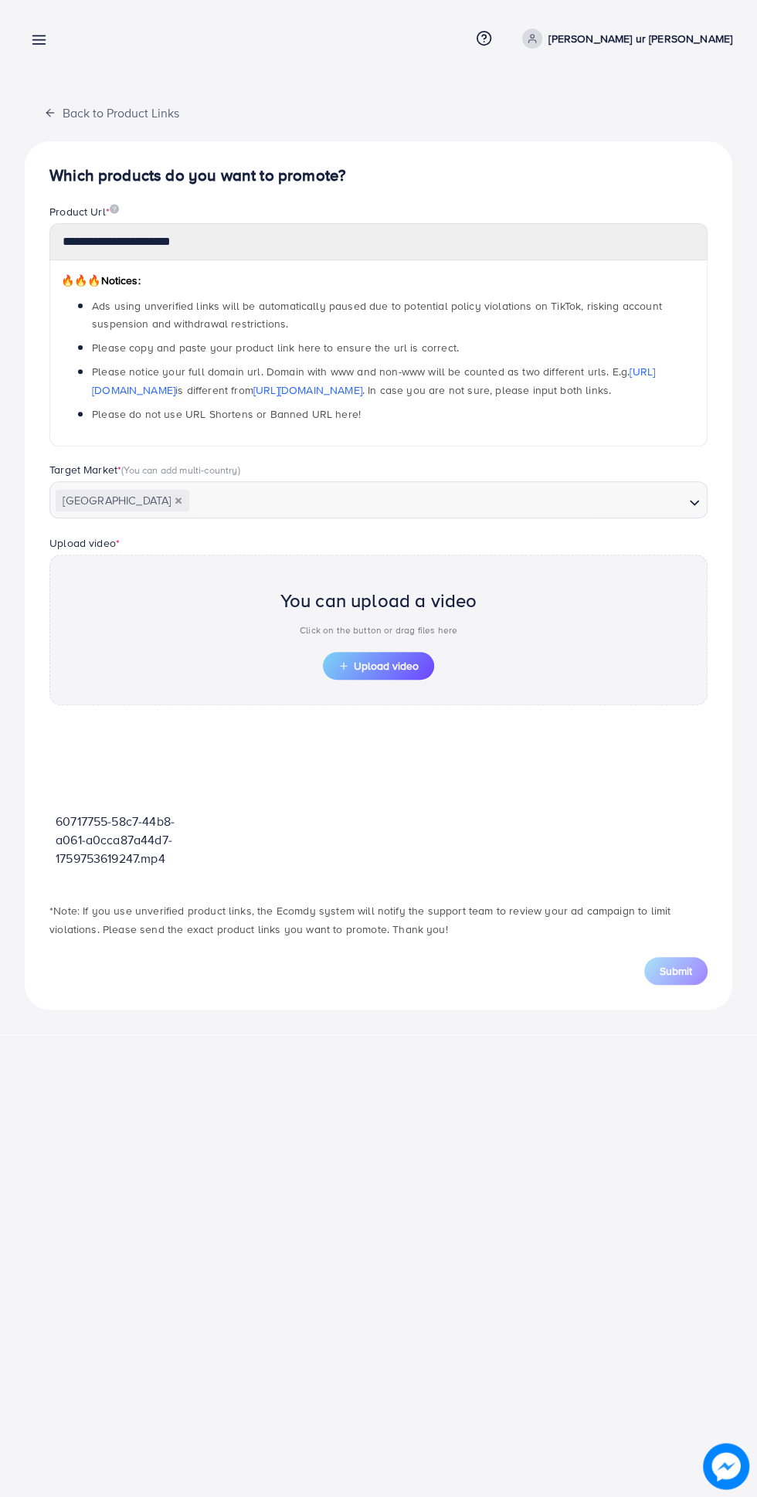
click at [380, 663] on span "Upload video" at bounding box center [378, 665] width 80 height 11
click at [399, 664] on span "Upload video" at bounding box center [378, 665] width 80 height 11
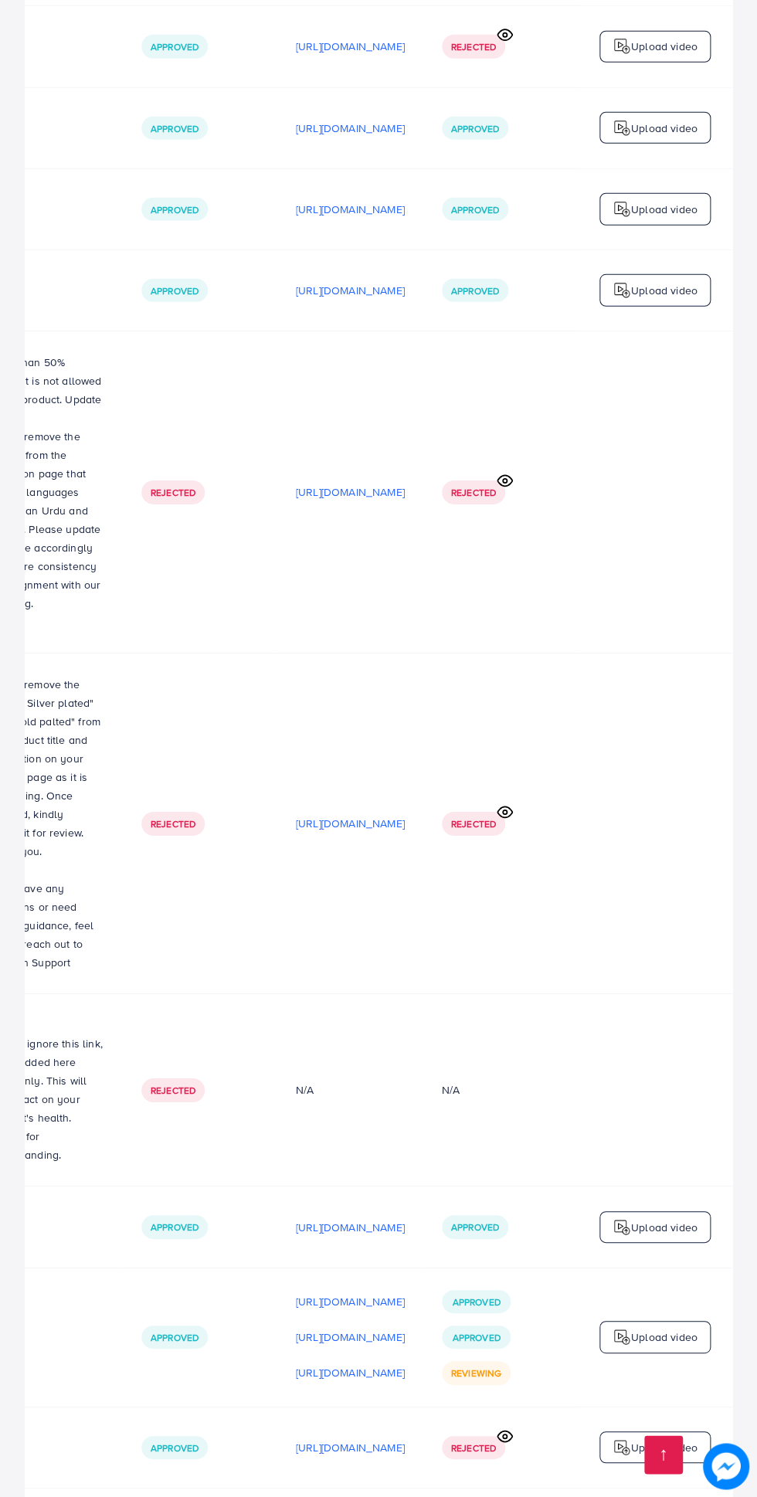
scroll to position [0, 516]
click at [331, 281] on p "[URL][DOMAIN_NAME]" at bounding box center [350, 290] width 109 height 19
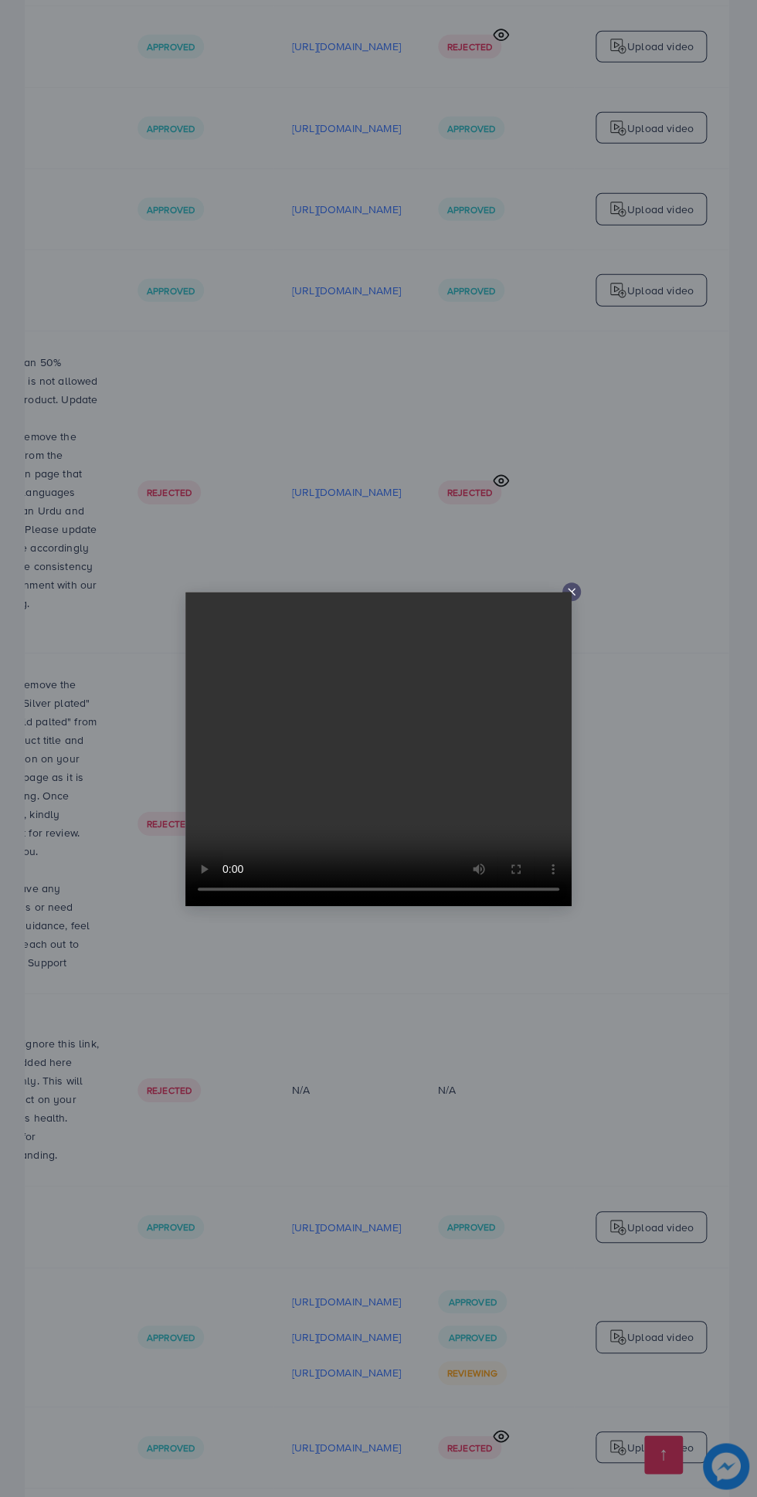
click at [571, 595] on line at bounding box center [572, 592] width 6 height 6
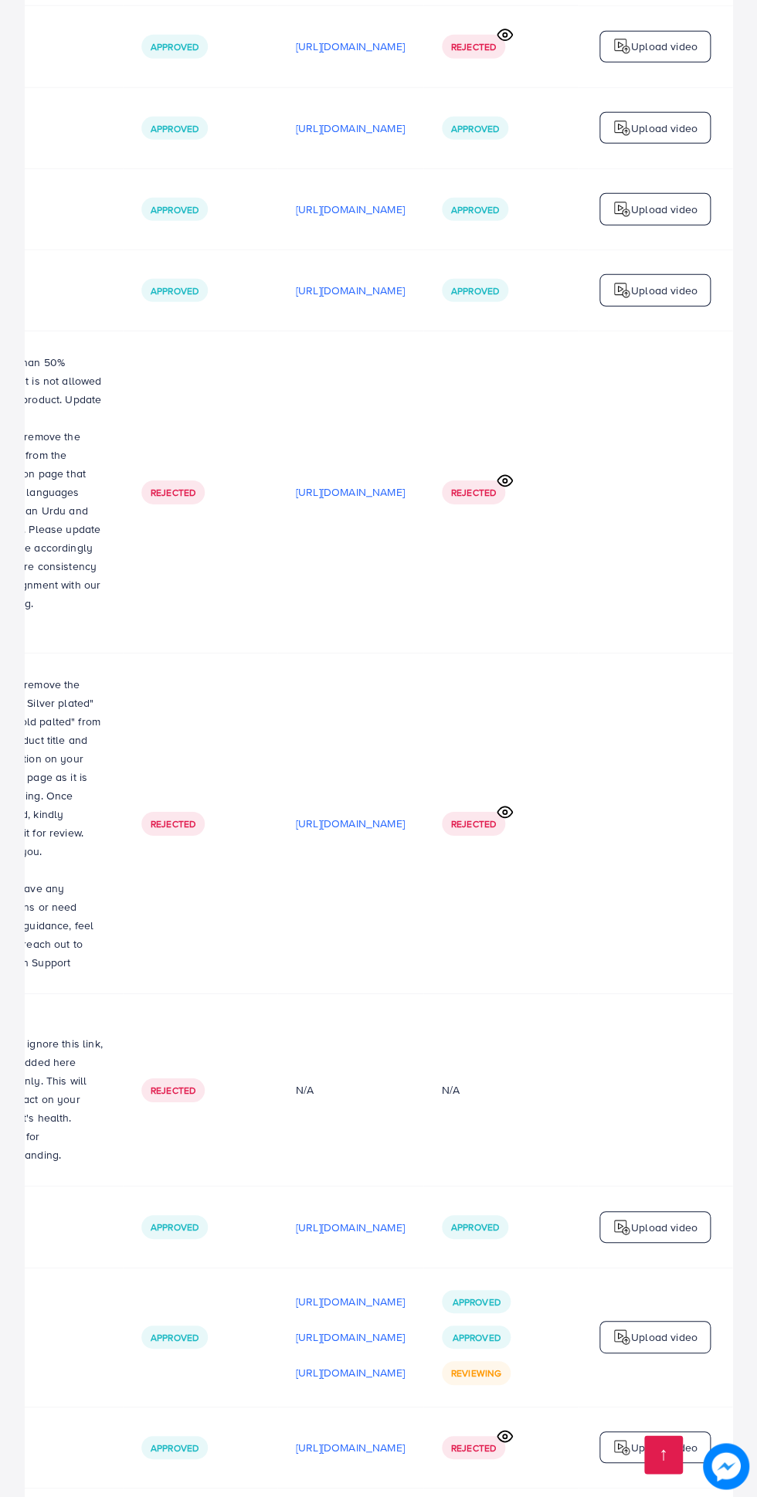
click at [329, 396] on td "[URL][DOMAIN_NAME]" at bounding box center [350, 492] width 146 height 322
click at [317, 483] on p "[URL][DOMAIN_NAME]" at bounding box center [350, 492] width 109 height 19
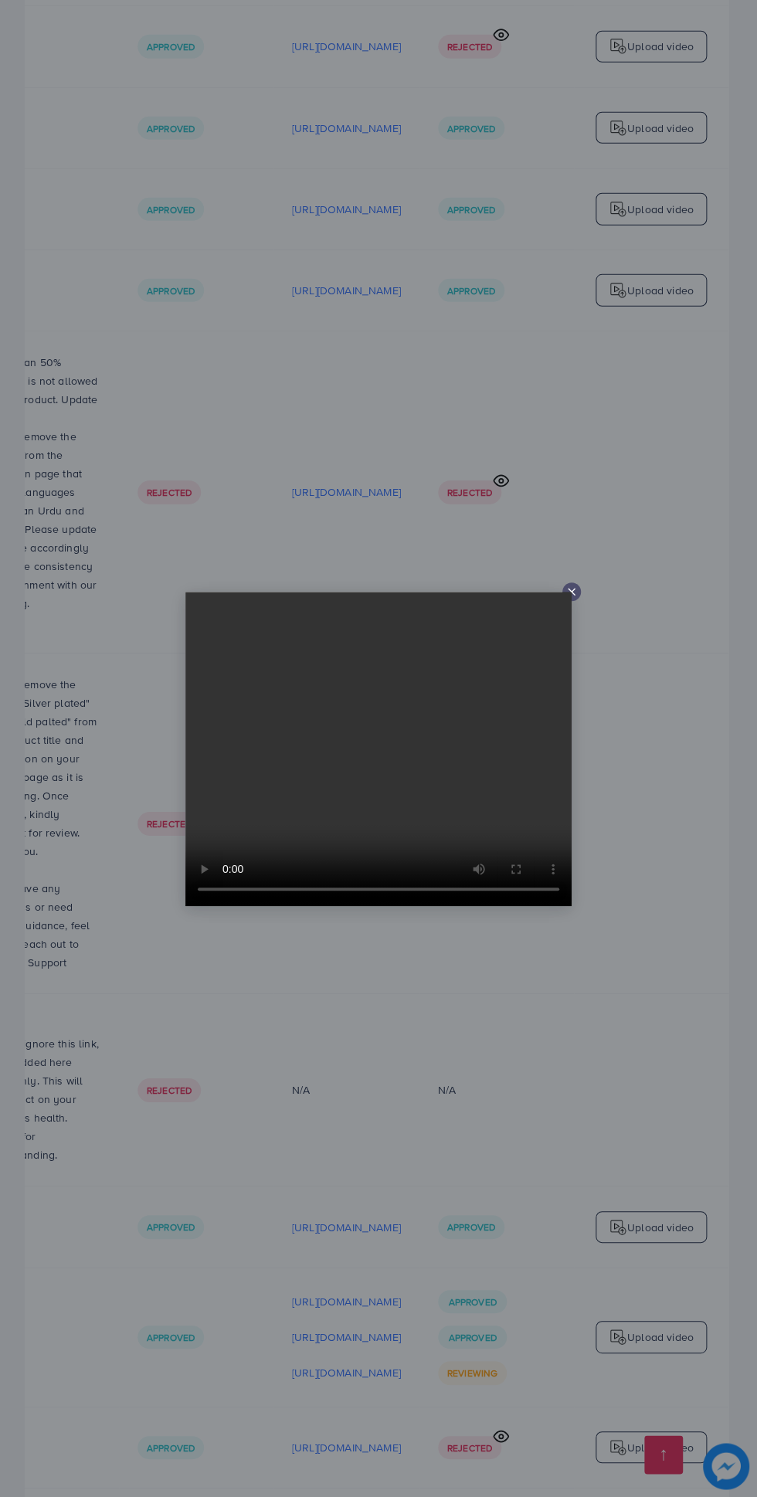
click at [576, 598] on icon at bounding box center [571, 592] width 12 height 12
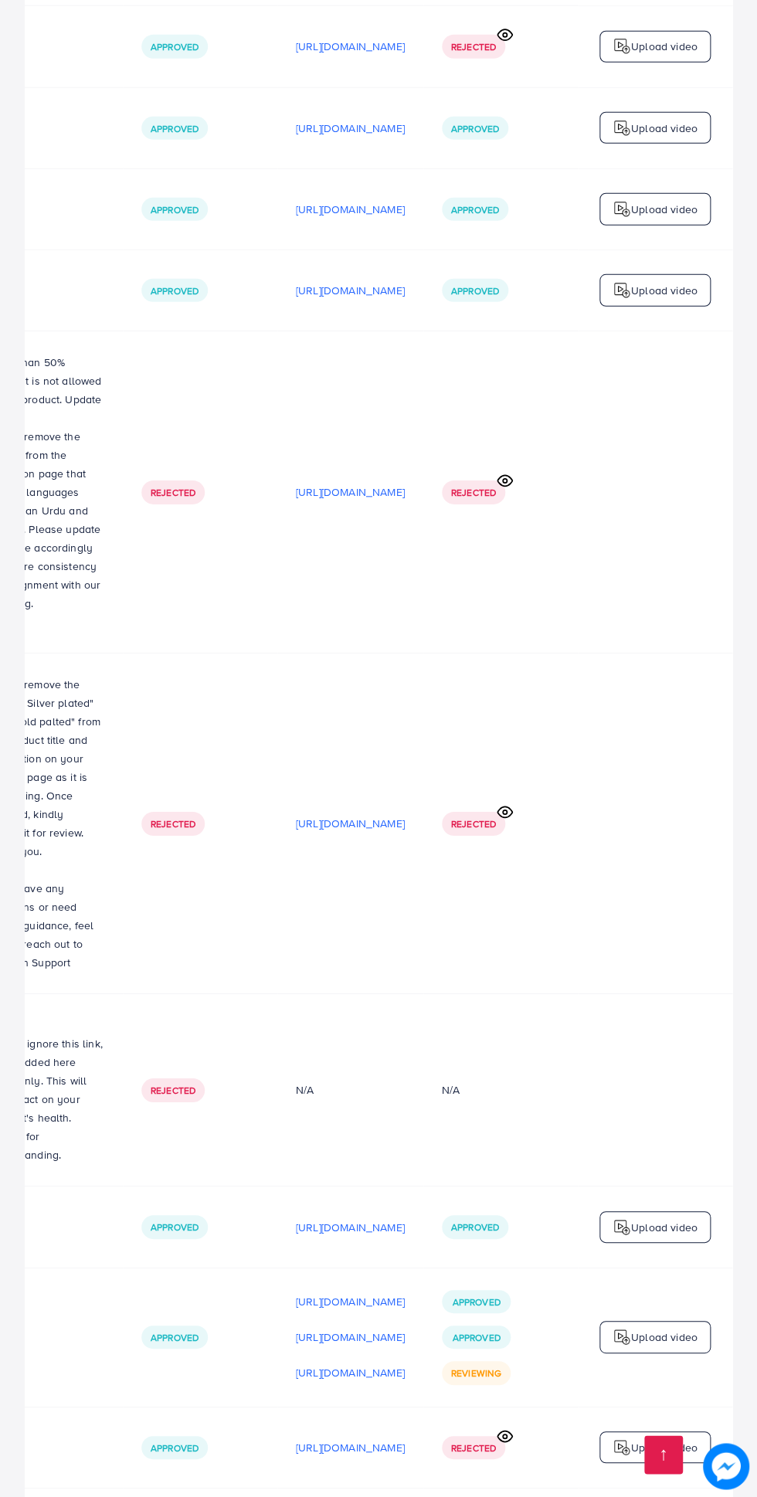
click at [579, 659] on td at bounding box center [655, 824] width 154 height 341
click at [325, 814] on p "[URL][DOMAIN_NAME]" at bounding box center [350, 823] width 109 height 19
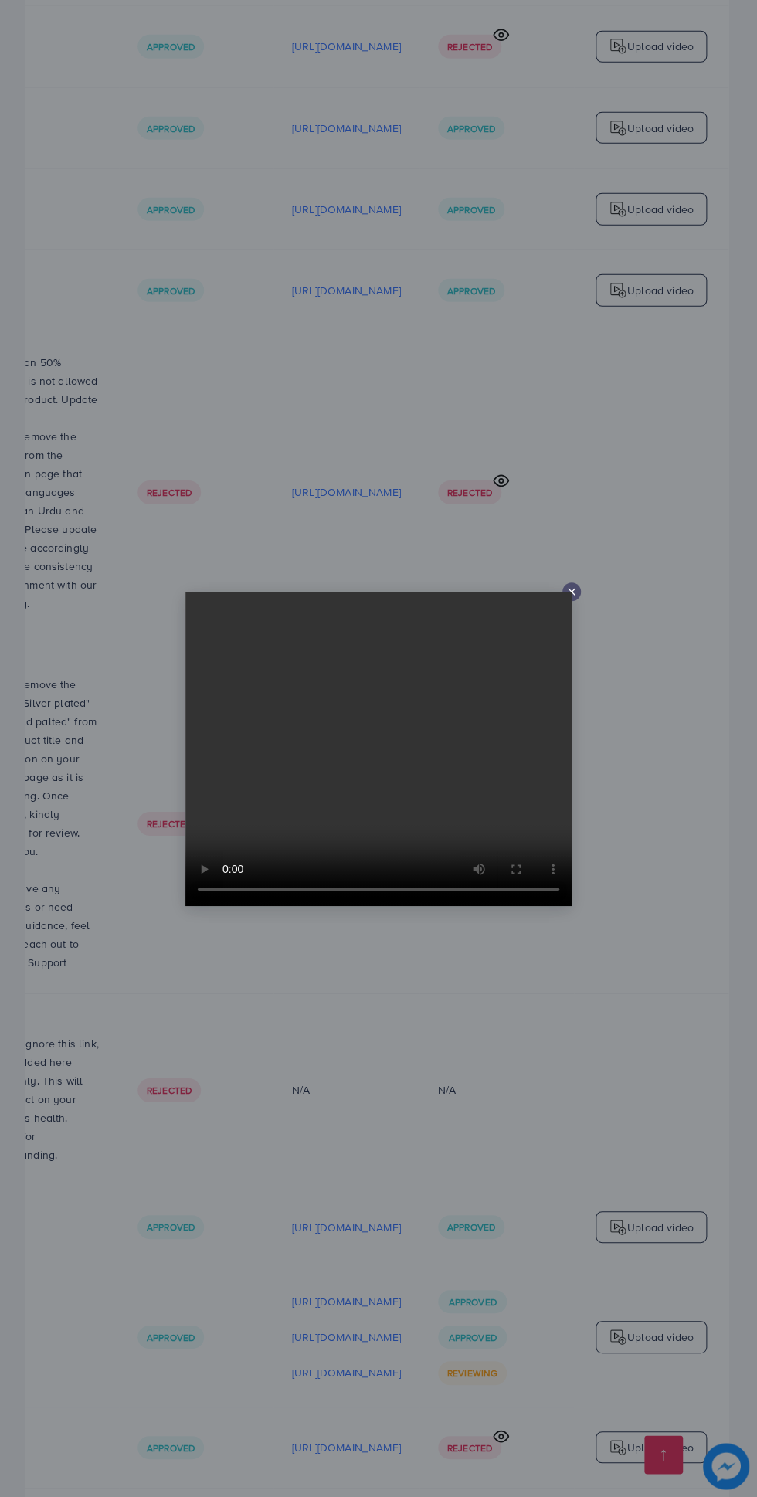
click at [571, 595] on line at bounding box center [572, 592] width 6 height 6
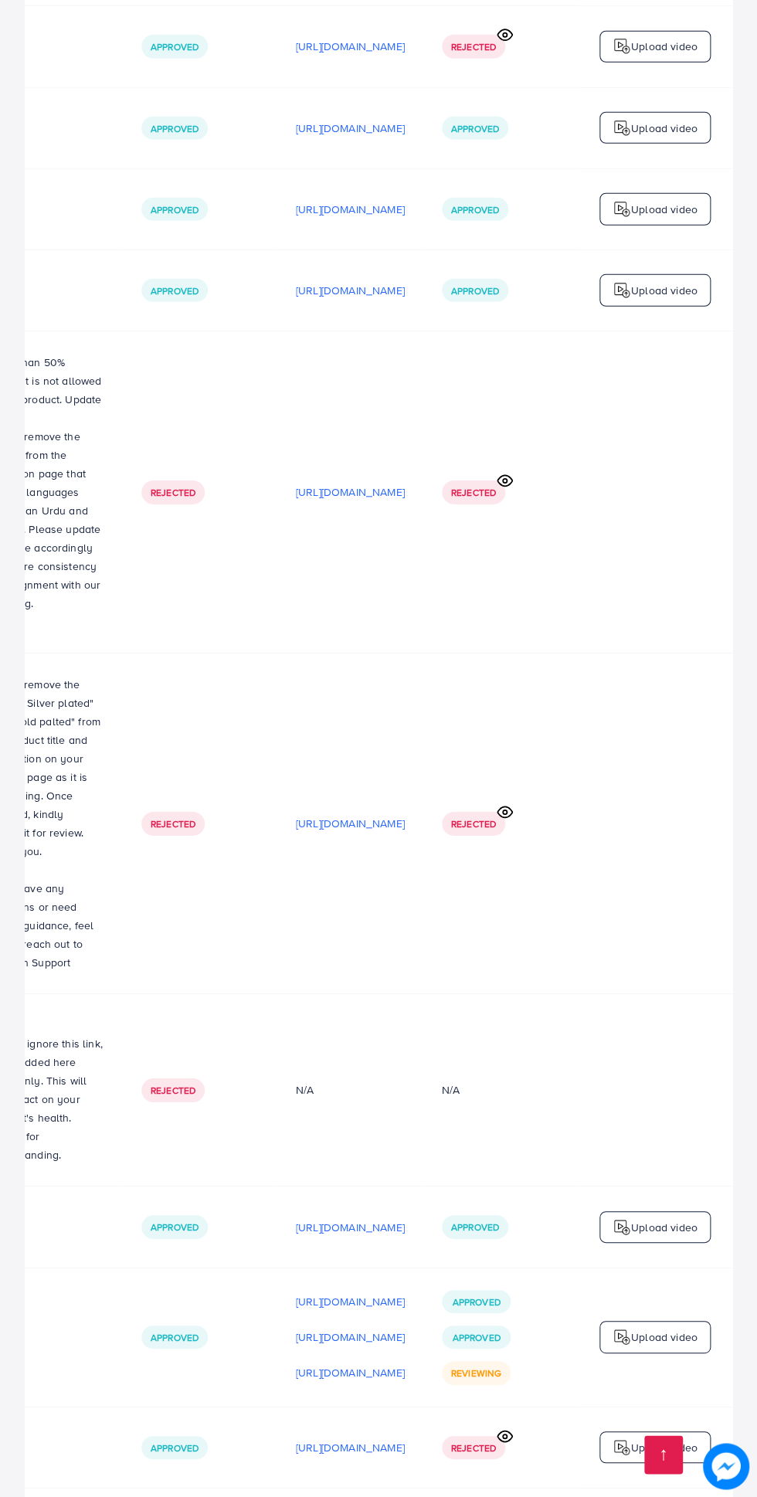
click at [304, 1218] on p "[URL][DOMAIN_NAME]" at bounding box center [350, 1227] width 109 height 19
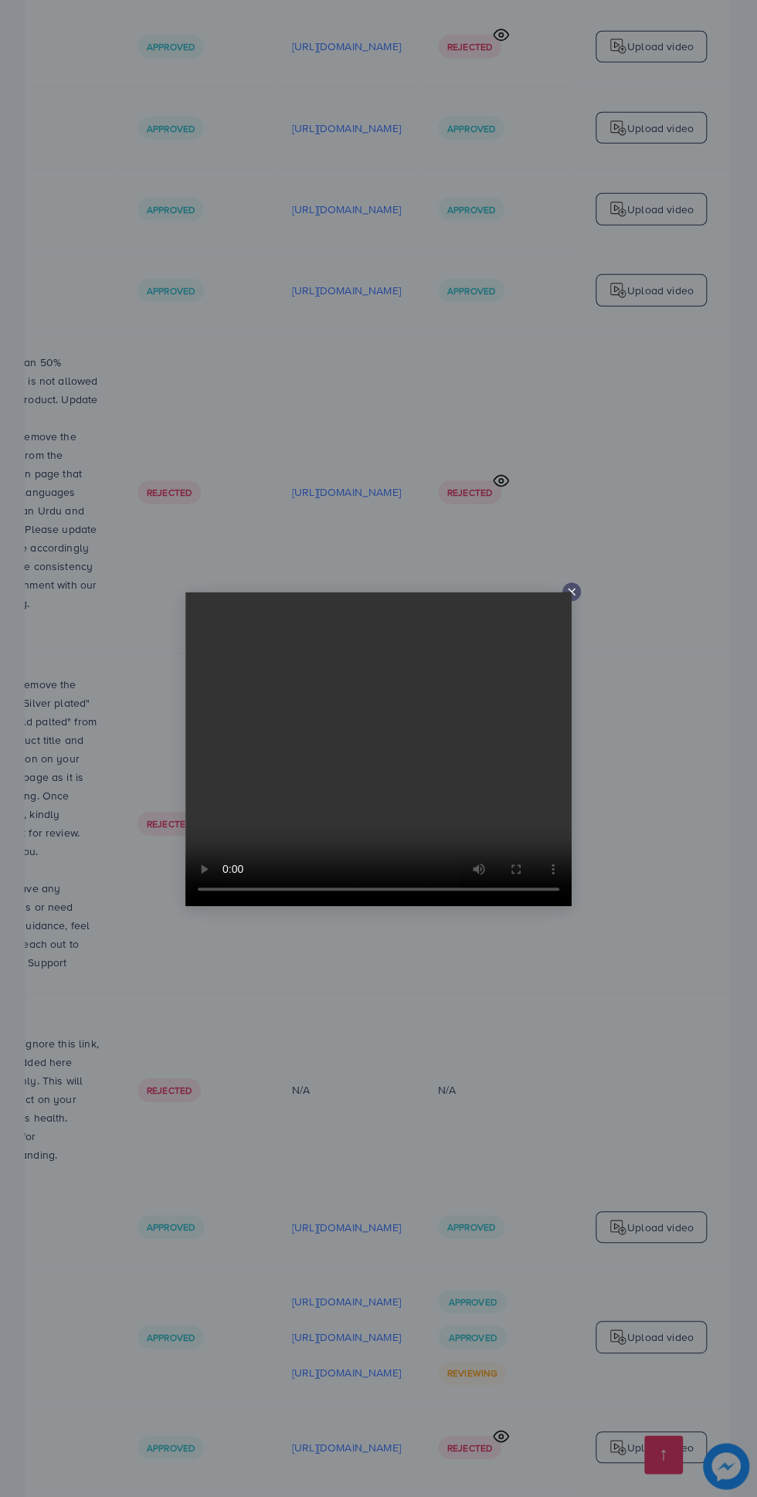
click at [571, 595] on line at bounding box center [572, 592] width 6 height 6
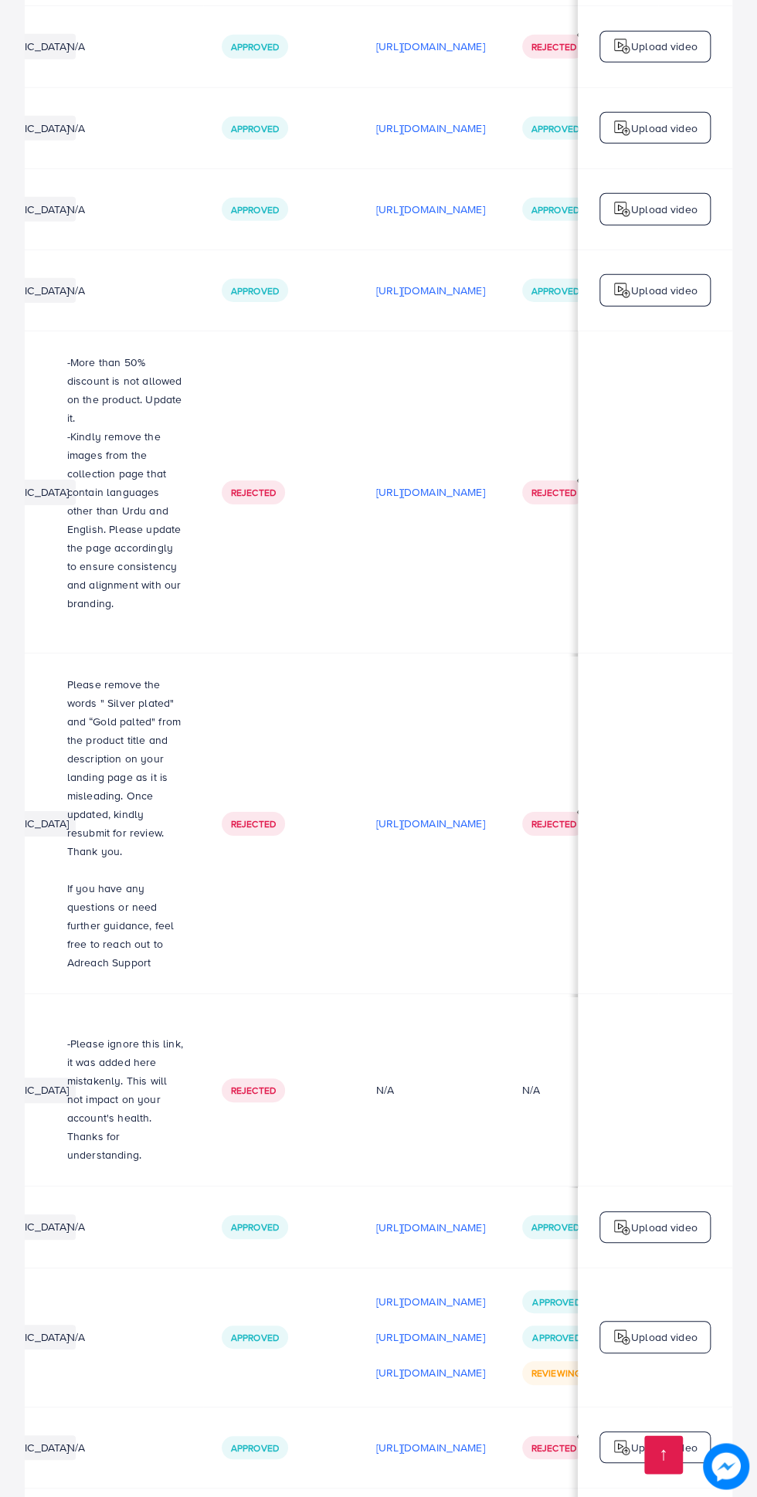
scroll to position [0, 368]
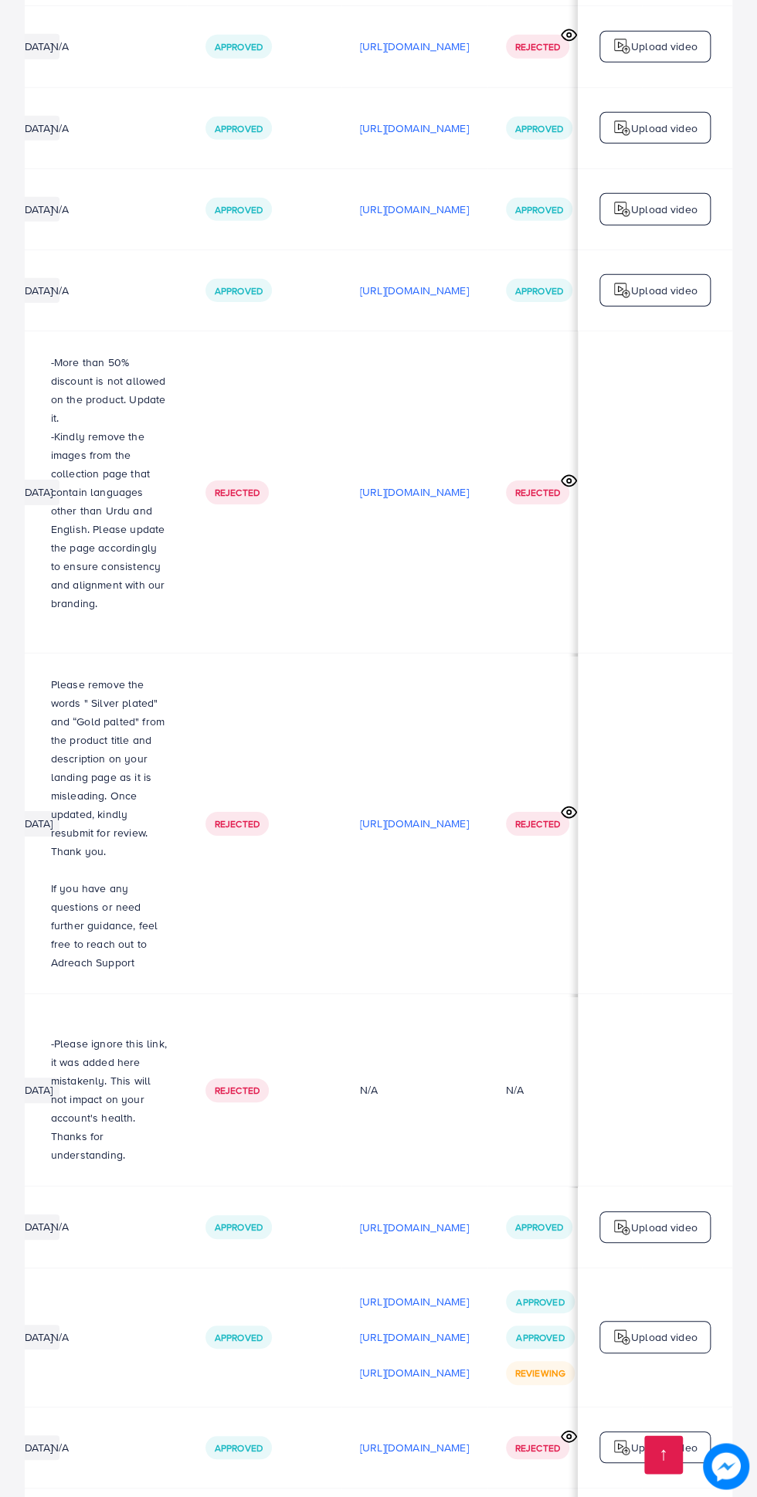
click at [446, 1438] on p "[URL][DOMAIN_NAME]" at bounding box center [414, 1447] width 109 height 19
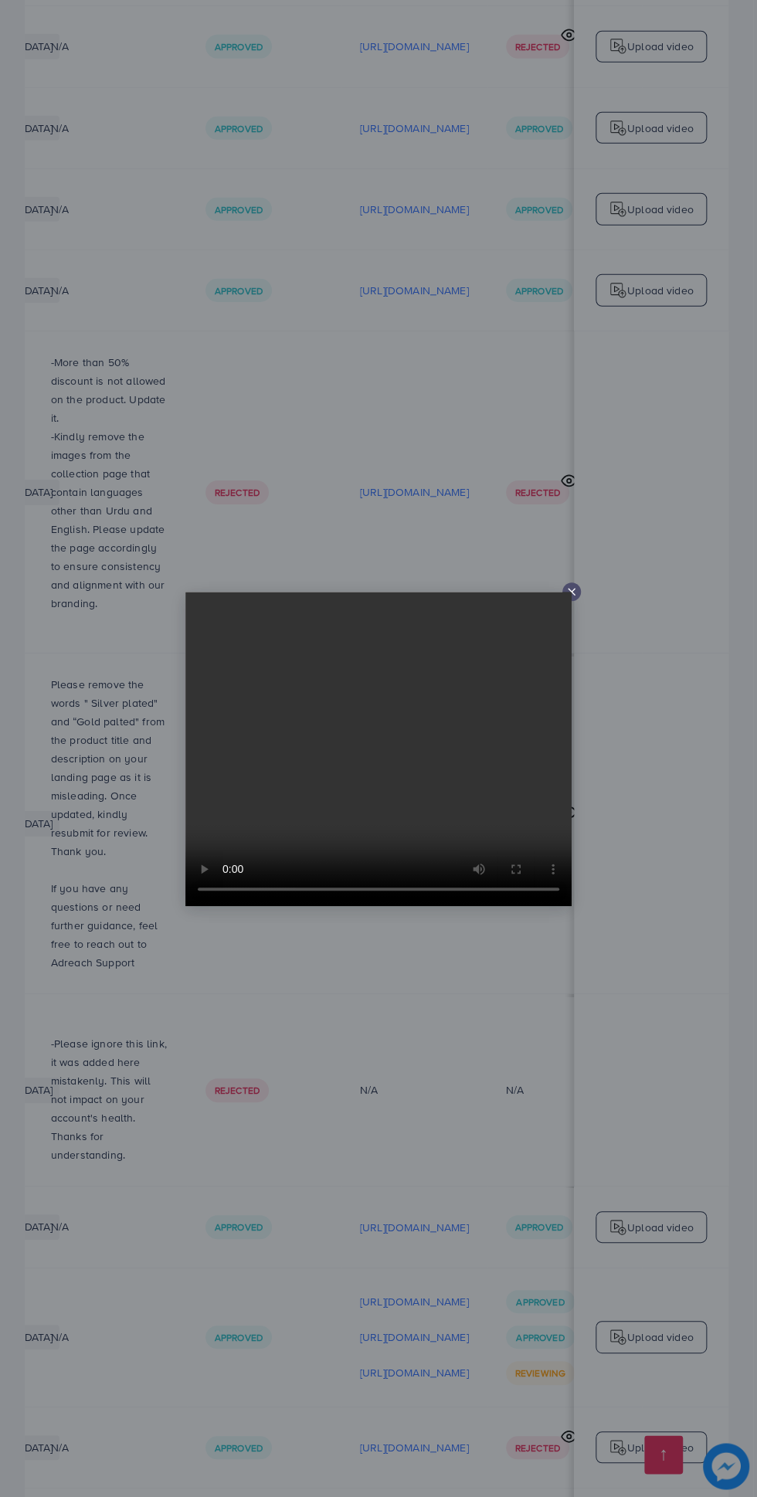
click at [575, 598] on icon at bounding box center [571, 592] width 12 height 12
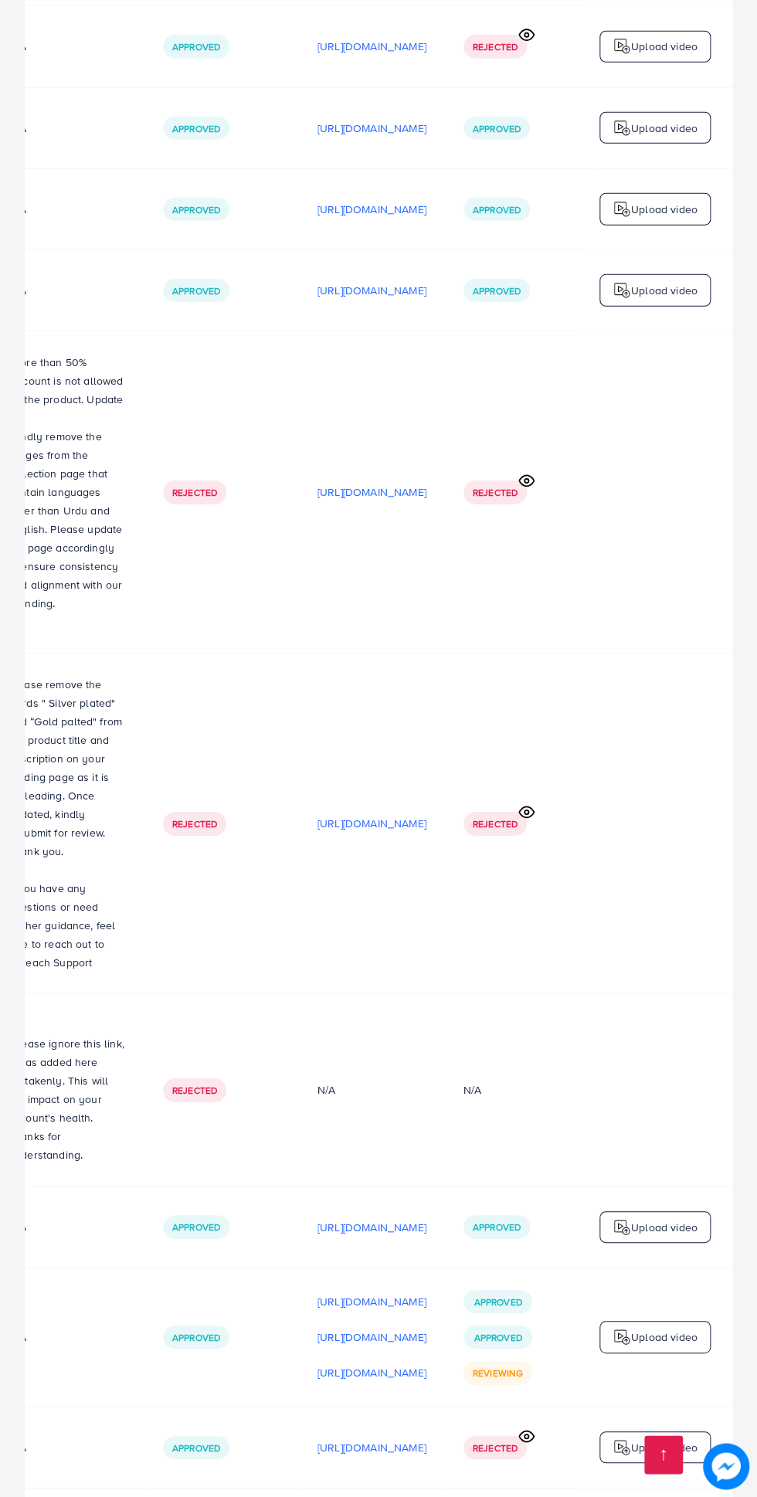
scroll to position [0, 516]
